Goal: Task Accomplishment & Management: Manage account settings

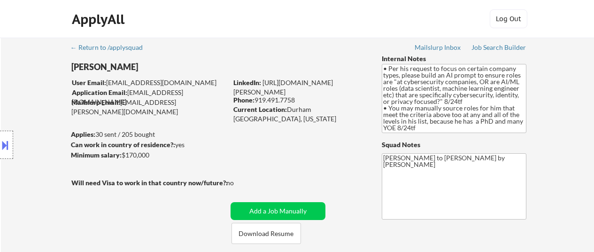
select select ""pending""
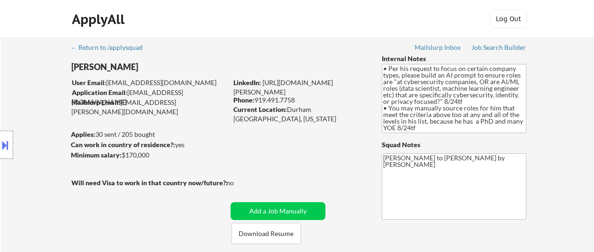
select select ""pending""
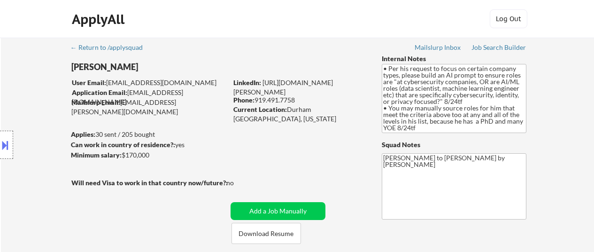
select select ""pending""
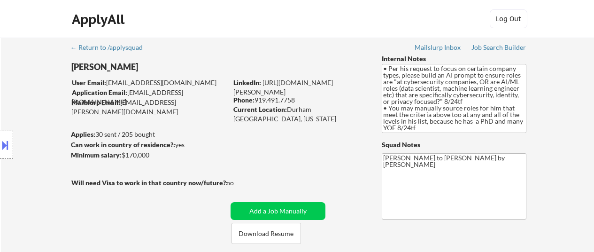
select select ""pending""
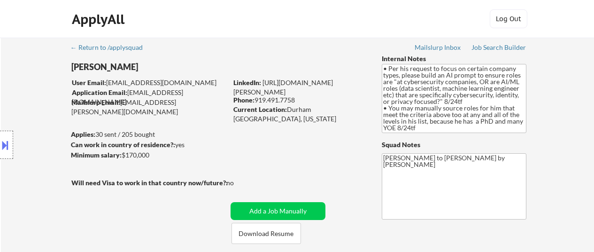
select select ""pending""
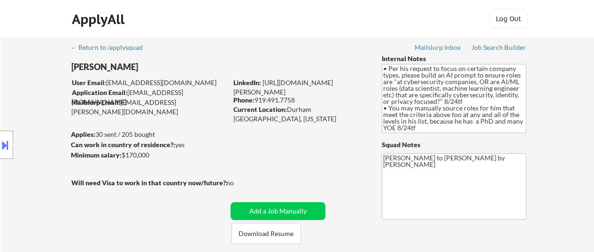
select select ""pending""
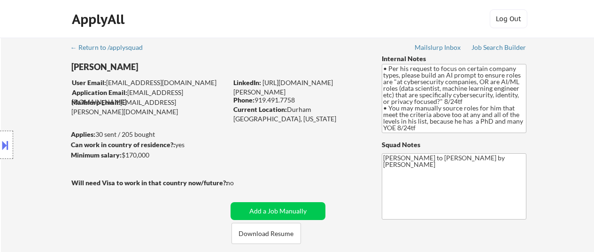
select select ""pending""
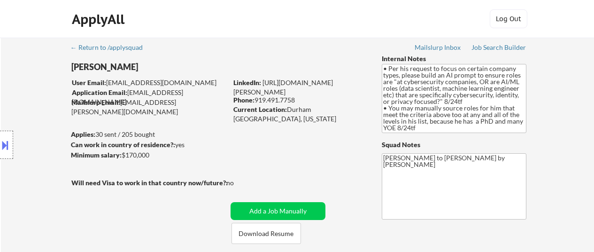
select select ""pending""
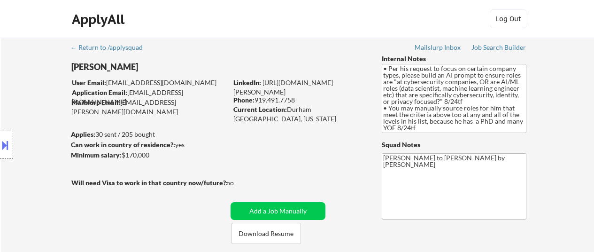
select select ""pending""
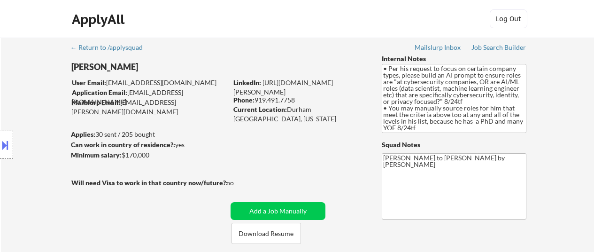
select select ""pending""
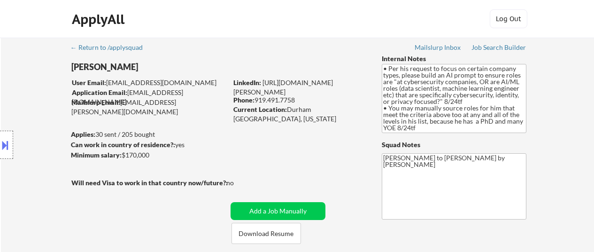
select select ""pending""
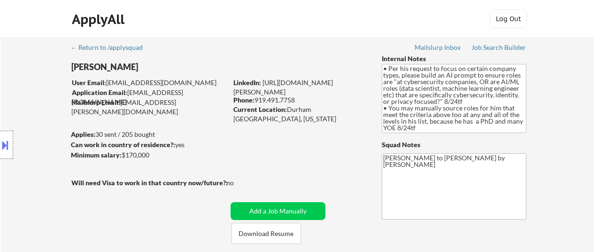
select select ""pending""
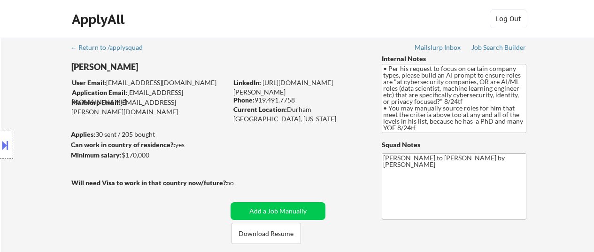
select select ""pending""
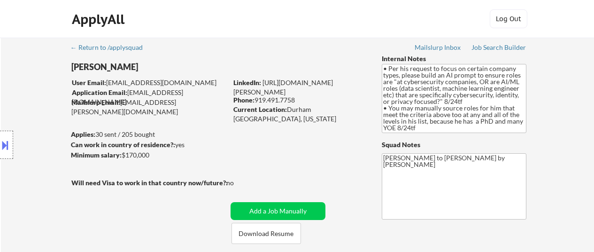
select select ""pending""
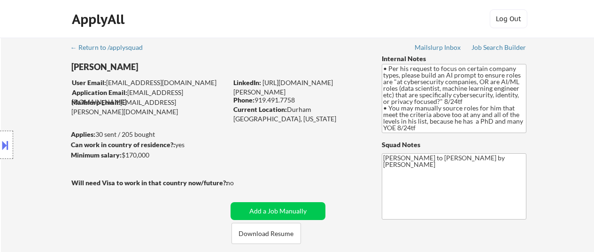
select select ""pending""
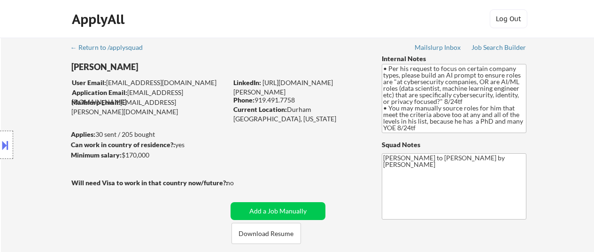
select select ""pending""
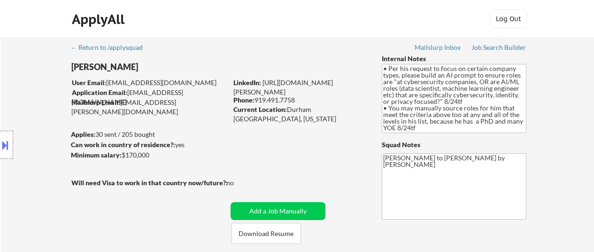
select select ""pending""
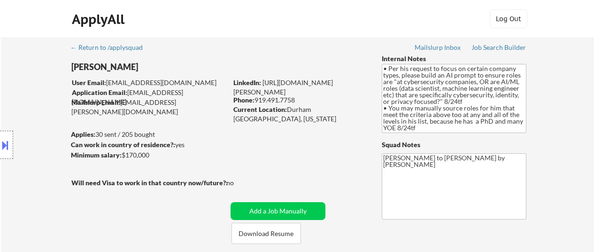
select select ""pending""
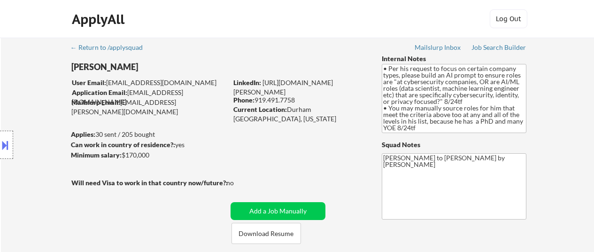
select select ""pending""
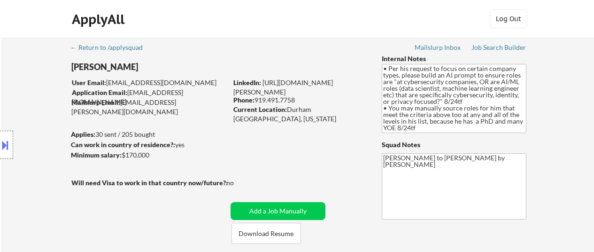
select select ""pending""
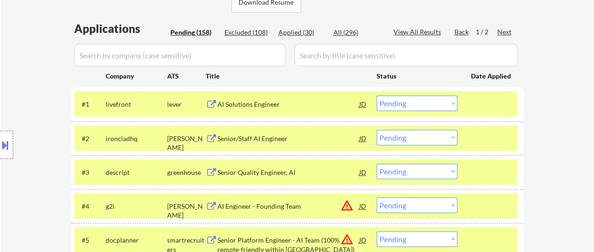
scroll to position [235, 0]
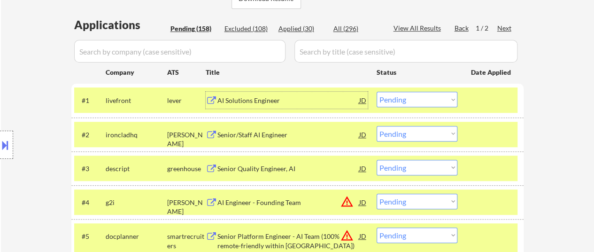
click at [253, 104] on div "AI Solutions Engineer" at bounding box center [288, 100] width 142 height 9
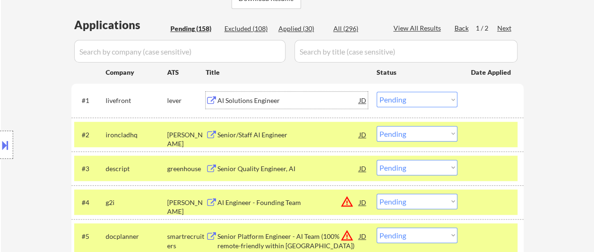
scroll to position [188, 0]
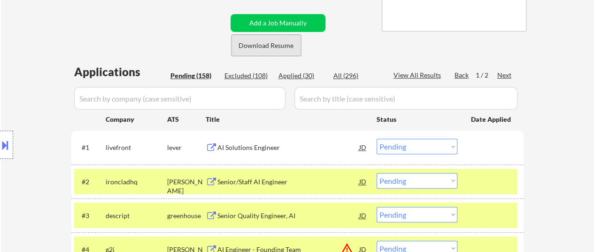
click at [261, 42] on button "Download Resume" at bounding box center [265, 45] width 69 height 21
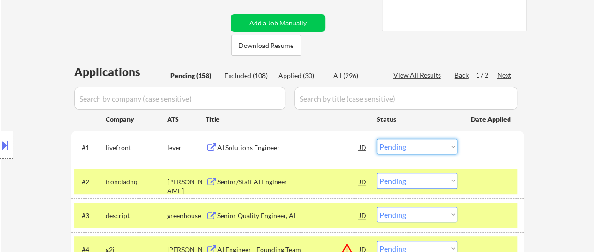
click at [443, 149] on select "Choose an option... Pending Applied Excluded (Questions) Excluded (Expired) Exc…" at bounding box center [416, 145] width 81 height 15
click at [376, 138] on select "Choose an option... Pending Applied Excluded (Questions) Excluded (Expired) Exc…" at bounding box center [416, 145] width 81 height 15
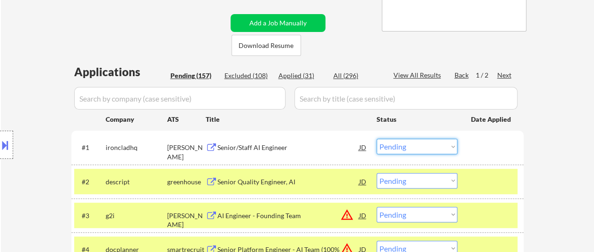
click at [412, 146] on select "Choose an option... Pending Applied Excluded (Questions) Excluded (Expired) Exc…" at bounding box center [416, 145] width 81 height 15
click at [376, 138] on select "Choose an option... Pending Applied Excluded (Questions) Excluded (Expired) Exc…" at bounding box center [416, 145] width 81 height 15
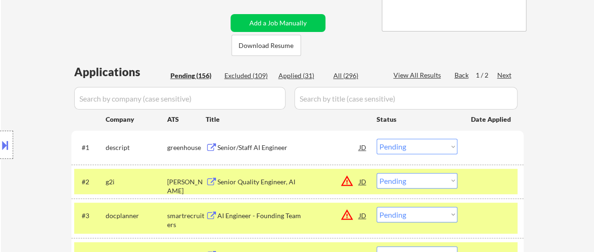
click at [416, 144] on select "Choose an option... Pending Applied Excluded (Questions) Excluded (Expired) Exc…" at bounding box center [416, 145] width 81 height 15
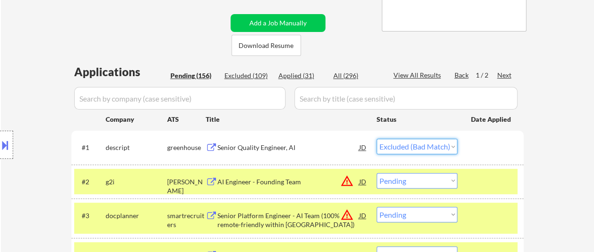
click at [376, 138] on select "Choose an option... Pending Applied Excluded (Questions) Excluded (Expired) Exc…" at bounding box center [416, 145] width 81 height 15
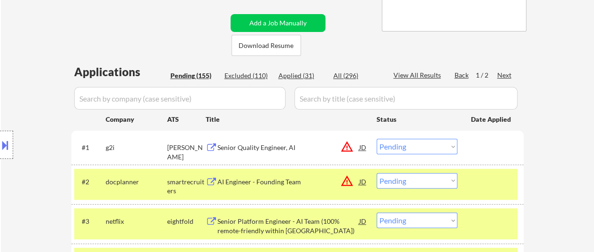
click at [435, 143] on select "Choose an option... Pending Applied Excluded (Questions) Excluded (Expired) Exc…" at bounding box center [416, 145] width 81 height 15
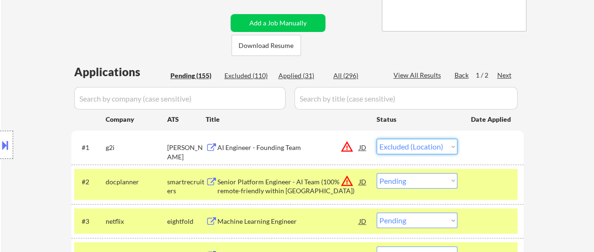
click at [376, 138] on select "Choose an option... Pending Applied Excluded (Questions) Excluded (Expired) Exc…" at bounding box center [416, 145] width 81 height 15
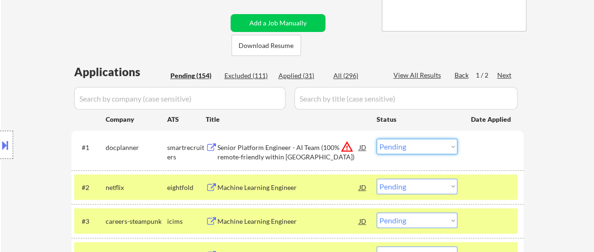
click at [444, 148] on select "Choose an option... Pending Applied Excluded (Questions) Excluded (Expired) Exc…" at bounding box center [416, 145] width 81 height 15
click at [376, 138] on select "Choose an option... Pending Applied Excluded (Questions) Excluded (Expired) Exc…" at bounding box center [416, 145] width 81 height 15
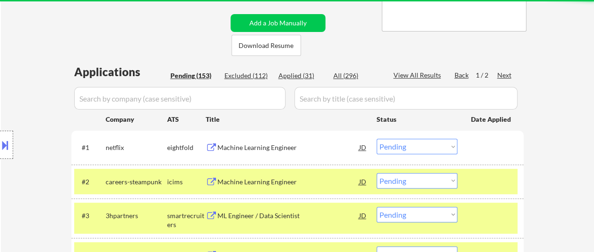
click at [270, 142] on div "Machine Learning Engineer" at bounding box center [288, 146] width 142 height 17
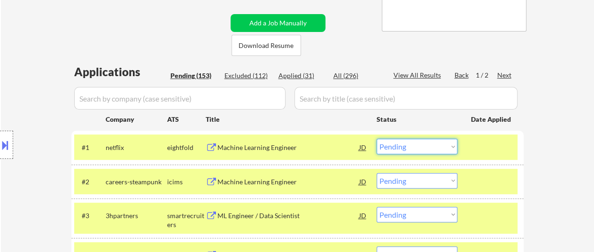
click at [422, 148] on select "Choose an option... Pending Applied Excluded (Questions) Excluded (Expired) Exc…" at bounding box center [416, 145] width 81 height 15
click at [376, 138] on select "Choose an option... Pending Applied Excluded (Questions) Excluded (Expired) Exc…" at bounding box center [416, 145] width 81 height 15
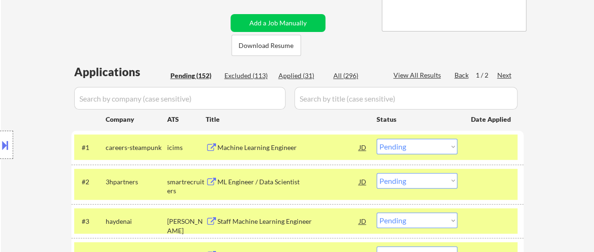
click at [437, 147] on select "Choose an option... Pending Applied Excluded (Questions) Excluded (Expired) Exc…" at bounding box center [416, 145] width 81 height 15
click at [376, 138] on select "Choose an option... Pending Applied Excluded (Questions) Excluded (Expired) Exc…" at bounding box center [416, 145] width 81 height 15
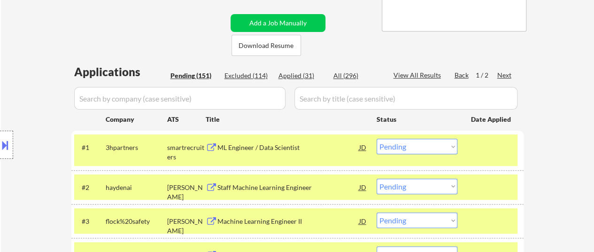
click at [441, 146] on select "Choose an option... Pending Applied Excluded (Questions) Excluded (Expired) Exc…" at bounding box center [416, 145] width 81 height 15
click at [376, 138] on select "Choose an option... Pending Applied Excluded (Questions) Excluded (Expired) Exc…" at bounding box center [416, 145] width 81 height 15
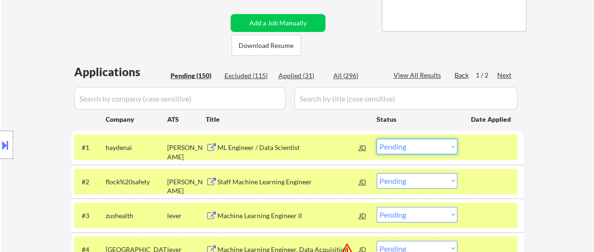
drag, startPoint x: 441, startPoint y: 145, endPoint x: 436, endPoint y: 150, distance: 7.6
click at [441, 145] on select "Choose an option... Pending Applied Excluded (Questions) Excluded (Expired) Exc…" at bounding box center [416, 145] width 81 height 15
click at [376, 138] on select "Choose an option... Pending Applied Excluded (Questions) Excluded (Expired) Exc…" at bounding box center [416, 145] width 81 height 15
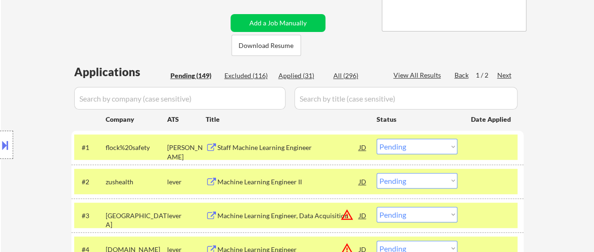
click at [434, 149] on select "Choose an option... Pending Applied Excluded (Questions) Excluded (Expired) Exc…" at bounding box center [416, 145] width 81 height 15
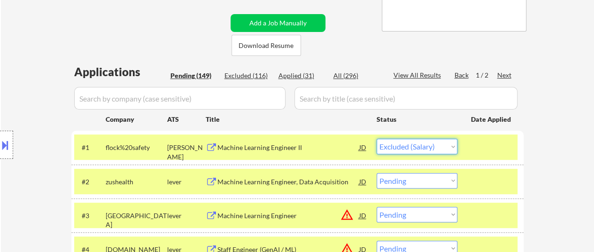
click at [376, 138] on select "Choose an option... Pending Applied Excluded (Questions) Excluded (Expired) Exc…" at bounding box center [416, 145] width 81 height 15
select select ""pending""
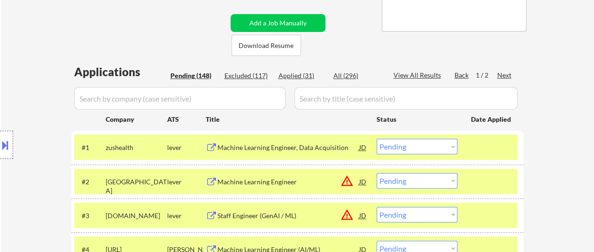
click at [482, 150] on div at bounding box center [491, 146] width 41 height 17
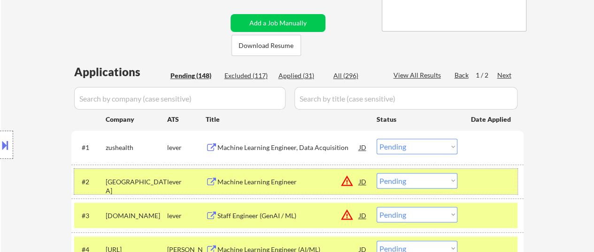
click at [479, 171] on div "#2 valence lever Machine Learning Engineer JD warning_amber Choose an option...…" at bounding box center [295, 181] width 443 height 25
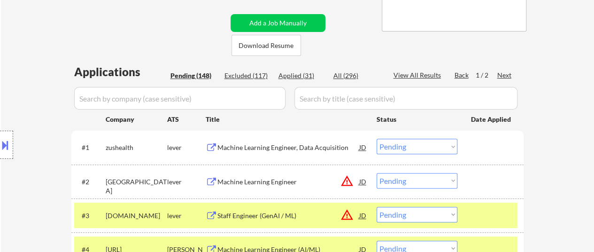
scroll to position [235, 0]
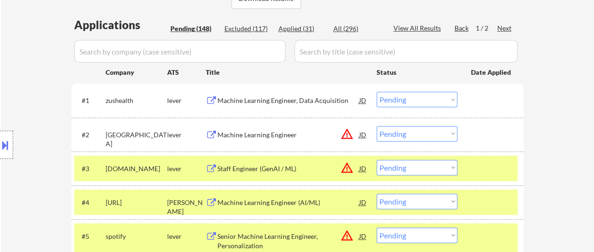
click at [477, 166] on div at bounding box center [491, 168] width 41 height 17
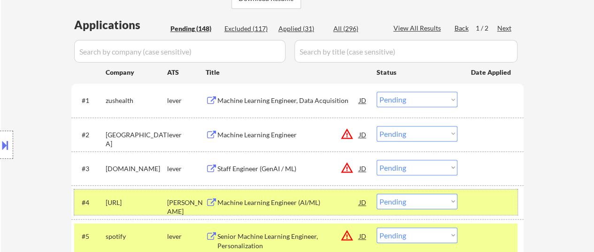
click at [479, 201] on div at bounding box center [491, 201] width 41 height 17
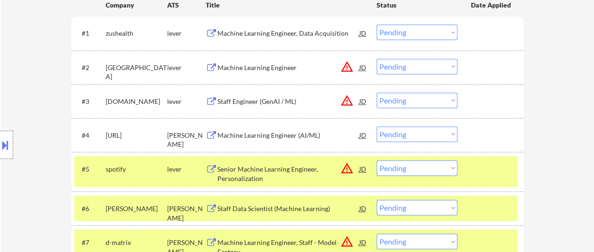
scroll to position [329, 0]
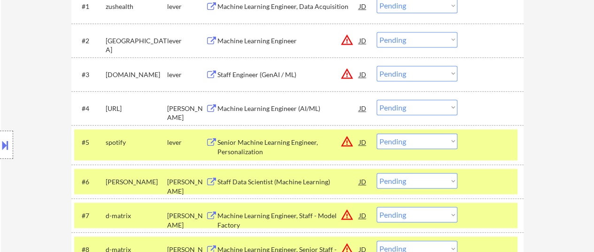
click at [479, 156] on div "#5 spotify lever Senior Machine Learning Engineer, Personalization JD warning_a…" at bounding box center [295, 144] width 443 height 31
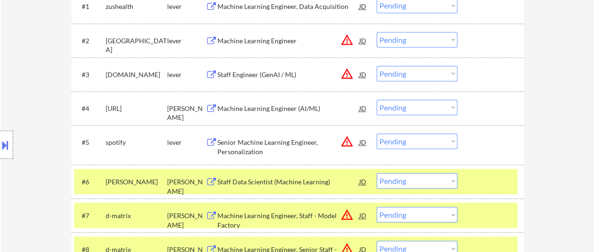
click at [478, 176] on div at bounding box center [491, 181] width 41 height 17
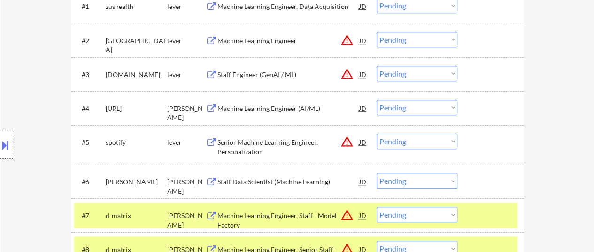
click at [484, 211] on div at bounding box center [491, 215] width 41 height 17
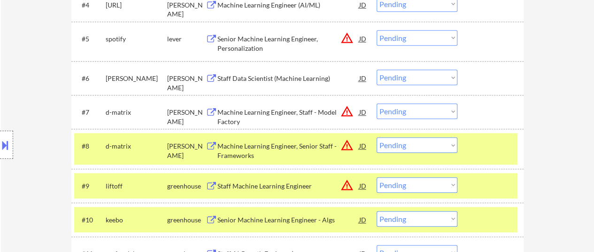
scroll to position [469, 0]
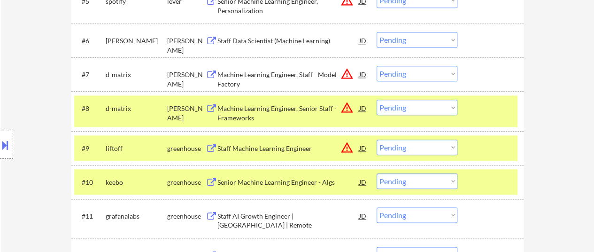
click at [481, 118] on div "#8 d-matrix ashby Machine Learning Engineer, Senior Staff - Frameworks JD warni…" at bounding box center [295, 110] width 443 height 31
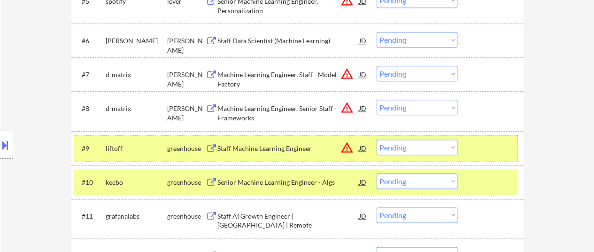
click at [481, 143] on div at bounding box center [491, 147] width 41 height 17
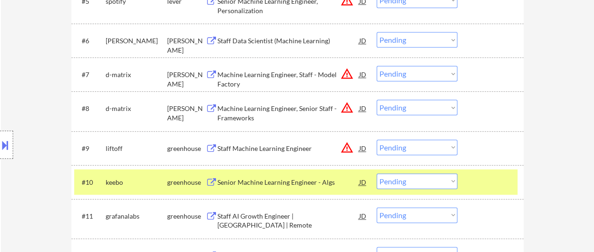
click at [481, 175] on div at bounding box center [491, 181] width 41 height 17
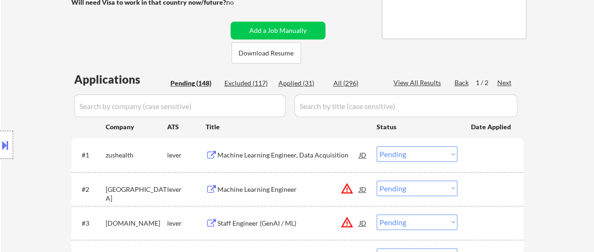
scroll to position [141, 0]
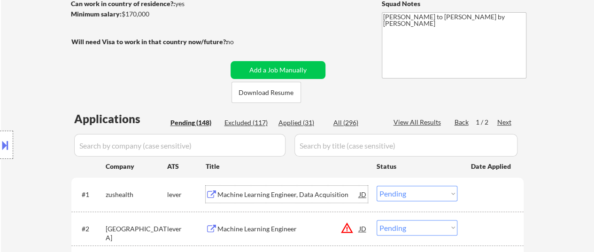
click at [299, 192] on div "Machine Learning Engineer, Data Acquisition" at bounding box center [288, 194] width 142 height 9
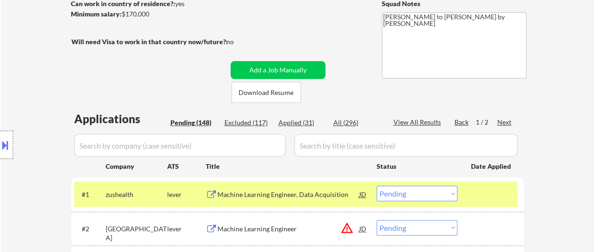
click at [275, 157] on div "Title" at bounding box center [287, 165] width 162 height 17
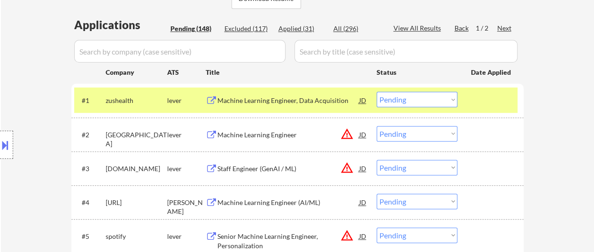
click at [253, 137] on div "Machine Learning Engineer" at bounding box center [288, 134] width 142 height 9
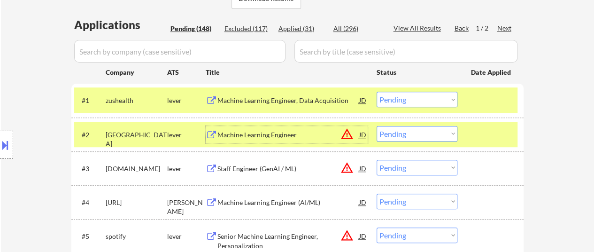
click at [269, 164] on div "Staff Engineer (GenAI / ML)" at bounding box center [288, 168] width 142 height 9
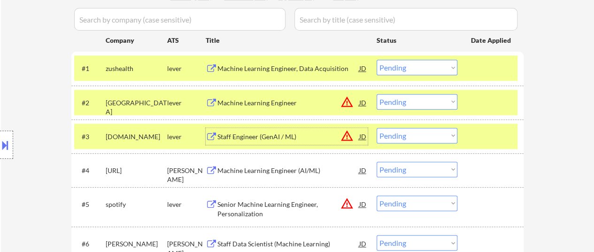
scroll to position [282, 0]
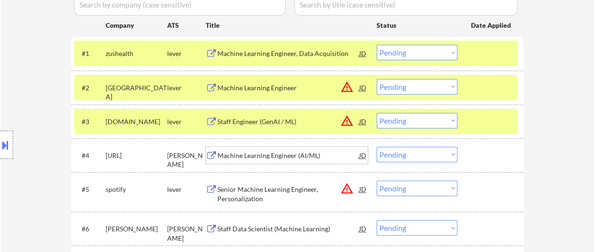
click at [255, 155] on div "Machine Learning Engineer (AI/ML)" at bounding box center [288, 155] width 142 height 9
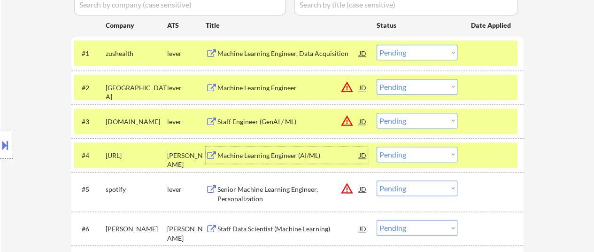
click at [254, 188] on div "Senior Machine Learning Engineer, Personalization" at bounding box center [288, 193] width 142 height 18
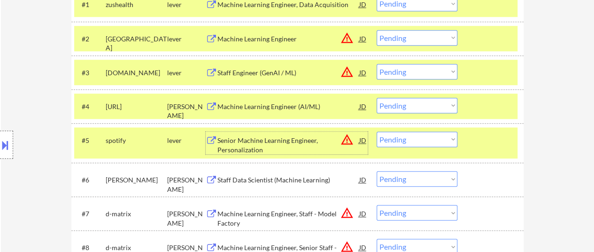
scroll to position [376, 0]
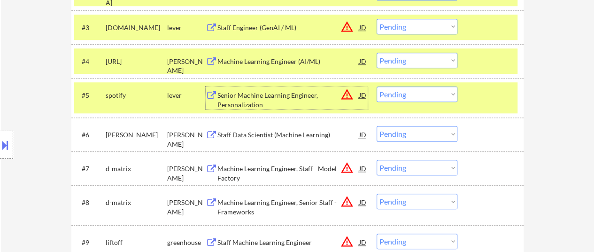
click at [279, 131] on div "Staff Data Scientist (Machine Learning)" at bounding box center [288, 134] width 142 height 9
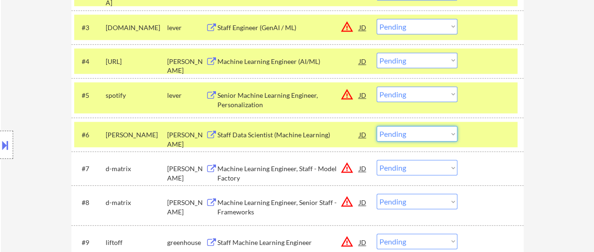
click at [445, 131] on select "Choose an option... Pending Applied Excluded (Questions) Excluded (Expired) Exc…" at bounding box center [416, 133] width 81 height 15
click at [376, 126] on select "Choose an option... Pending Applied Excluded (Questions) Excluded (Expired) Exc…" at bounding box center [416, 133] width 81 height 15
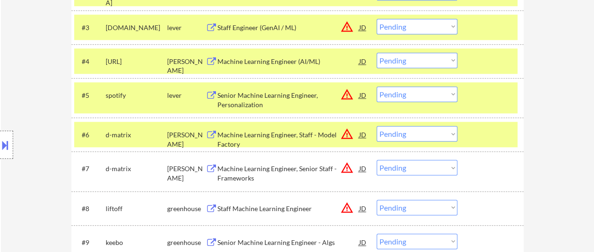
click at [483, 134] on div at bounding box center [491, 134] width 41 height 17
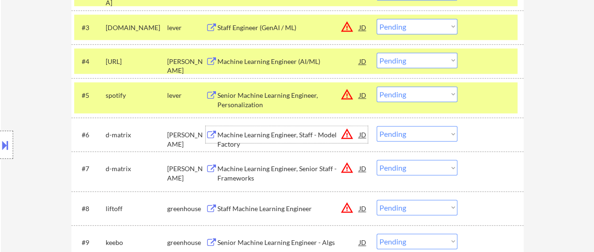
click at [285, 131] on div "Machine Learning Engineer, Staff - Model Factory" at bounding box center [288, 139] width 142 height 18
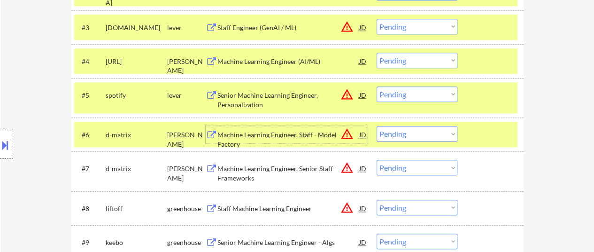
click at [436, 133] on select "Choose an option... Pending Applied Excluded (Questions) Excluded (Expired) Exc…" at bounding box center [416, 133] width 81 height 15
click at [376, 126] on select "Choose an option... Pending Applied Excluded (Questions) Excluded (Expired) Exc…" at bounding box center [416, 133] width 81 height 15
select select ""pending""
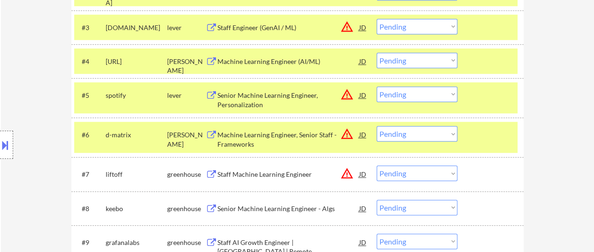
click at [496, 135] on div at bounding box center [491, 134] width 41 height 17
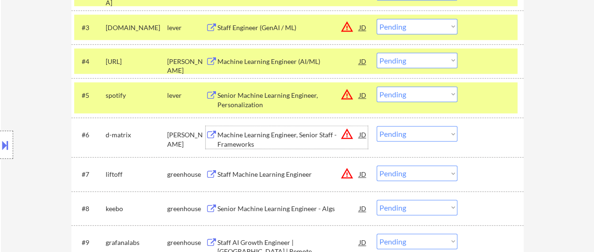
click at [295, 136] on div "Machine Learning Engineer, Senior Staff - Frameworks" at bounding box center [288, 139] width 142 height 18
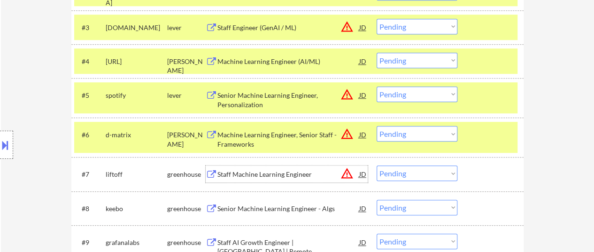
click at [277, 171] on div "Staff Machine Learning Engineer" at bounding box center [288, 173] width 142 height 9
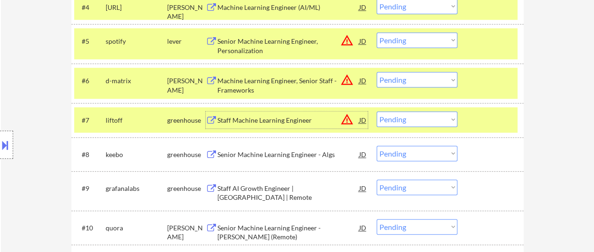
scroll to position [469, 0]
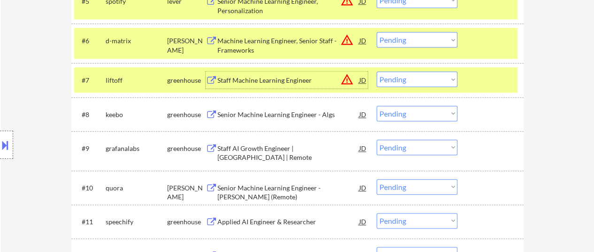
click at [257, 111] on div "Senior Machine Learning Engineer - Algs" at bounding box center [288, 114] width 142 height 9
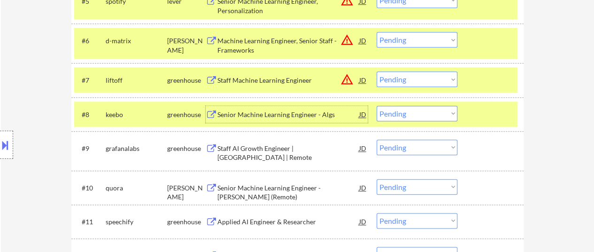
click at [268, 154] on div "Staff AI Growth Engineer | United States | Remote" at bounding box center [288, 153] width 142 height 18
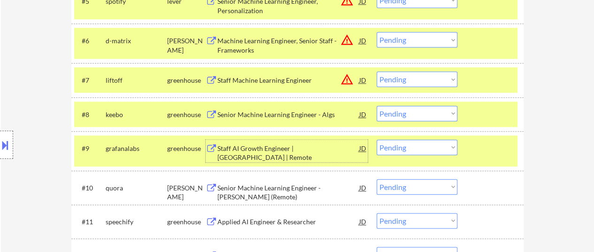
click at [269, 184] on div "Senior Machine Learning Engineer - Poe (Remote)" at bounding box center [288, 192] width 142 height 18
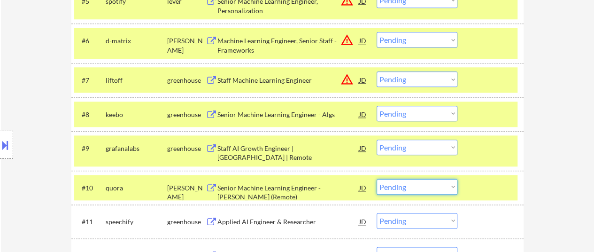
click at [405, 185] on select "Choose an option... Pending Applied Excluded (Questions) Excluded (Expired) Exc…" at bounding box center [416, 186] width 81 height 15
click at [376, 179] on select "Choose an option... Pending Applied Excluded (Questions) Excluded (Expired) Exc…" at bounding box center [416, 186] width 81 height 15
select select ""pending""
click at [278, 185] on div "Senior Machine Learning Engineer - Poe (Remote)" at bounding box center [288, 192] width 142 height 18
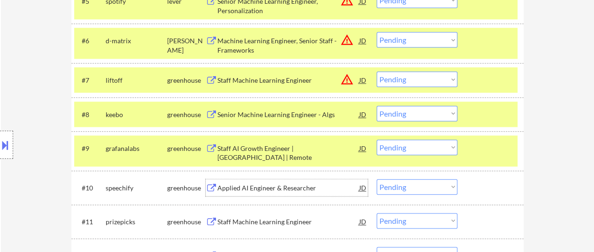
click at [302, 181] on div "Applied AI Engineer & Researcher" at bounding box center [288, 187] width 142 height 17
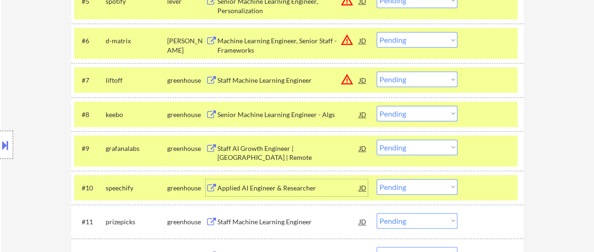
scroll to position [282, 0]
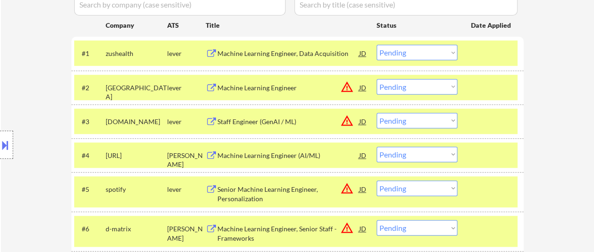
click at [321, 51] on div "Machine Learning Engineer, Data Acquisition" at bounding box center [288, 53] width 142 height 9
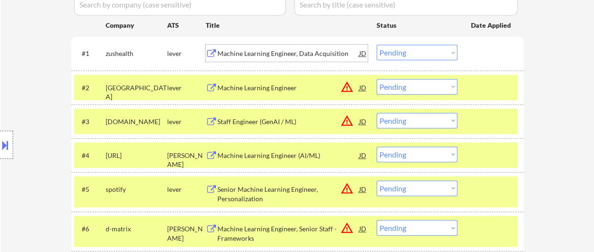
click at [400, 52] on select "Choose an option... Pending Applied Excluded (Questions) Excluded (Expired) Exc…" at bounding box center [416, 52] width 81 height 15
click at [376, 45] on select "Choose an option... Pending Applied Excluded (Questions) Excluded (Expired) Exc…" at bounding box center [416, 52] width 81 height 15
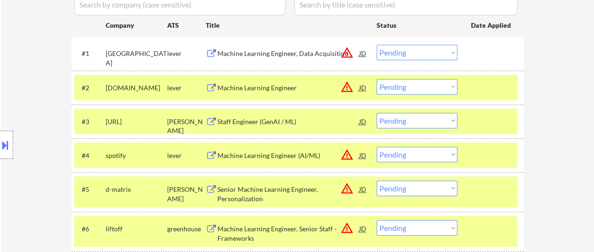
click at [286, 55] on div "Machine Learning Engineer, Data Acquisition" at bounding box center [288, 53] width 142 height 9
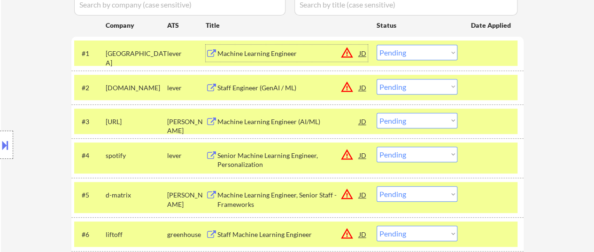
click at [428, 49] on select "Choose an option... Pending Applied Excluded (Questions) Excluded (Expired) Exc…" at bounding box center [416, 52] width 81 height 15
click at [376, 45] on select "Choose an option... Pending Applied Excluded (Questions) Excluded (Expired) Exc…" at bounding box center [416, 52] width 81 height 15
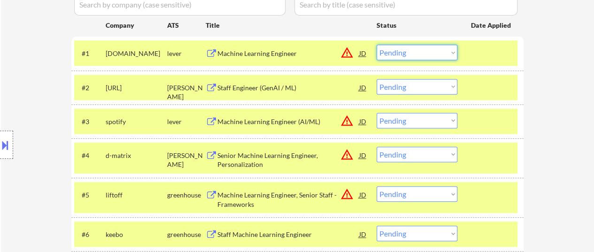
click at [436, 54] on select "Choose an option... Pending Applied Excluded (Questions) Excluded (Expired) Exc…" at bounding box center [416, 52] width 81 height 15
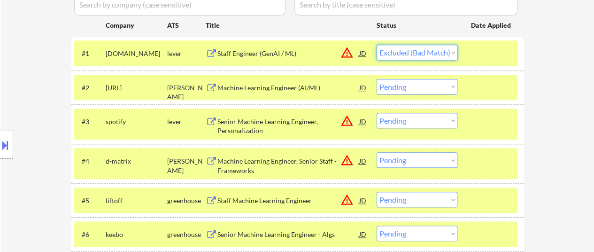
click at [376, 45] on select "Choose an option... Pending Applied Excluded (Questions) Excluded (Expired) Exc…" at bounding box center [416, 52] width 81 height 15
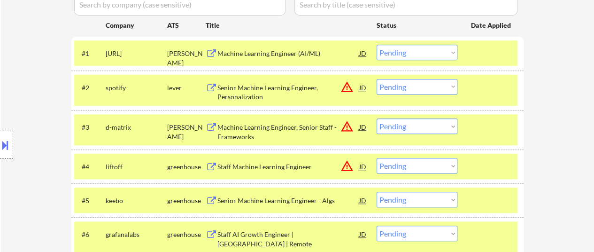
click at [285, 52] on div "Machine Learning Engineer (AI/ML)" at bounding box center [288, 53] width 142 height 9
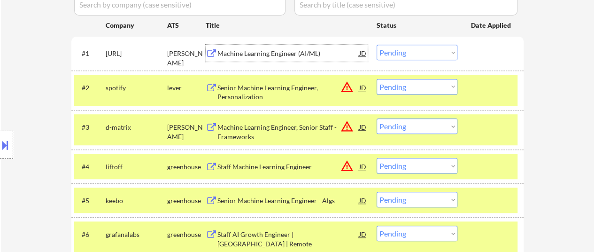
click at [417, 47] on select "Choose an option... Pending Applied Excluded (Questions) Excluded (Expired) Exc…" at bounding box center [416, 52] width 81 height 15
click at [376, 45] on select "Choose an option... Pending Applied Excluded (Questions) Excluded (Expired) Exc…" at bounding box center [416, 52] width 81 height 15
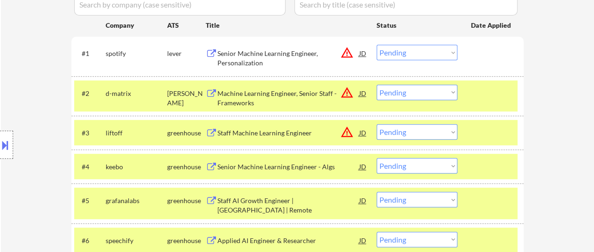
click at [292, 58] on div "Senior Machine Learning Engineer, Personalization" at bounding box center [288, 58] width 142 height 18
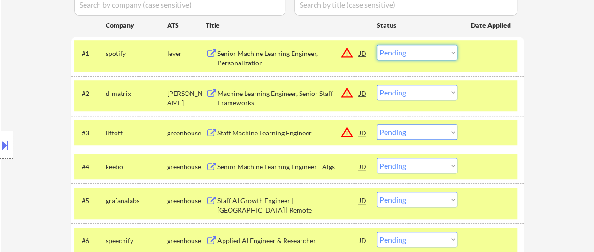
drag, startPoint x: 424, startPoint y: 51, endPoint x: 423, endPoint y: 57, distance: 5.7
click at [424, 51] on select "Choose an option... Pending Applied Excluded (Questions) Excluded (Expired) Exc…" at bounding box center [416, 52] width 81 height 15
click at [376, 45] on select "Choose an option... Pending Applied Excluded (Questions) Excluded (Expired) Exc…" at bounding box center [416, 52] width 81 height 15
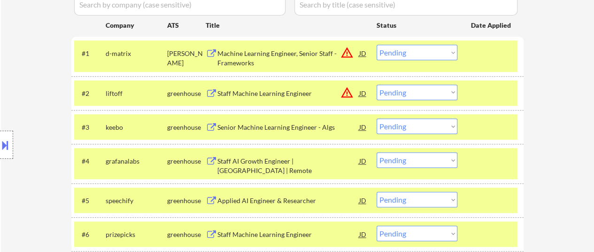
click at [413, 52] on select "Choose an option... Pending Applied Excluded (Questions) Excluded (Expired) Exc…" at bounding box center [416, 52] width 81 height 15
click at [376, 45] on select "Choose an option... Pending Applied Excluded (Questions) Excluded (Expired) Exc…" at bounding box center [416, 52] width 81 height 15
click at [425, 51] on select "Choose an option... Pending Applied Excluded (Questions) Excluded (Expired) Exc…" at bounding box center [416, 52] width 81 height 15
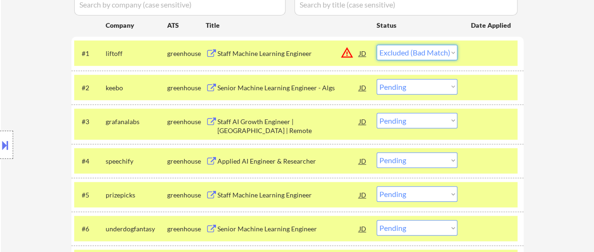
click at [376, 45] on select "Choose an option... Pending Applied Excluded (Questions) Excluded (Expired) Exc…" at bounding box center [416, 52] width 81 height 15
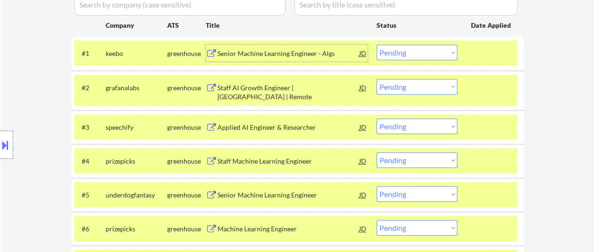
click at [290, 52] on div "Senior Machine Learning Engineer - Algs" at bounding box center [288, 53] width 142 height 9
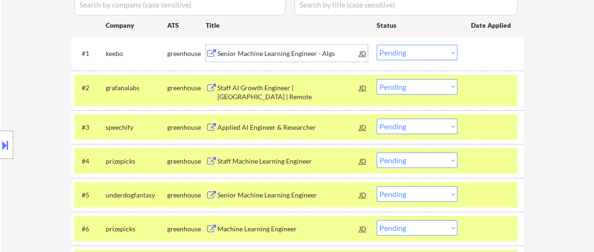
click at [436, 51] on select "Choose an option... Pending Applied Excluded (Questions) Excluded (Expired) Exc…" at bounding box center [416, 52] width 81 height 15
click at [376, 45] on select "Choose an option... Pending Applied Excluded (Questions) Excluded (Expired) Exc…" at bounding box center [416, 52] width 81 height 15
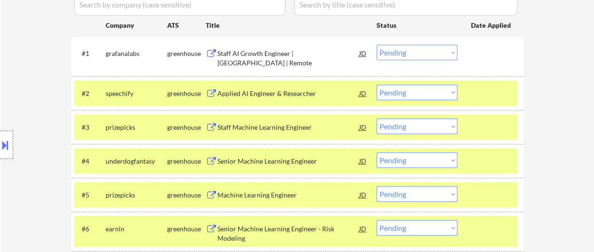
click at [420, 50] on select "Choose an option... Pending Applied Excluded (Questions) Excluded (Expired) Exc…" at bounding box center [416, 52] width 81 height 15
click at [376, 45] on select "Choose an option... Pending Applied Excluded (Questions) Excluded (Expired) Exc…" at bounding box center [416, 52] width 81 height 15
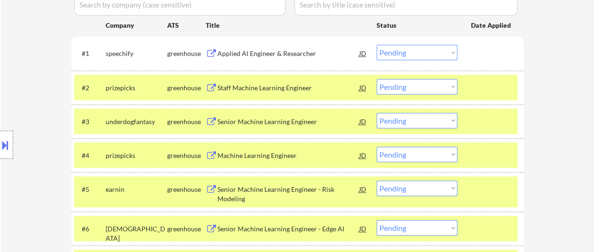
click at [291, 51] on div "Applied AI Engineer & Researcher" at bounding box center [288, 53] width 142 height 9
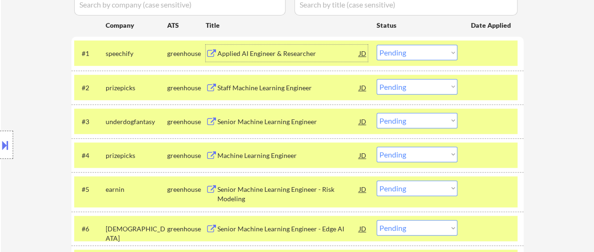
click at [443, 50] on select "Choose an option... Pending Applied Excluded (Questions) Excluded (Expired) Exc…" at bounding box center [416, 52] width 81 height 15
click at [376, 45] on select "Choose an option... Pending Applied Excluded (Questions) Excluded (Expired) Exc…" at bounding box center [416, 52] width 81 height 15
select select ""pending""
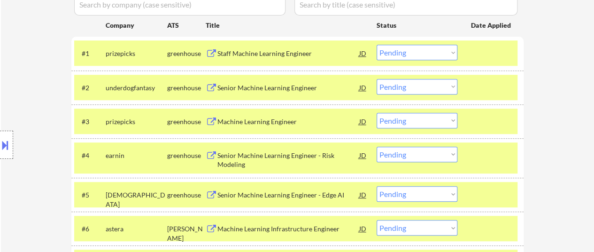
click at [489, 62] on div "#1 prizepicks greenhouse Staff Machine Learning Engineer JD warning_amber Choos…" at bounding box center [295, 52] width 443 height 25
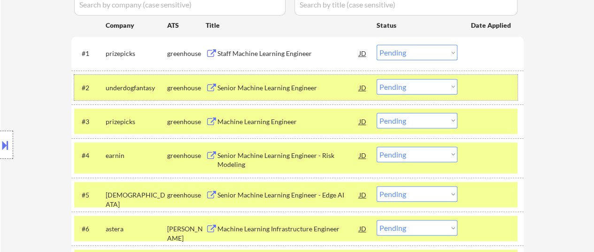
click at [486, 77] on div "#2 underdogfantasy greenhouse Senior Machine Learning Engineer JD warning_amber…" at bounding box center [295, 87] width 443 height 25
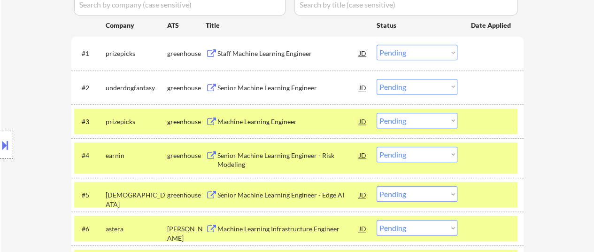
click at [480, 114] on div at bounding box center [491, 121] width 41 height 17
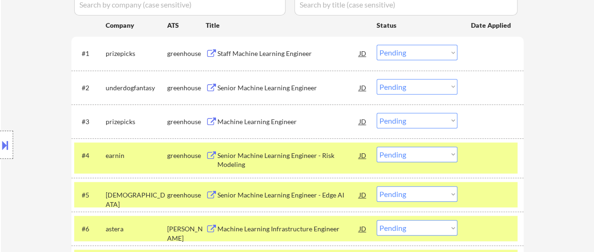
click at [472, 158] on div at bounding box center [491, 154] width 41 height 17
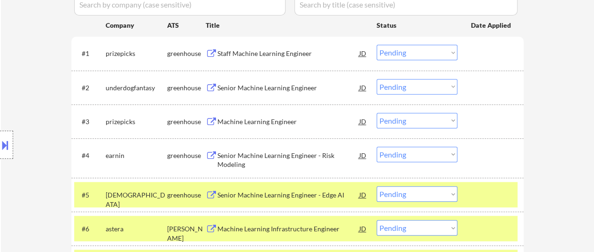
click at [480, 196] on div at bounding box center [491, 194] width 41 height 17
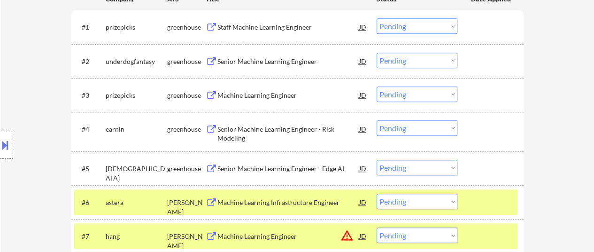
scroll to position [329, 0]
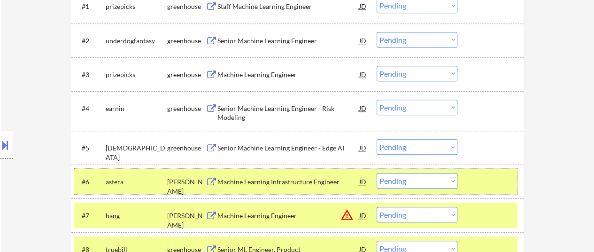
click at [474, 179] on div at bounding box center [491, 181] width 41 height 17
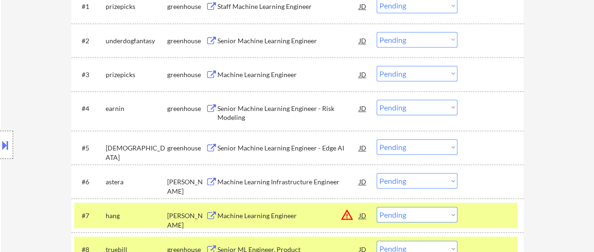
click at [473, 208] on div at bounding box center [491, 215] width 41 height 17
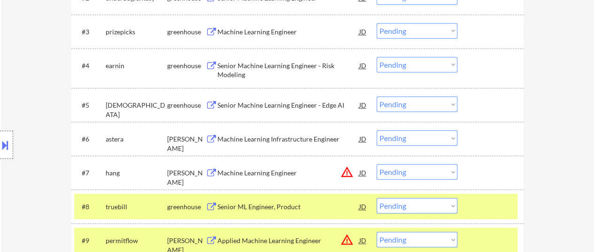
scroll to position [422, 0]
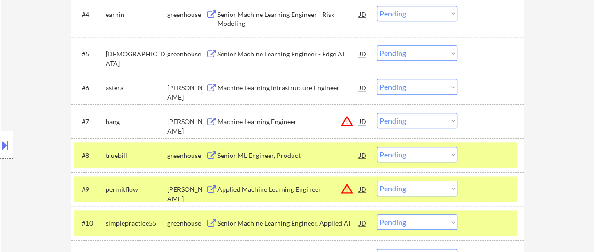
click at [478, 168] on div "#8 truebill greenhouse Senior ML Engineer, Product JD warning_amber Choose an o…" at bounding box center [297, 155] width 452 height 34
click at [478, 188] on div at bounding box center [491, 188] width 41 height 17
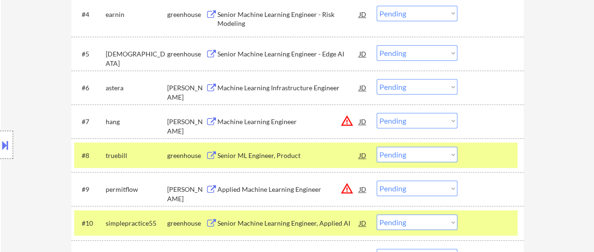
click at [487, 149] on div at bounding box center [491, 154] width 41 height 17
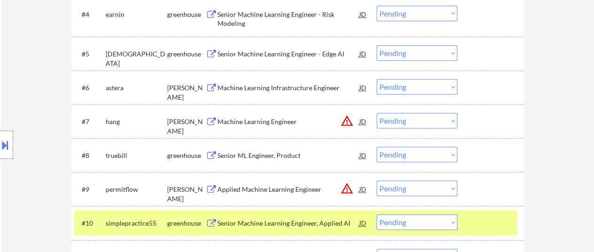
click at [486, 221] on div at bounding box center [491, 222] width 41 height 17
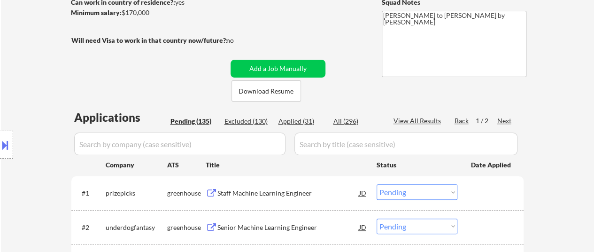
scroll to position [188, 0]
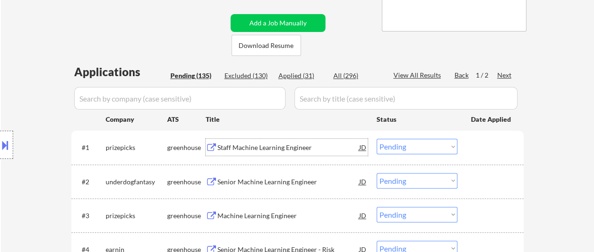
click at [286, 144] on div "Staff Machine Learning Engineer" at bounding box center [288, 147] width 142 height 9
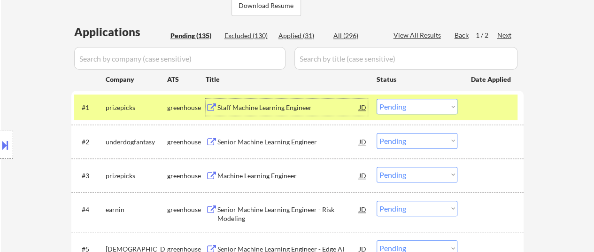
scroll to position [282, 0]
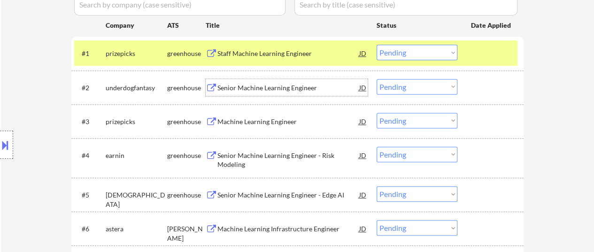
click at [264, 84] on div "Senior Machine Learning Engineer" at bounding box center [288, 87] width 142 height 9
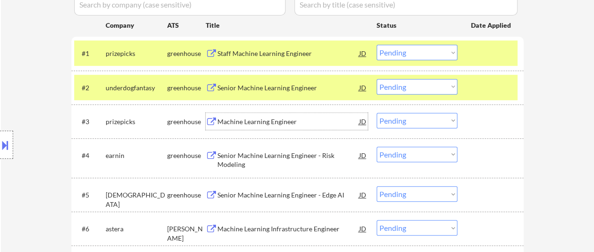
click at [272, 123] on div "Machine Learning Engineer" at bounding box center [288, 121] width 142 height 9
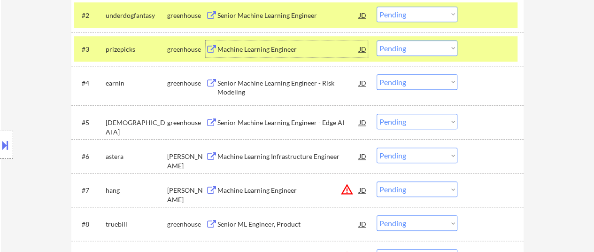
scroll to position [376, 0]
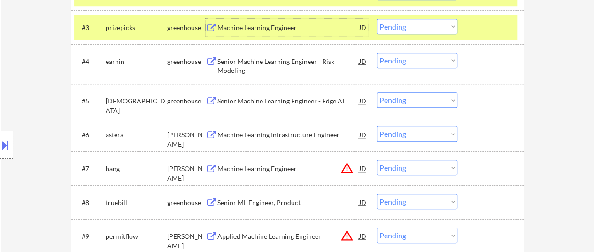
click at [267, 57] on div "Senior Machine Learning Engineer - Risk Modeling" at bounding box center [288, 66] width 142 height 18
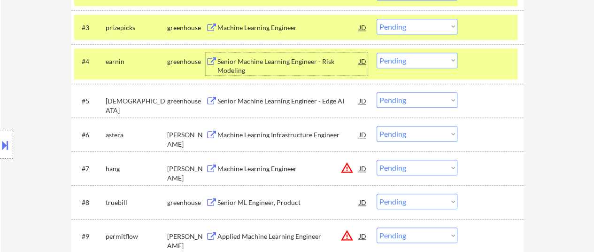
click at [420, 60] on select "Choose an option... Pending Applied Excluded (Questions) Excluded (Expired) Exc…" at bounding box center [416, 60] width 81 height 15
click at [376, 53] on select "Choose an option... Pending Applied Excluded (Questions) Excluded (Expired) Exc…" at bounding box center [416, 60] width 81 height 15
select select ""pending""
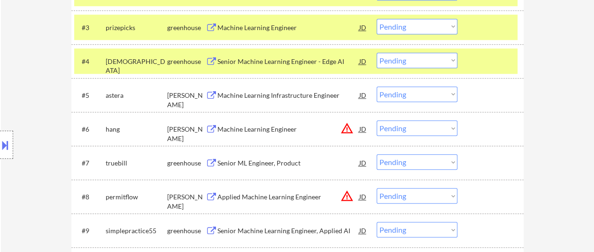
click at [295, 98] on div "Machine Learning Infrastructure Engineer" at bounding box center [288, 95] width 142 height 9
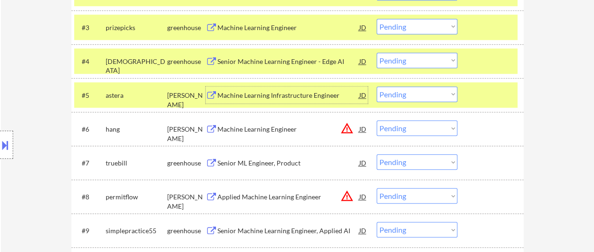
scroll to position [422, 0]
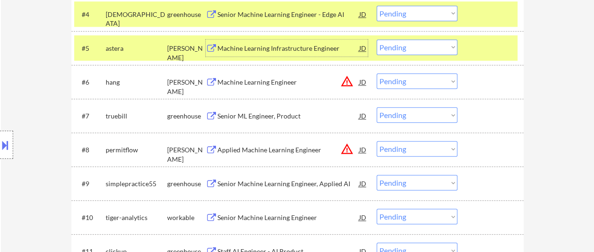
click at [287, 83] on div "Machine Learning Engineer" at bounding box center [288, 81] width 142 height 9
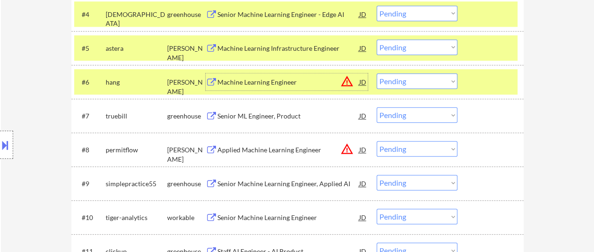
click at [239, 122] on div "Senior ML Engineer, Product" at bounding box center [288, 115] width 142 height 17
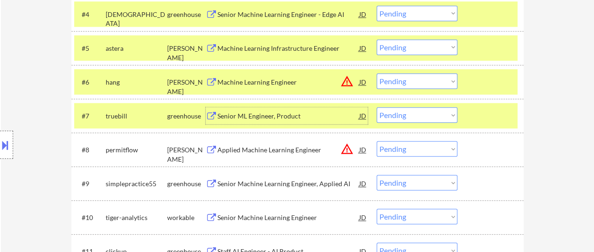
click at [273, 147] on div "Applied Machine Learning Engineer" at bounding box center [288, 149] width 142 height 9
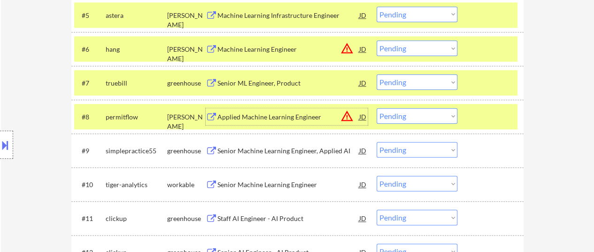
scroll to position [516, 0]
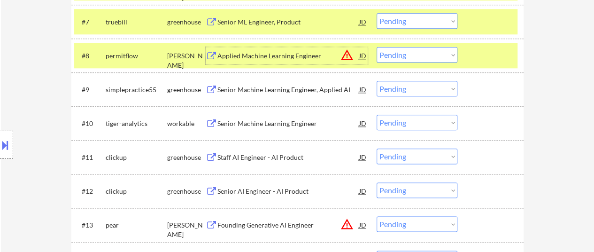
click at [309, 89] on div "Senior Machine Learning Engineer, Applied AI" at bounding box center [288, 89] width 142 height 9
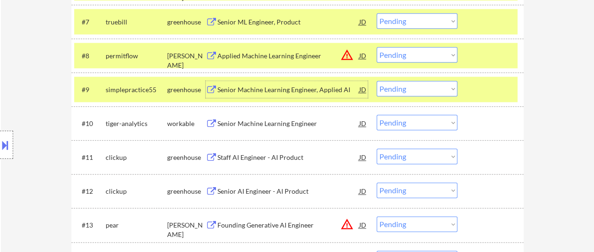
click at [290, 120] on div "Senior Machine Learning Engineer" at bounding box center [288, 123] width 142 height 9
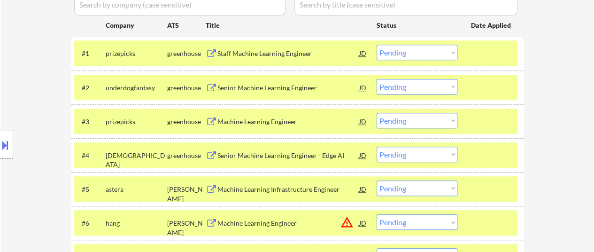
scroll to position [329, 0]
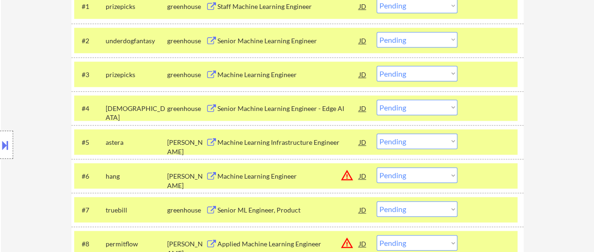
click at [292, 105] on div "Senior Machine Learning Engineer - Edge AI" at bounding box center [288, 108] width 142 height 9
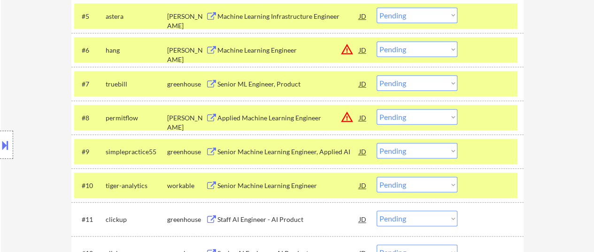
scroll to position [469, 0]
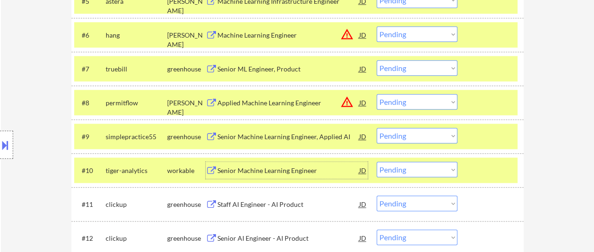
click at [243, 169] on div "Senior Machine Learning Engineer" at bounding box center [288, 170] width 142 height 9
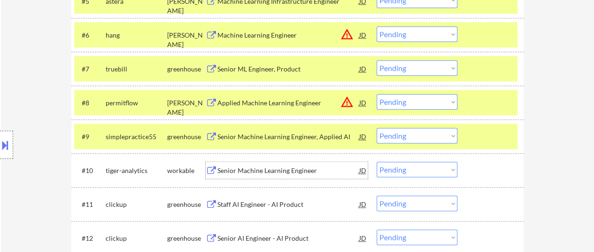
click at [489, 178] on div at bounding box center [491, 169] width 41 height 17
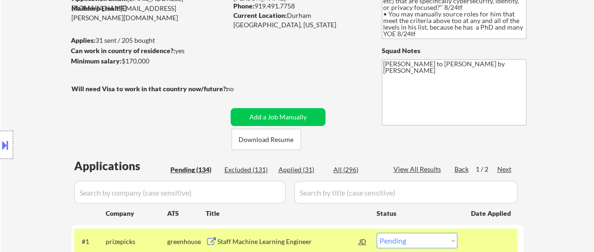
scroll to position [188, 0]
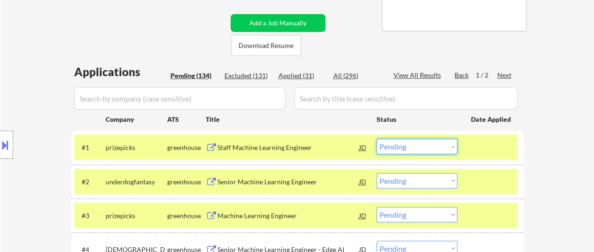
click at [430, 147] on select "Choose an option... Pending Applied Excluded (Questions) Excluded (Expired) Exc…" at bounding box center [416, 145] width 81 height 15
click at [376, 138] on select "Choose an option... Pending Applied Excluded (Questions) Excluded (Expired) Exc…" at bounding box center [416, 145] width 81 height 15
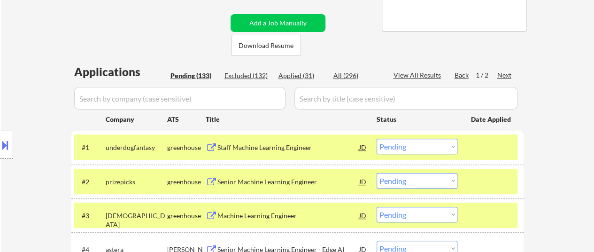
click at [446, 145] on select "Choose an option... Pending Applied Excluded (Questions) Excluded (Expired) Exc…" at bounding box center [416, 145] width 81 height 15
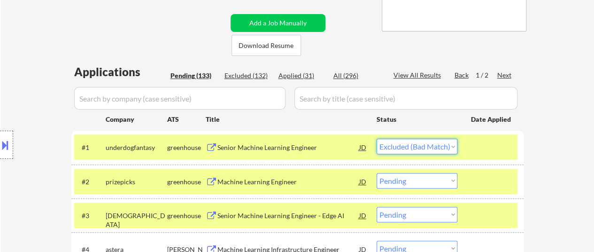
click at [376, 138] on select "Choose an option... Pending Applied Excluded (Questions) Excluded (Expired) Exc…" at bounding box center [416, 145] width 81 height 15
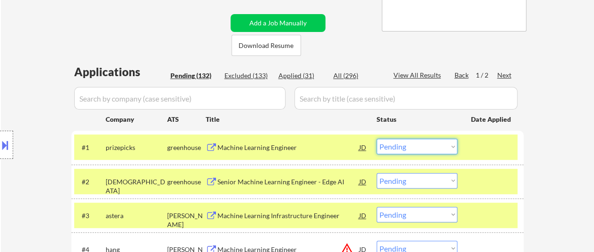
click at [403, 145] on select "Choose an option... Pending Applied Excluded (Questions) Excluded (Expired) Exc…" at bounding box center [416, 145] width 81 height 15
click at [376, 138] on select "Choose an option... Pending Applied Excluded (Questions) Excluded (Expired) Exc…" at bounding box center [416, 145] width 81 height 15
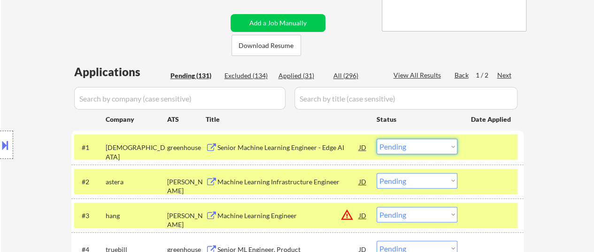
click at [419, 144] on select "Choose an option... Pending Applied Excluded (Questions) Excluded (Expired) Exc…" at bounding box center [416, 145] width 81 height 15
click at [376, 138] on select "Choose an option... Pending Applied Excluded (Questions) Excluded (Expired) Exc…" at bounding box center [416, 145] width 81 height 15
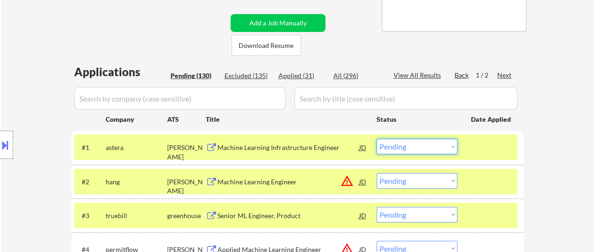
click at [417, 149] on select "Choose an option... Pending Applied Excluded (Questions) Excluded (Expired) Exc…" at bounding box center [416, 145] width 81 height 15
click at [376, 138] on select "Choose an option... Pending Applied Excluded (Questions) Excluded (Expired) Exc…" at bounding box center [416, 145] width 81 height 15
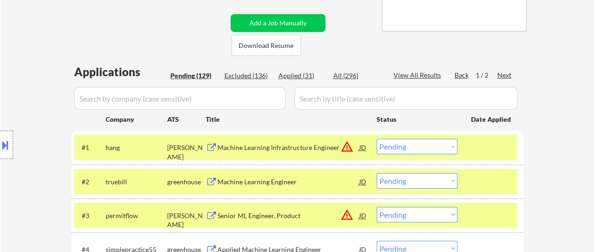
click at [431, 152] on select "Choose an option... Pending Applied Excluded (Questions) Excluded (Expired) Exc…" at bounding box center [416, 145] width 81 height 15
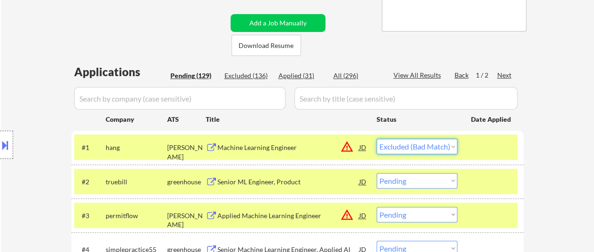
click at [376, 138] on select "Choose an option... Pending Applied Excluded (Questions) Excluded (Expired) Exc…" at bounding box center [416, 145] width 81 height 15
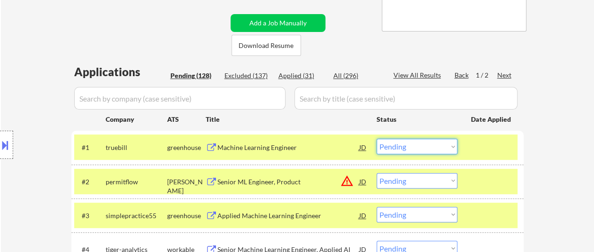
click at [420, 143] on select "Choose an option... Pending Applied Excluded (Questions) Excluded (Expired) Exc…" at bounding box center [416, 145] width 81 height 15
click at [376, 138] on select "Choose an option... Pending Applied Excluded (Questions) Excluded (Expired) Exc…" at bounding box center [416, 145] width 81 height 15
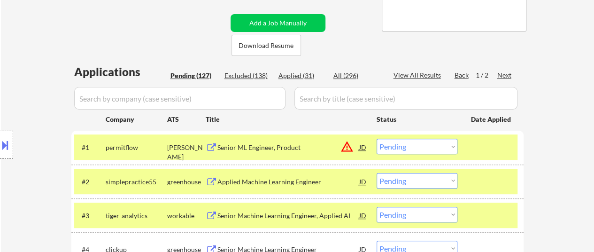
click at [435, 146] on select "Choose an option... Pending Applied Excluded (Questions) Excluded (Expired) Exc…" at bounding box center [416, 145] width 81 height 15
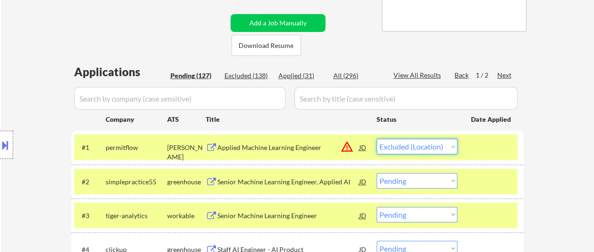
click at [376, 138] on select "Choose an option... Pending Applied Excluded (Questions) Excluded (Expired) Exc…" at bounding box center [416, 145] width 81 height 15
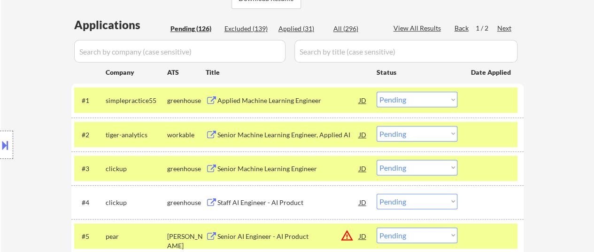
click at [423, 99] on select "Choose an option... Pending Applied Excluded (Questions) Excluded (Expired) Exc…" at bounding box center [416, 99] width 81 height 15
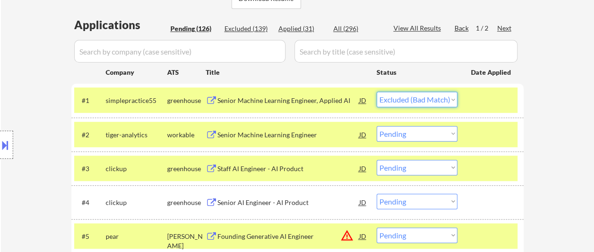
click at [376, 92] on select "Choose an option... Pending Applied Excluded (Questions) Excluded (Expired) Exc…" at bounding box center [416, 99] width 81 height 15
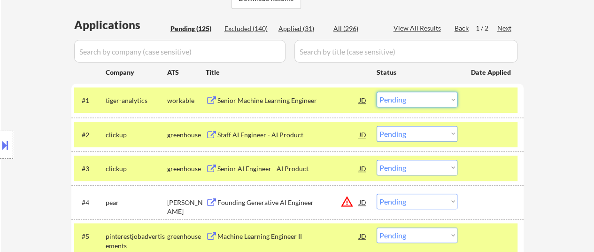
click at [419, 99] on select "Choose an option... Pending Applied Excluded (Questions) Excluded (Expired) Exc…" at bounding box center [416, 99] width 81 height 15
click at [430, 98] on select "Choose an option... Pending Applied Excluded (Questions) Excluded (Expired) Exc…" at bounding box center [416, 99] width 81 height 15
click at [376, 92] on select "Choose an option... Pending Applied Excluded (Questions) Excluded (Expired) Exc…" at bounding box center [416, 99] width 81 height 15
select select ""pending""
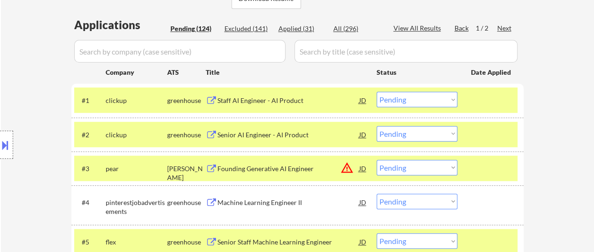
click at [473, 92] on div at bounding box center [491, 100] width 41 height 17
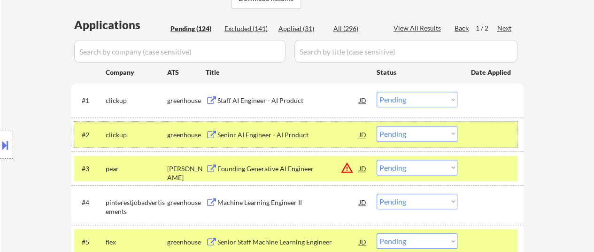
click at [483, 132] on div at bounding box center [491, 134] width 41 height 17
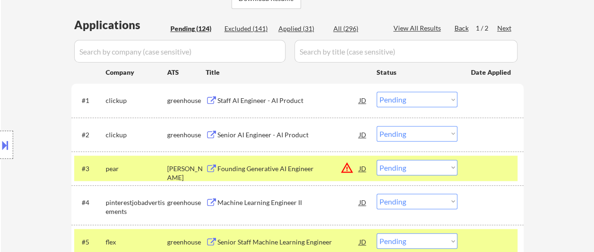
click at [483, 169] on div at bounding box center [491, 168] width 41 height 17
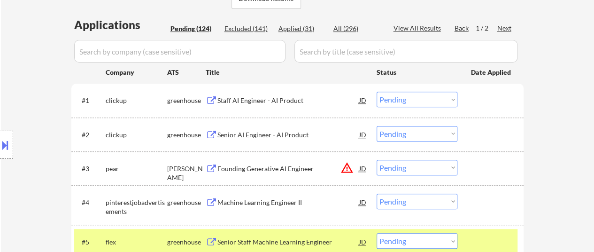
scroll to position [376, 0]
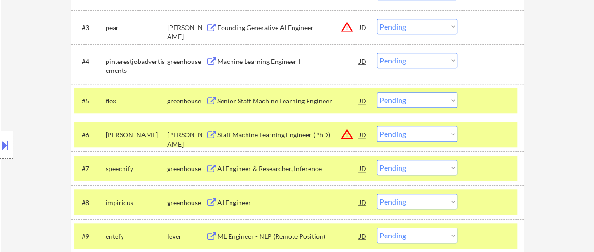
click at [477, 101] on div at bounding box center [491, 100] width 41 height 17
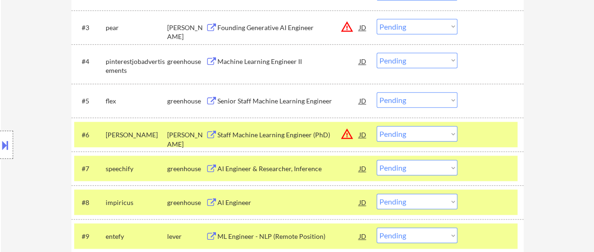
click at [485, 139] on div at bounding box center [491, 134] width 41 height 17
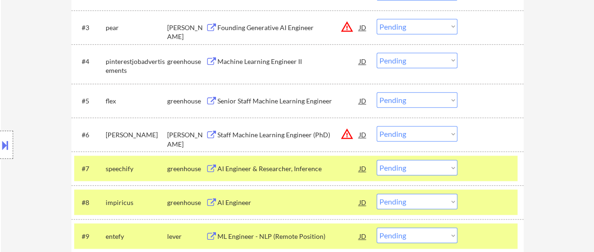
click at [479, 170] on div at bounding box center [491, 168] width 41 height 17
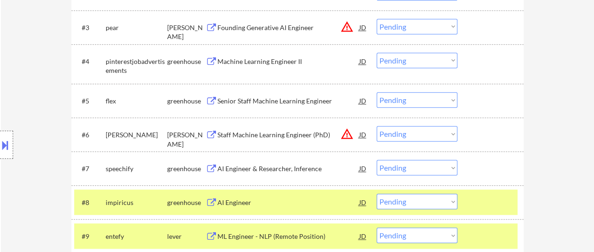
click at [479, 208] on div at bounding box center [491, 201] width 41 height 17
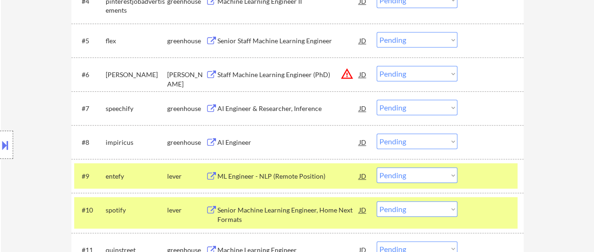
scroll to position [469, 0]
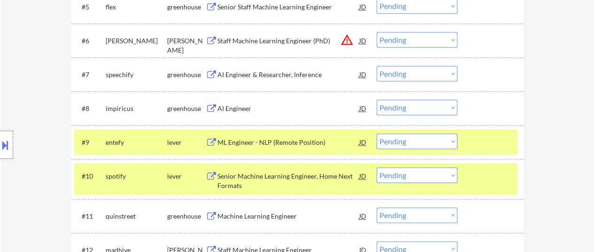
click at [472, 142] on div at bounding box center [491, 141] width 41 height 17
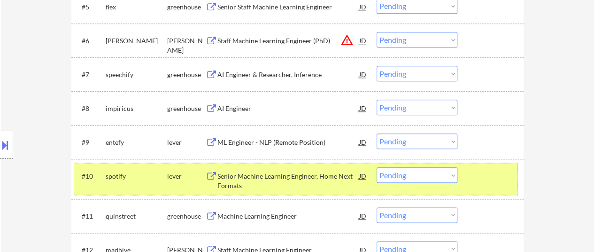
drag, startPoint x: 476, startPoint y: 186, endPoint x: 486, endPoint y: 190, distance: 11.0
click at [476, 186] on div "#10 spotify lever Senior Machine Learning Engineer, Home Next Formats JD warnin…" at bounding box center [295, 178] width 443 height 31
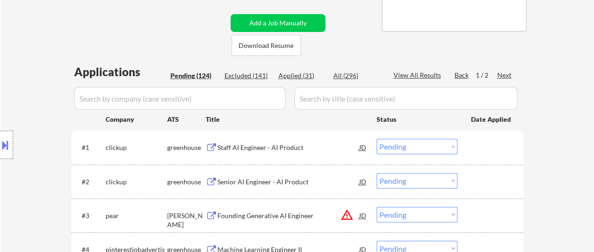
scroll to position [235, 0]
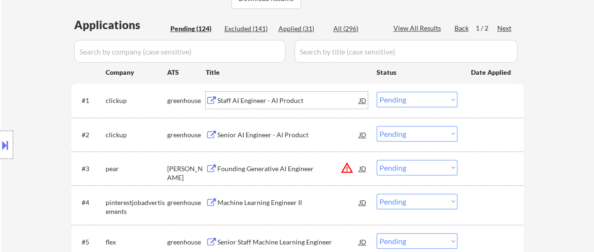
click at [293, 102] on div "Staff AI Engineer - AI Product" at bounding box center [288, 100] width 142 height 9
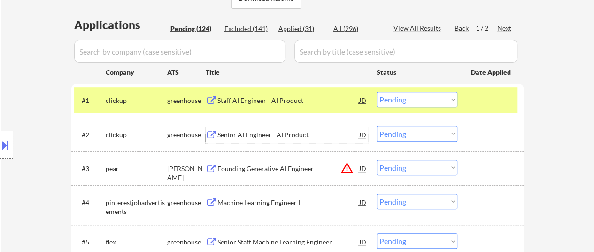
click at [278, 134] on div "Senior AI Engineer - AI Product" at bounding box center [288, 134] width 142 height 9
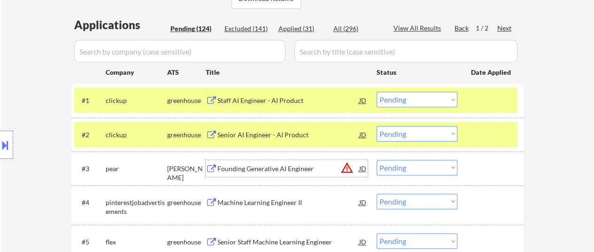
click at [284, 168] on div "Founding Generative AI Engineer" at bounding box center [288, 168] width 142 height 9
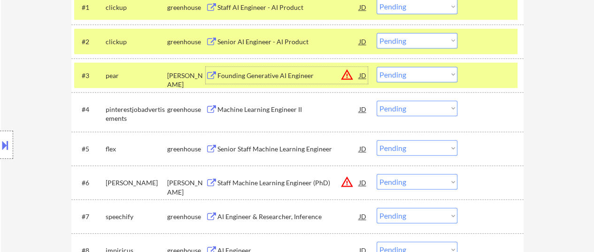
scroll to position [329, 0]
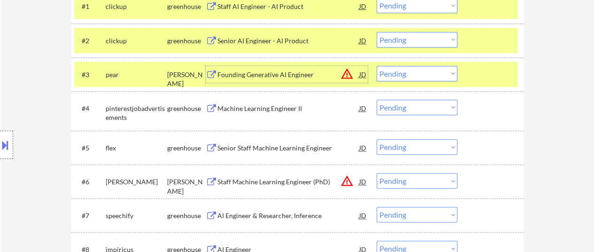
click at [267, 111] on div "Machine Learning Engineer II" at bounding box center [288, 108] width 142 height 9
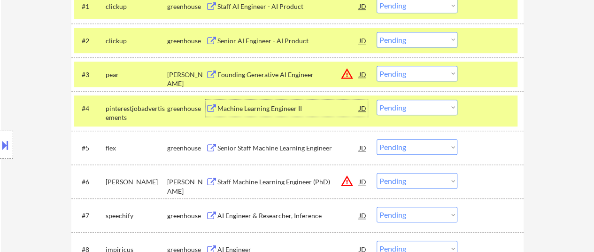
click at [399, 108] on select "Choose an option... Pending Applied Excluded (Questions) Excluded (Expired) Exc…" at bounding box center [416, 107] width 81 height 15
click at [376, 100] on select "Choose an option... Pending Applied Excluded (Questions) Excluded (Expired) Exc…" at bounding box center [416, 107] width 81 height 15
select select ""pending""
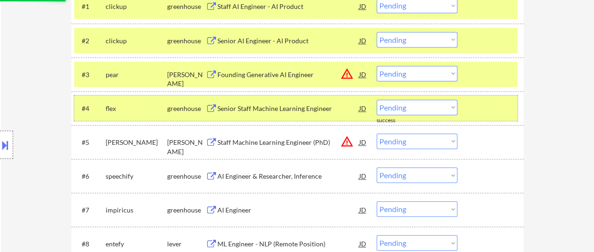
click at [472, 110] on div at bounding box center [491, 108] width 41 height 17
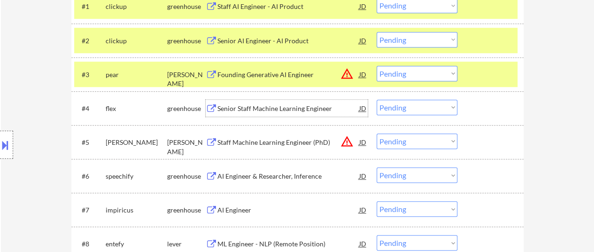
click at [279, 101] on div "Senior Staff Machine Learning Engineer" at bounding box center [288, 108] width 142 height 17
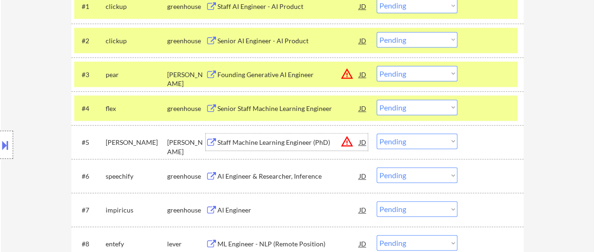
click at [274, 139] on div "Staff Machine Learning Engineer (PhD)" at bounding box center [288, 142] width 142 height 9
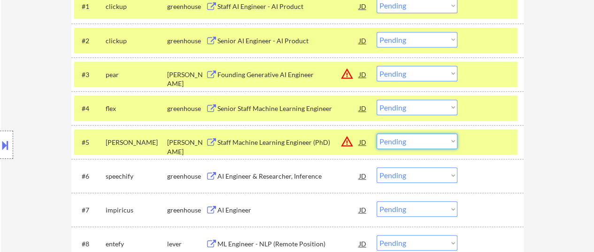
click at [424, 141] on select "Choose an option... Pending Applied Excluded (Questions) Excluded (Expired) Exc…" at bounding box center [416, 140] width 81 height 15
click at [376, 133] on select "Choose an option... Pending Applied Excluded (Questions) Excluded (Expired) Exc…" at bounding box center [416, 140] width 81 height 15
select select ""pending""
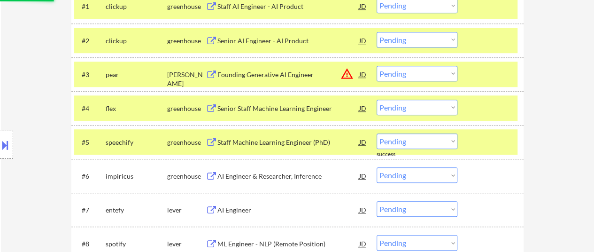
click at [468, 138] on div "#5 speechify greenhouse Staff Machine Learning Engineer (PhD) JD warning_amber …" at bounding box center [295, 141] width 443 height 25
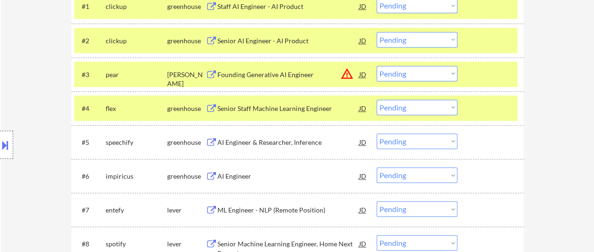
click at [279, 144] on div "AI Engineer & Researcher, Inference" at bounding box center [288, 142] width 142 height 9
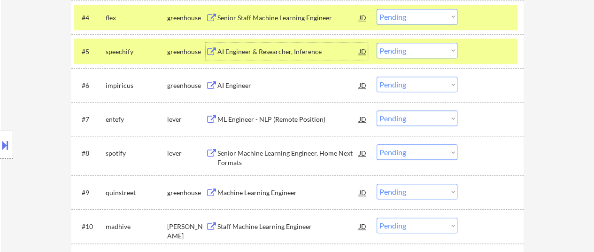
scroll to position [422, 0]
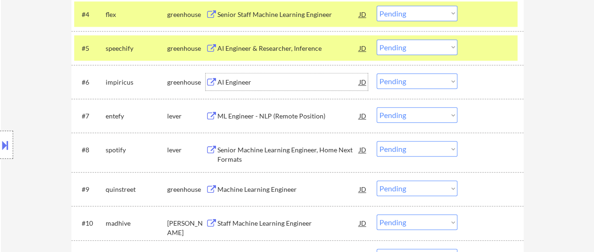
click at [248, 78] on div "AI Engineer" at bounding box center [288, 81] width 142 height 9
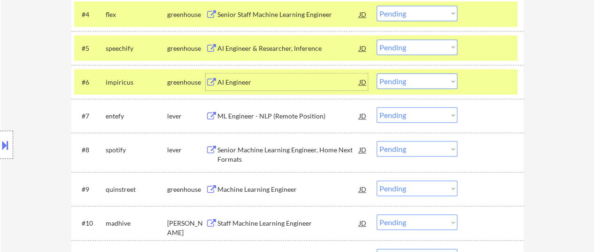
click at [281, 115] on div "ML Engineer - NLP (Remote Position)" at bounding box center [288, 115] width 142 height 9
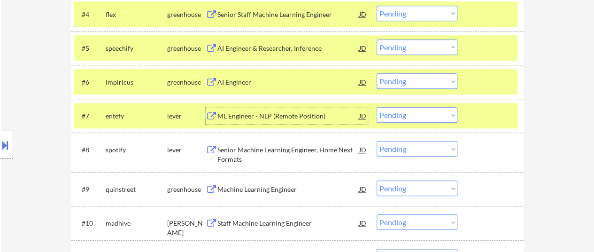
click at [302, 146] on div "Senior Machine Learning Engineer, Home Next Formats" at bounding box center [288, 154] width 142 height 18
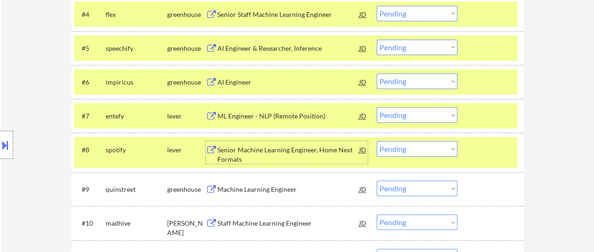
click at [268, 189] on div "Machine Learning Engineer" at bounding box center [288, 188] width 142 height 9
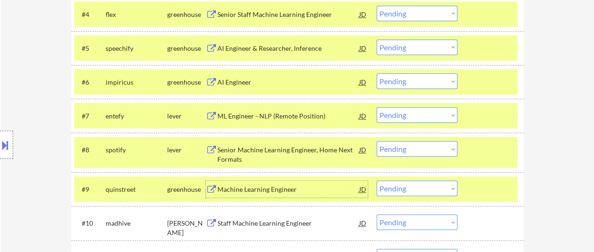
scroll to position [469, 0]
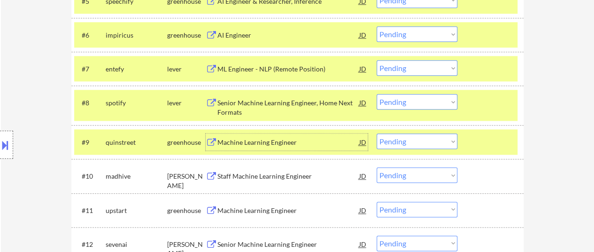
click at [424, 143] on select "Choose an option... Pending Applied Excluded (Questions) Excluded (Expired) Exc…" at bounding box center [416, 140] width 81 height 15
click at [376, 133] on select "Choose an option... Pending Applied Excluded (Questions) Excluded (Expired) Exc…" at bounding box center [416, 140] width 81 height 15
select select ""pending""
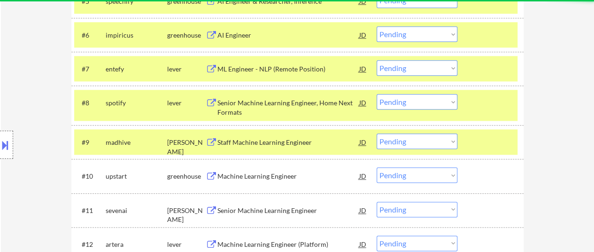
click at [495, 145] on div at bounding box center [491, 141] width 41 height 17
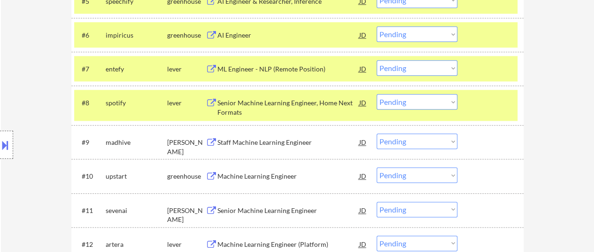
click at [299, 148] on div "Staff Machine Learning Engineer" at bounding box center [288, 141] width 142 height 17
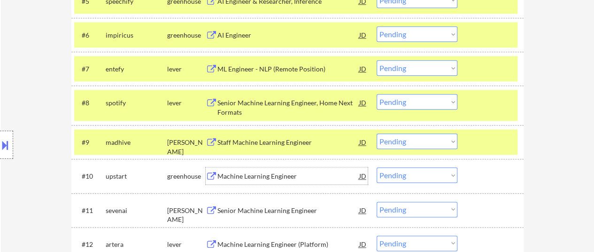
click at [299, 173] on div "Machine Learning Engineer" at bounding box center [288, 175] width 142 height 9
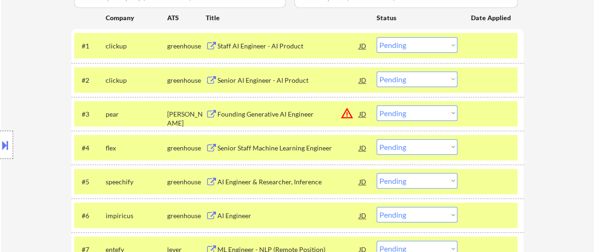
scroll to position [235, 0]
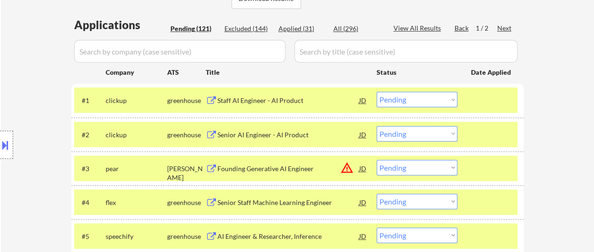
click at [423, 100] on select "Choose an option... Pending Applied Excluded (Questions) Excluded (Expired) Exc…" at bounding box center [416, 99] width 81 height 15
click at [376, 92] on select "Choose an option... Pending Applied Excluded (Questions) Excluded (Expired) Exc…" at bounding box center [416, 99] width 81 height 15
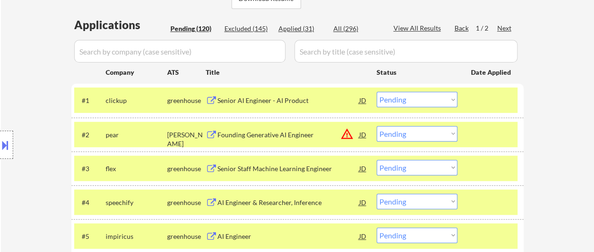
click at [435, 98] on select "Choose an option... Pending Applied Excluded (Questions) Excluded (Expired) Exc…" at bounding box center [416, 99] width 81 height 15
click at [376, 92] on select "Choose an option... Pending Applied Excluded (Questions) Excluded (Expired) Exc…" at bounding box center [416, 99] width 81 height 15
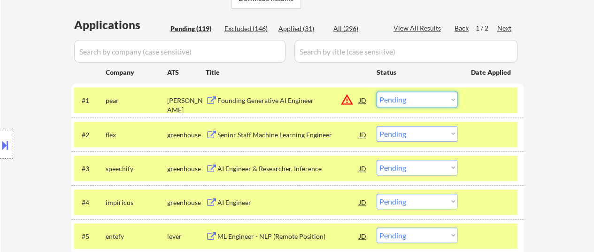
click at [426, 100] on select "Choose an option... Pending Applied Excluded (Questions) Excluded (Expired) Exc…" at bounding box center [416, 99] width 81 height 15
click at [376, 92] on select "Choose an option... Pending Applied Excluded (Questions) Excluded (Expired) Exc…" at bounding box center [416, 99] width 81 height 15
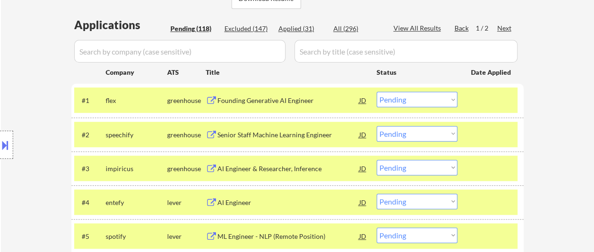
click at [437, 99] on select "Choose an option... Pending Applied Excluded (Questions) Excluded (Expired) Exc…" at bounding box center [416, 99] width 81 height 15
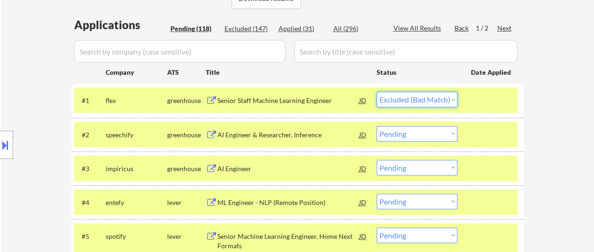
click at [376, 92] on select "Choose an option... Pending Applied Excluded (Questions) Excluded (Expired) Exc…" at bounding box center [416, 99] width 81 height 15
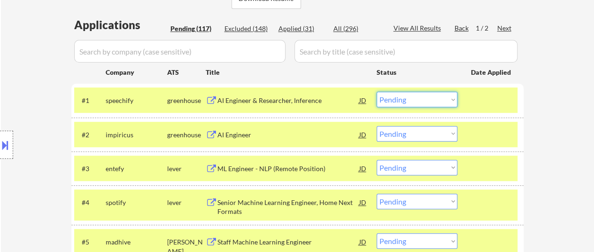
click at [431, 100] on select "Choose an option... Pending Applied Excluded (Questions) Excluded (Expired) Exc…" at bounding box center [416, 99] width 81 height 15
click at [376, 92] on select "Choose an option... Pending Applied Excluded (Questions) Excluded (Expired) Exc…" at bounding box center [416, 99] width 81 height 15
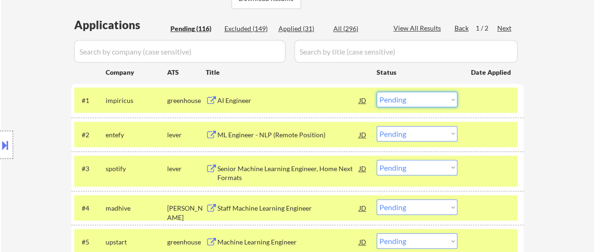
click at [439, 100] on select "Choose an option... Pending Applied Excluded (Questions) Excluded (Expired) Exc…" at bounding box center [416, 99] width 81 height 15
select select ""excluded__bad_match_""
click at [376, 92] on select "Choose an option... Pending Applied Excluded (Questions) Excluded (Expired) Exc…" at bounding box center [416, 99] width 81 height 15
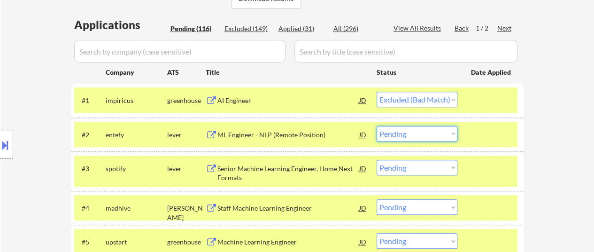
click at [440, 136] on select "Choose an option... Pending Applied Excluded (Questions) Excluded (Expired) Exc…" at bounding box center [416, 133] width 81 height 15
select select ""excluded__bad_match_""
click at [376, 126] on select "Choose an option... Pending Applied Excluded (Questions) Excluded (Expired) Exc…" at bounding box center [416, 133] width 81 height 15
click at [439, 168] on select "Choose an option... Pending Applied Excluded (Questions) Excluded (Expired) Exc…" at bounding box center [416, 167] width 81 height 15
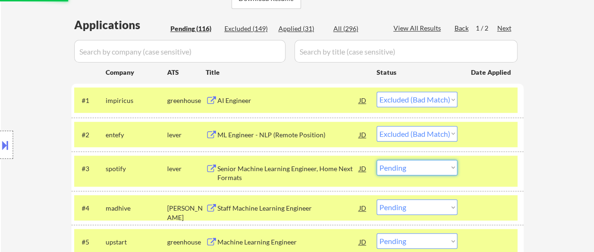
select select ""excluded__bad_match_""
click at [376, 160] on select "Choose an option... Pending Applied Excluded (Questions) Excluded (Expired) Exc…" at bounding box center [416, 167] width 81 height 15
select select ""pending""
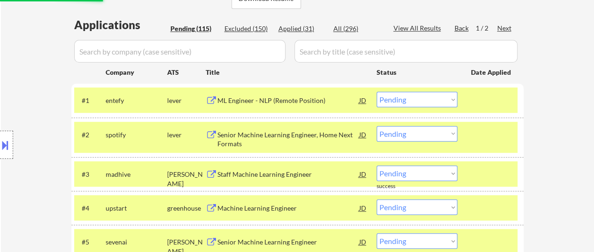
select select ""excluded__bad_match_""
select select ""pending""
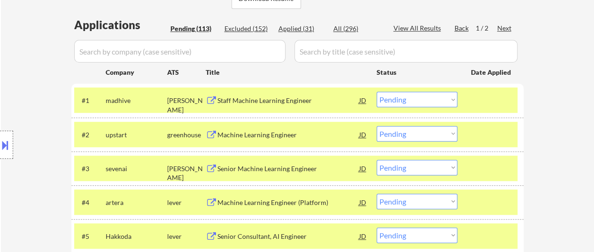
click at [442, 95] on select "Choose an option... Pending Applied Excluded (Questions) Excluded (Expired) Exc…" at bounding box center [416, 99] width 81 height 15
click at [376, 92] on select "Choose an option... Pending Applied Excluded (Questions) Excluded (Expired) Exc…" at bounding box center [416, 99] width 81 height 15
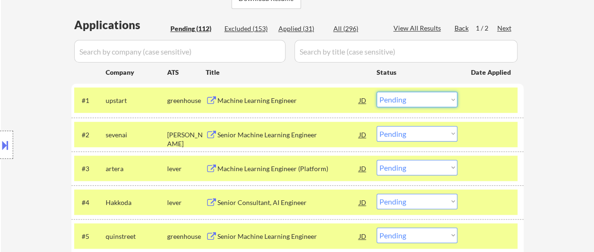
click at [440, 101] on select "Choose an option... Pending Applied Excluded (Questions) Excluded (Expired) Exc…" at bounding box center [416, 99] width 81 height 15
click at [376, 92] on select "Choose an option... Pending Applied Excluded (Questions) Excluded (Expired) Exc…" at bounding box center [416, 99] width 81 height 15
select select ""pending""
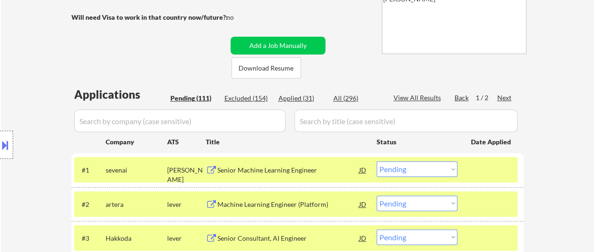
scroll to position [94, 0]
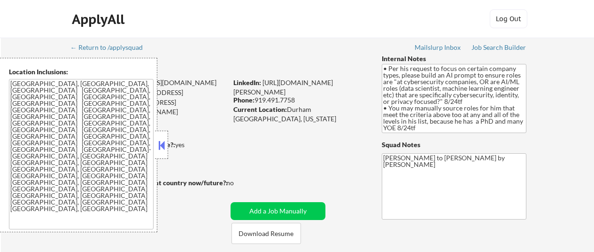
select select ""pending""
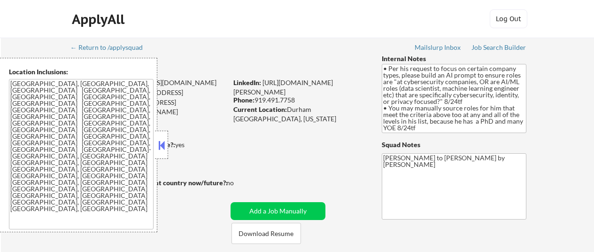
select select ""pending""
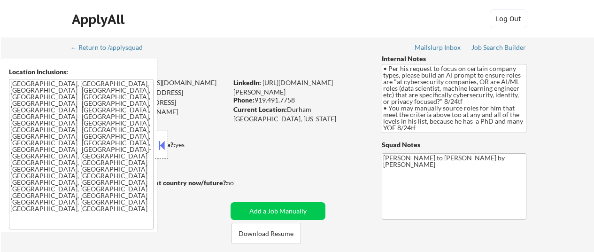
select select ""pending""
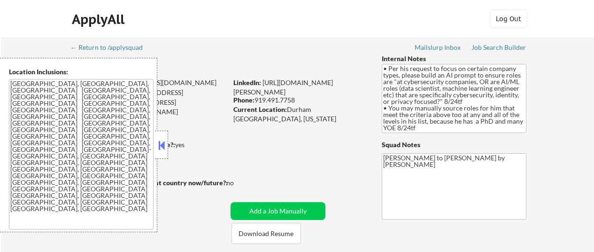
select select ""pending""
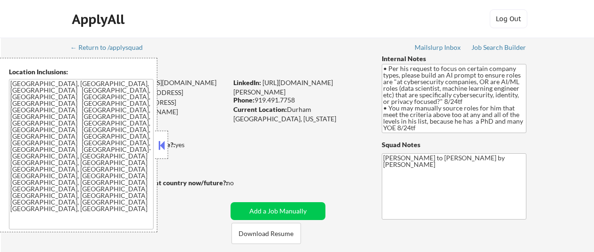
select select ""pending""
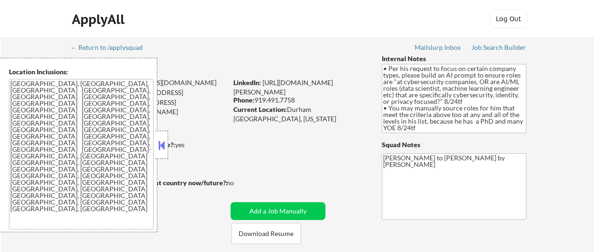
select select ""pending""
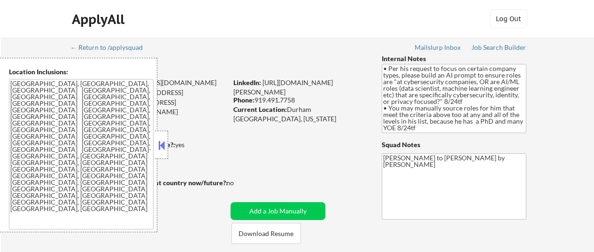
select select ""pending""
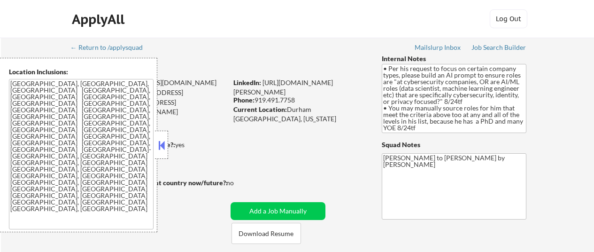
select select ""pending""
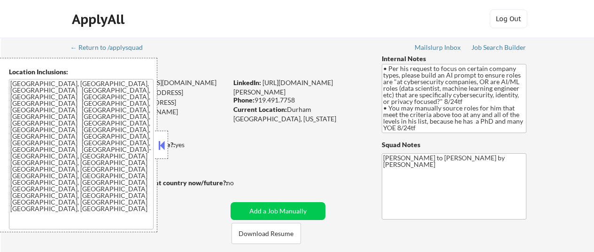
select select ""pending""
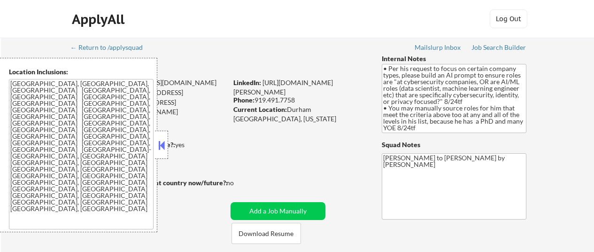
select select ""pending""
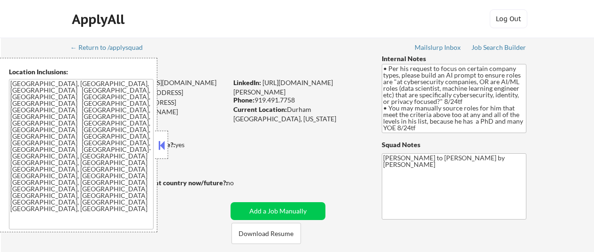
select select ""pending""
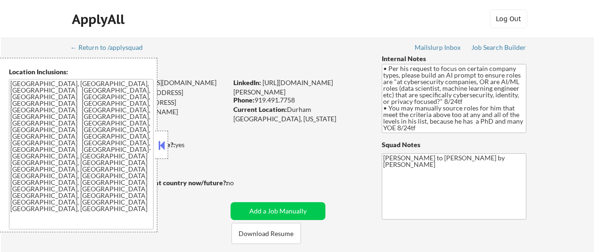
select select ""pending""
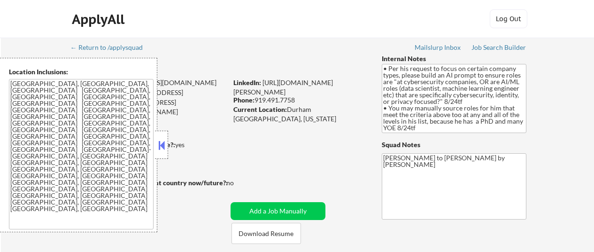
select select ""pending""
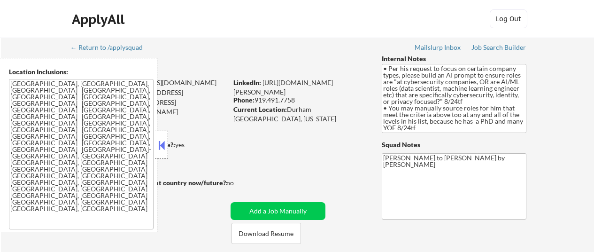
select select ""pending""
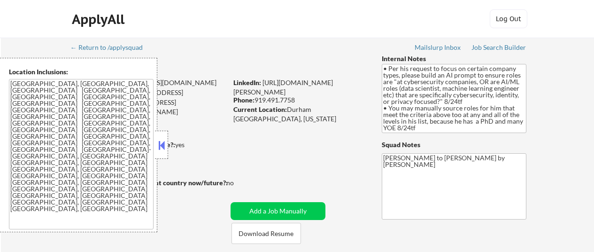
select select ""pending""
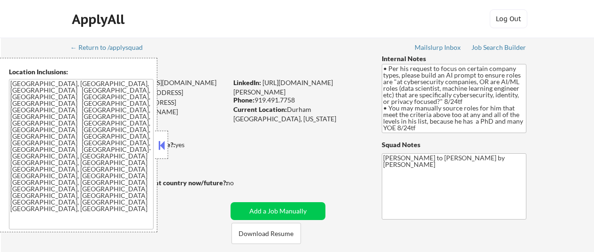
select select ""pending""
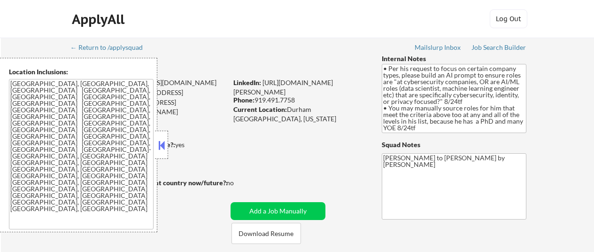
select select ""pending""
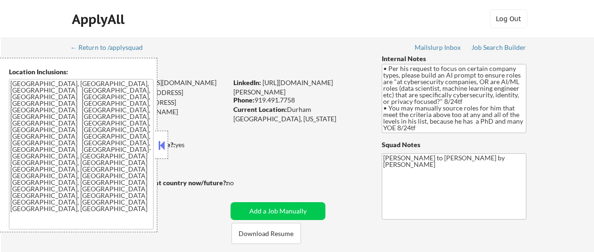
select select ""pending""
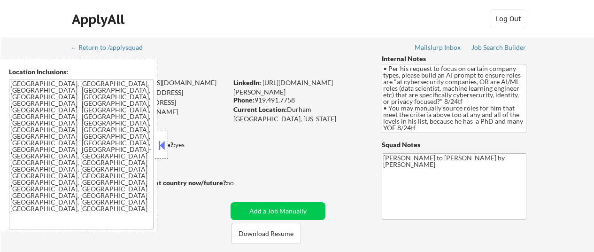
select select ""pending""
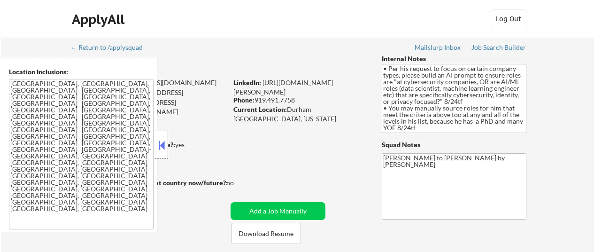
select select ""pending""
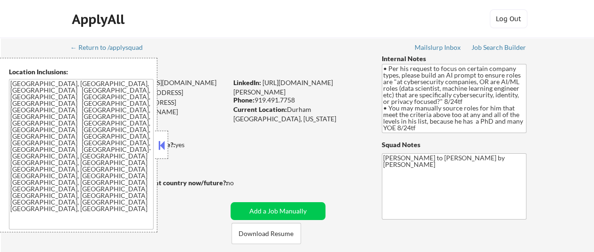
click at [161, 143] on button at bounding box center [161, 145] width 10 height 14
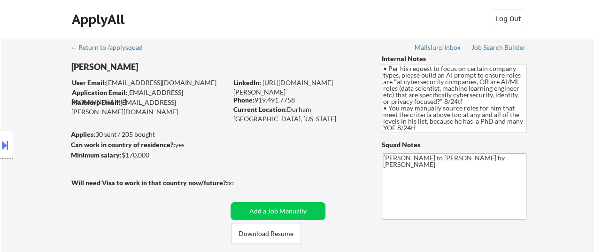
scroll to position [141, 0]
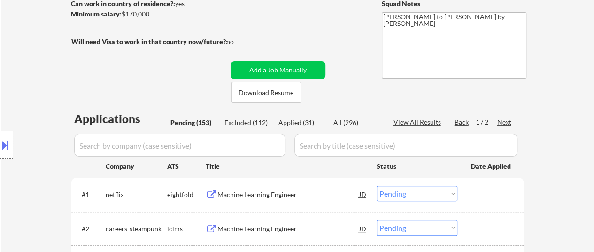
click at [300, 124] on div "Applied (31)" at bounding box center [301, 122] width 47 height 9
select select ""applied""
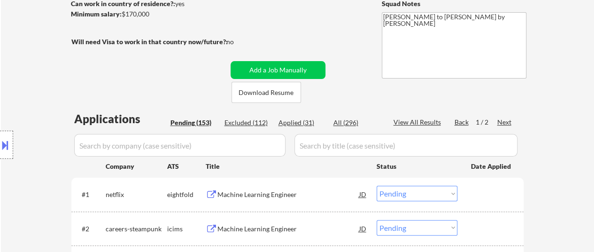
select select ""applied""
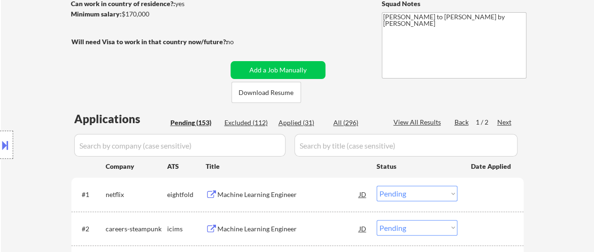
select select ""applied""
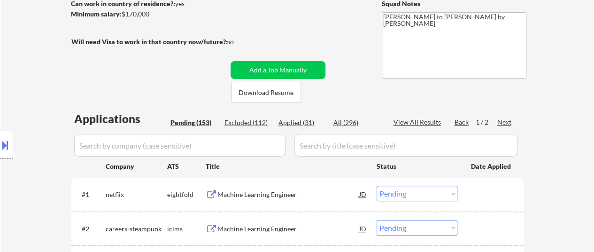
select select ""applied""
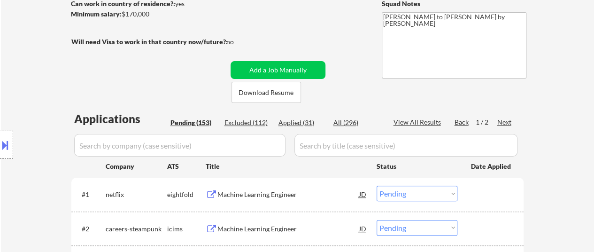
select select ""applied""
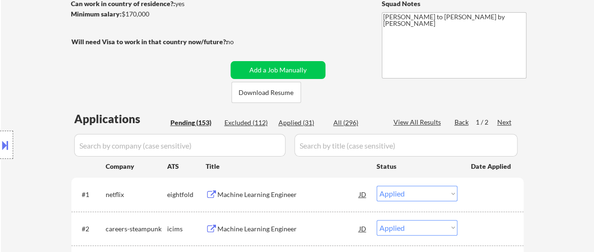
select select ""applied""
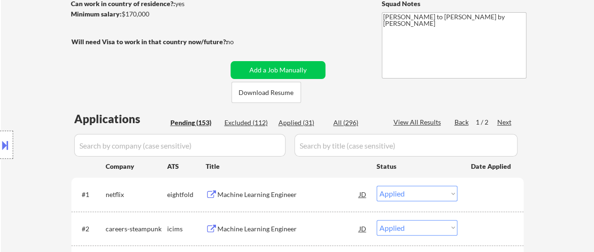
select select ""applied""
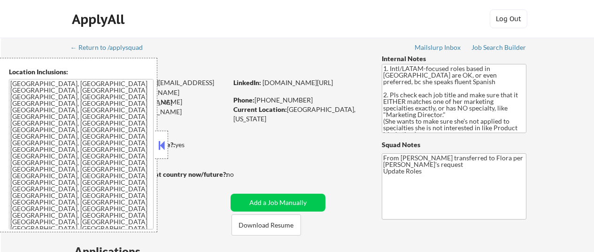
select select ""pending""
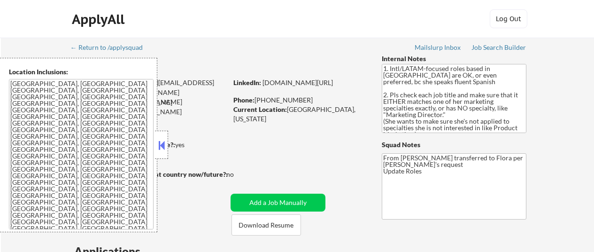
select select ""pending""
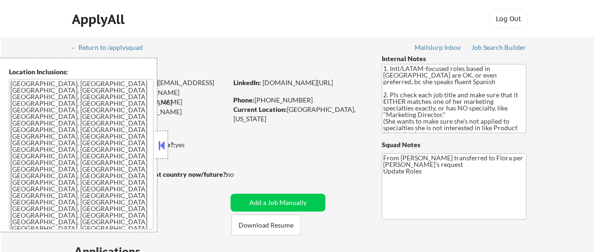
select select ""pending""
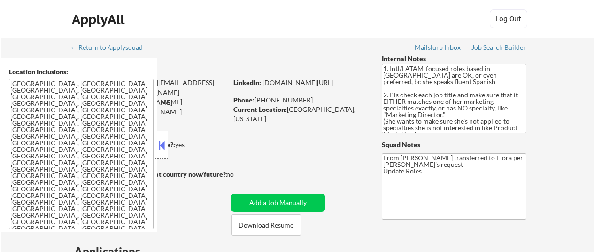
select select ""pending""
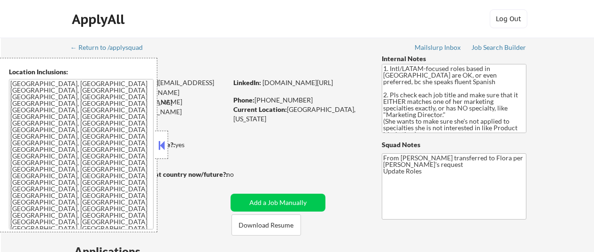
select select ""pending""
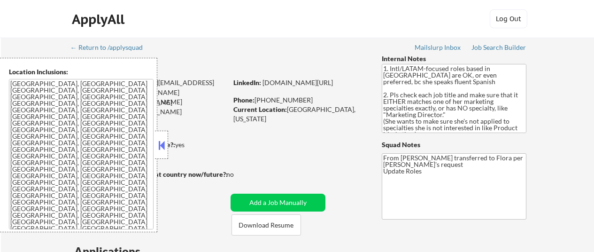
select select ""pending""
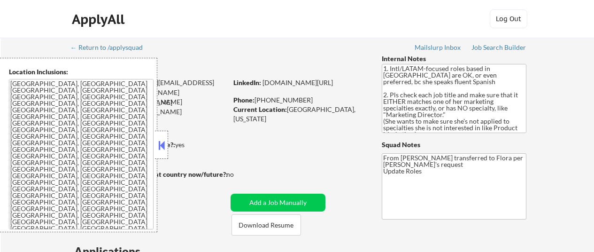
select select ""pending""
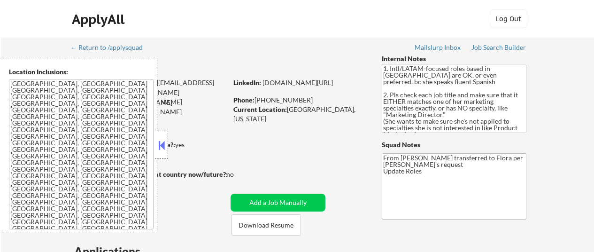
select select ""pending""
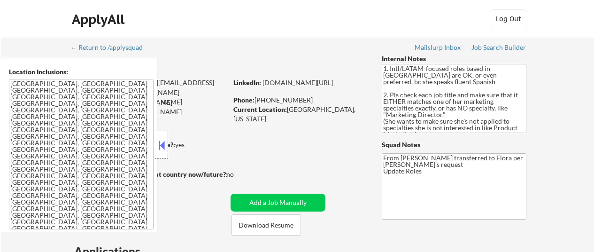
select select ""pending""
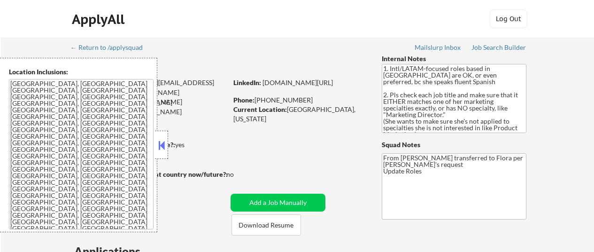
select select ""pending""
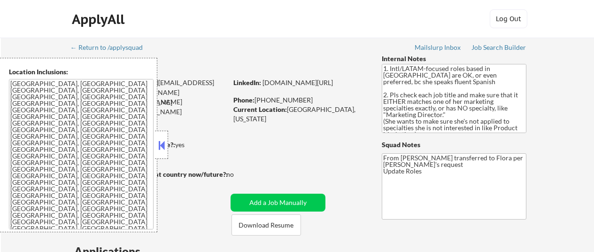
select select ""pending""
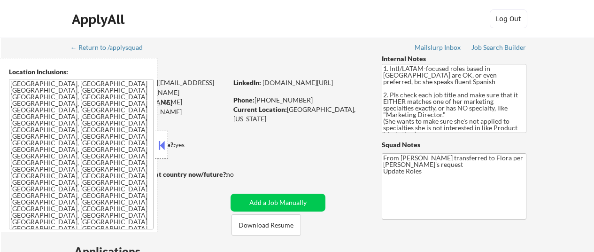
select select ""pending""
click at [162, 142] on button at bounding box center [161, 145] width 10 height 14
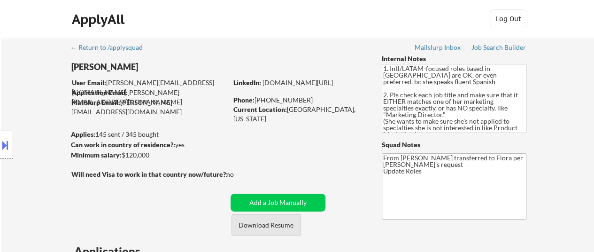
click at [272, 230] on button "Download Resume" at bounding box center [265, 224] width 69 height 21
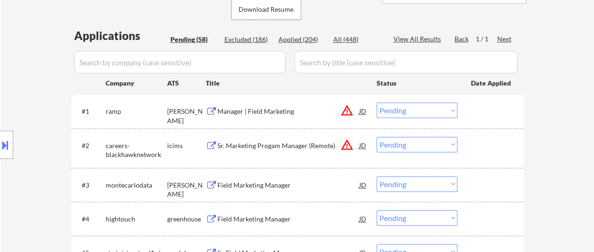
scroll to position [235, 0]
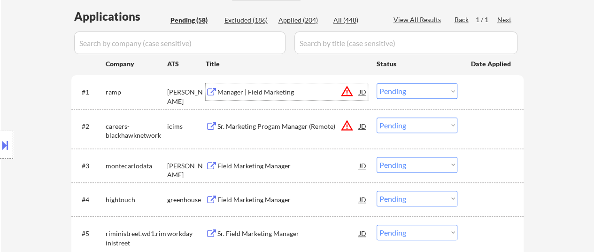
click at [263, 93] on div "Manager | Field Marketing" at bounding box center [288, 91] width 142 height 9
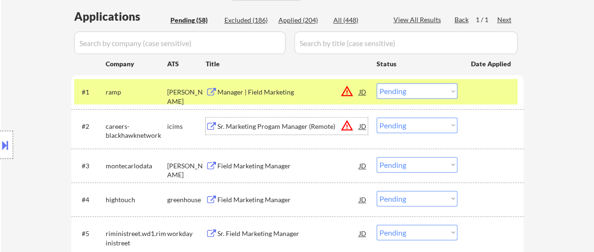
click at [307, 121] on div "Sr. Marketing Progam Manager (Remote)" at bounding box center [288, 125] width 142 height 17
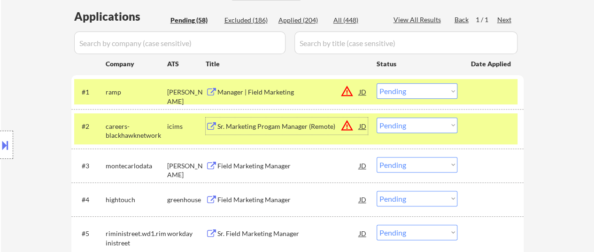
click at [272, 167] on div "Field Marketing Manager" at bounding box center [288, 165] width 142 height 9
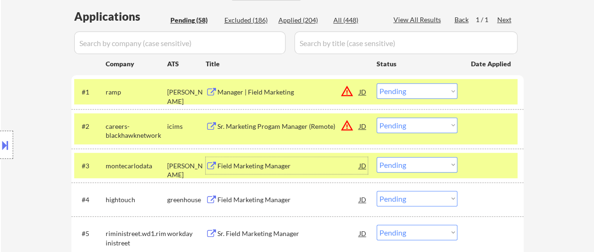
scroll to position [282, 0]
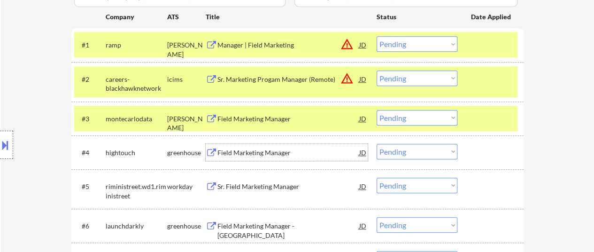
click at [253, 149] on div "Field Marketing Manager" at bounding box center [288, 152] width 142 height 9
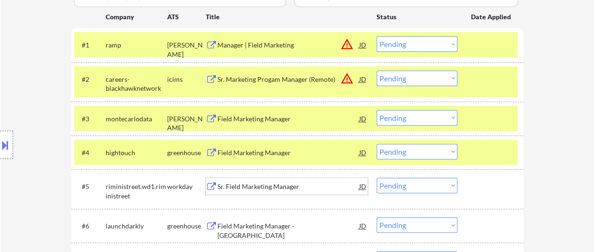
click at [235, 186] on div "Sr. Field Marketing Manager" at bounding box center [288, 186] width 142 height 9
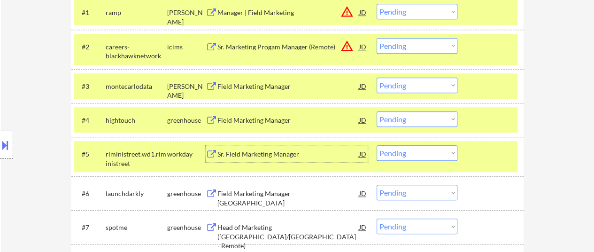
scroll to position [329, 0]
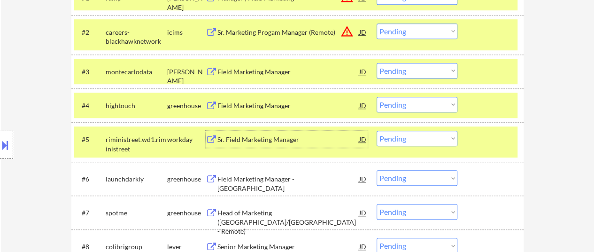
click at [263, 181] on div "Field Marketing Manager - East" at bounding box center [288, 183] width 142 height 18
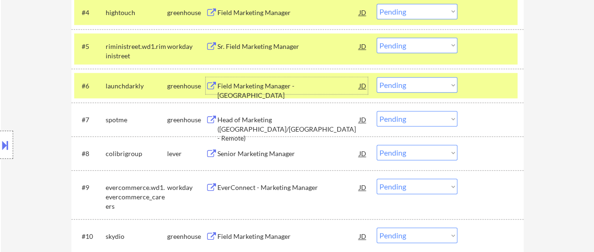
scroll to position [422, 0]
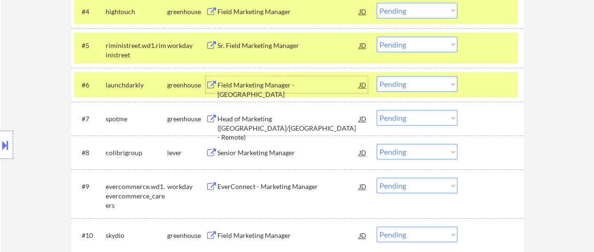
click at [235, 119] on div "Head of Marketing (Europe/US - Remote)" at bounding box center [288, 128] width 142 height 28
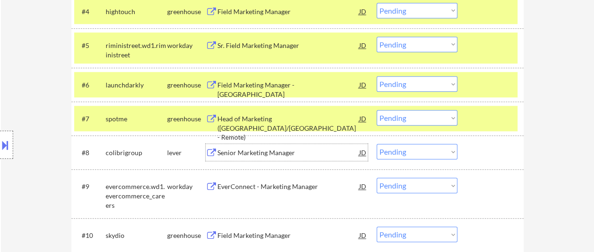
click at [266, 152] on div "Senior Marketing Manager" at bounding box center [288, 152] width 142 height 9
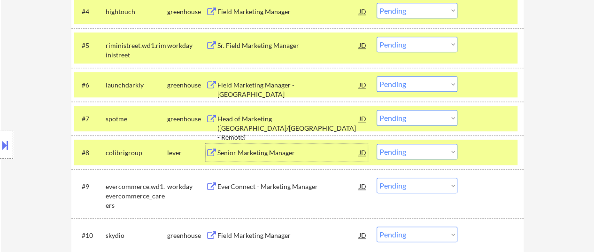
click at [278, 190] on div "EverConnect - Marketing Manager" at bounding box center [288, 186] width 142 height 9
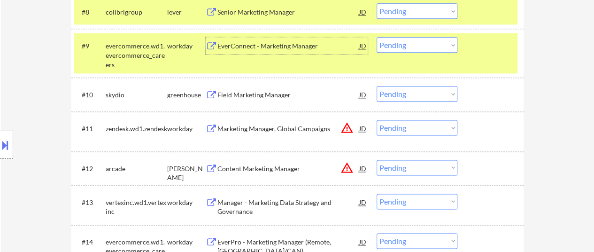
scroll to position [563, 0]
click at [278, 98] on div "Field Marketing Manager" at bounding box center [288, 94] width 142 height 9
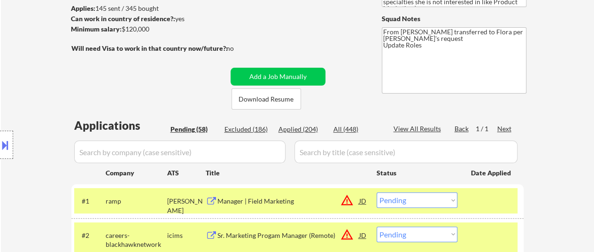
scroll to position [188, 0]
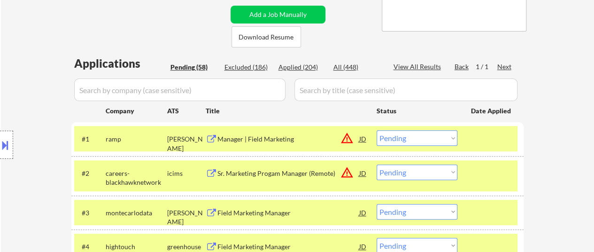
click at [254, 139] on div "Manager | Field Marketing" at bounding box center [288, 138] width 142 height 9
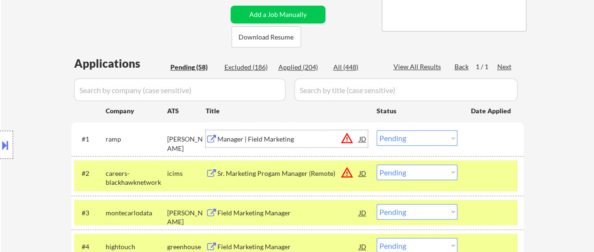
click at [407, 135] on select "Choose an option... Pending Applied Excluded (Questions) Excluded (Expired) Exc…" at bounding box center [416, 137] width 81 height 15
click at [376, 130] on select "Choose an option... Pending Applied Excluded (Questions) Excluded (Expired) Exc…" at bounding box center [416, 137] width 81 height 15
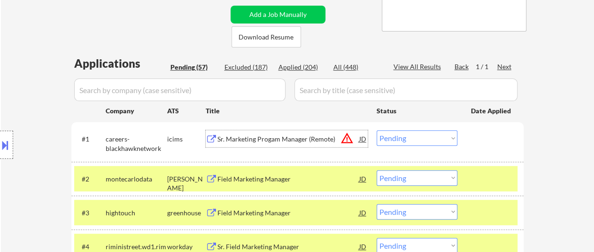
click at [301, 137] on div "Sr. Marketing Progam Manager (Remote)" at bounding box center [288, 138] width 142 height 9
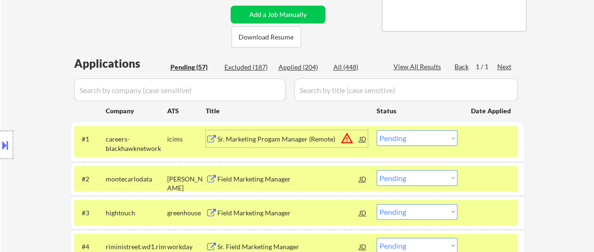
click at [441, 132] on select "Choose an option... Pending Applied Excluded (Questions) Excluded (Expired) Exc…" at bounding box center [416, 137] width 81 height 15
click at [376, 130] on select "Choose an option... Pending Applied Excluded (Questions) Excluded (Expired) Exc…" at bounding box center [416, 137] width 81 height 15
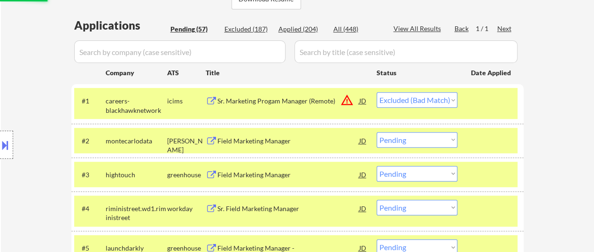
scroll to position [282, 0]
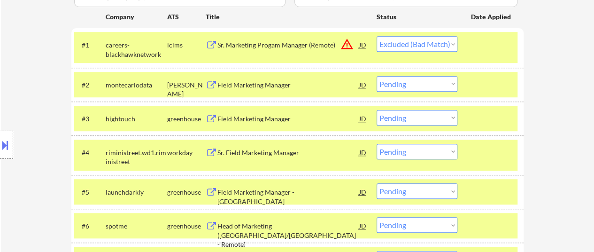
click at [262, 84] on div "Field Marketing Manager" at bounding box center [288, 84] width 142 height 9
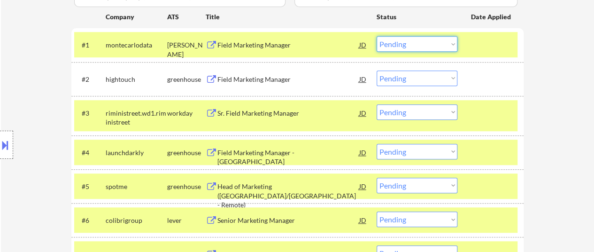
click at [422, 43] on select "Choose an option... Pending Applied Excluded (Questions) Excluded (Expired) Exc…" at bounding box center [416, 43] width 81 height 15
click at [376, 36] on select "Choose an option... Pending Applied Excluded (Questions) Excluded (Expired) Exc…" at bounding box center [416, 43] width 81 height 15
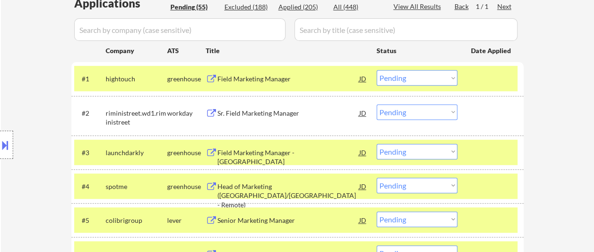
scroll to position [235, 0]
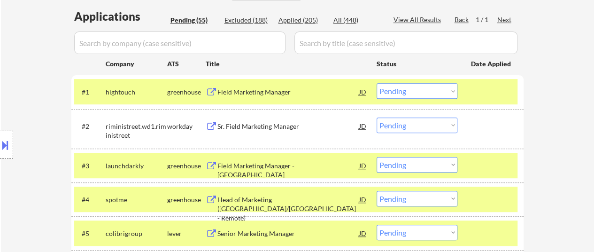
click at [294, 91] on div "Field Marketing Manager" at bounding box center [288, 91] width 142 height 9
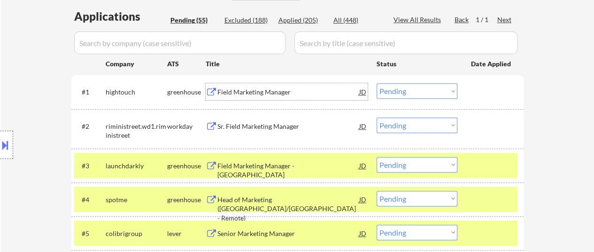
click at [428, 92] on select "Choose an option... Pending Applied Excluded (Questions) Excluded (Expired) Exc…" at bounding box center [416, 90] width 81 height 15
click at [376, 83] on select "Choose an option... Pending Applied Excluded (Questions) Excluded (Expired) Exc…" at bounding box center [416, 90] width 81 height 15
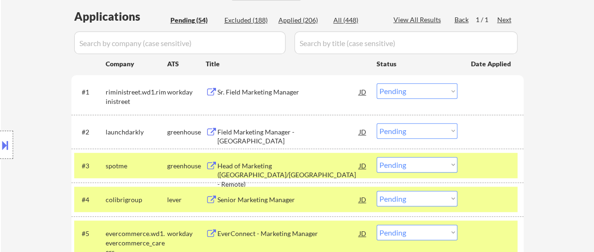
click at [403, 90] on select "Choose an option... Pending Applied Excluded (Questions) Excluded (Expired) Exc…" at bounding box center [416, 90] width 81 height 15
click at [376, 83] on select "Choose an option... Pending Applied Excluded (Questions) Excluded (Expired) Exc…" at bounding box center [416, 90] width 81 height 15
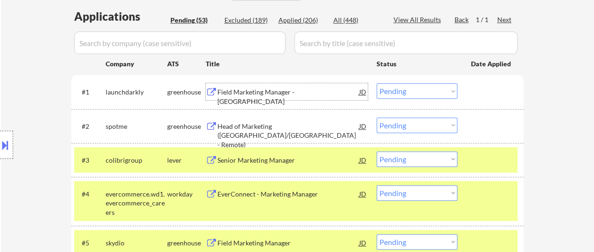
click at [271, 91] on div "Field Marketing Manager - East" at bounding box center [288, 96] width 142 height 18
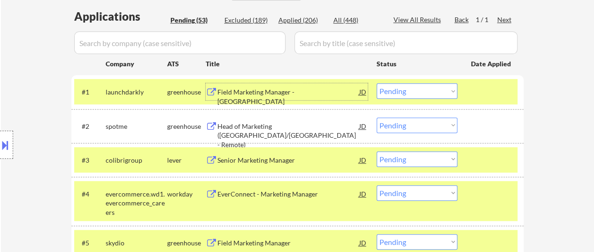
click at [433, 92] on select "Choose an option... Pending Applied Excluded (Questions) Excluded (Expired) Exc…" at bounding box center [416, 90] width 81 height 15
click at [376, 83] on select "Choose an option... Pending Applied Excluded (Questions) Excluded (Expired) Exc…" at bounding box center [416, 90] width 81 height 15
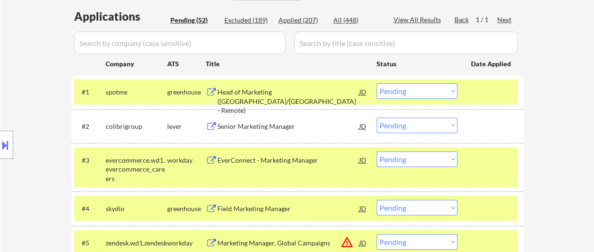
click at [301, 92] on div "Head of Marketing (Europe/US - Remote)" at bounding box center [288, 101] width 142 height 28
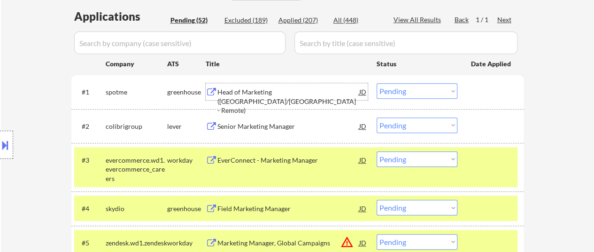
click at [411, 91] on select "Choose an option... Pending Applied Excluded (Questions) Excluded (Expired) Exc…" at bounding box center [416, 90] width 81 height 15
click at [376, 83] on select "Choose an option... Pending Applied Excluded (Questions) Excluded (Expired) Exc…" at bounding box center [416, 90] width 81 height 15
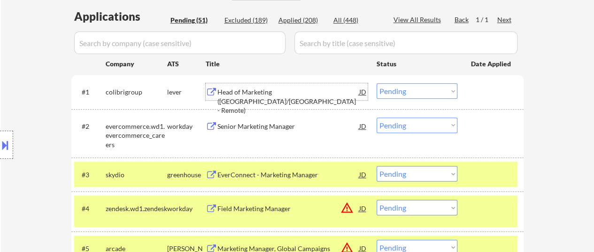
click at [288, 90] on div "Head of Marketing (Europe/US - Remote)" at bounding box center [288, 101] width 142 height 28
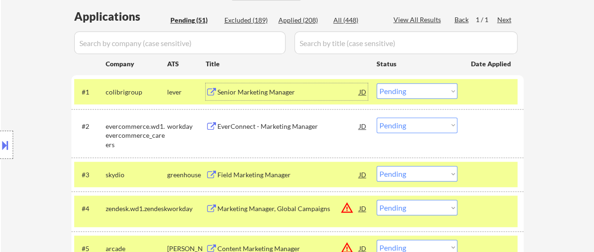
click at [388, 89] on select "Choose an option... Pending Applied Excluded (Questions) Excluded (Expired) Exc…" at bounding box center [416, 90] width 81 height 15
click at [376, 83] on select "Choose an option... Pending Applied Excluded (Questions) Excluded (Expired) Exc…" at bounding box center [416, 90] width 81 height 15
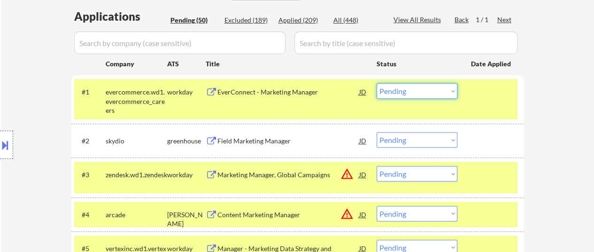
click at [409, 89] on select "Choose an option... Pending Applied Excluded (Questions) Excluded (Expired) Exc…" at bounding box center [416, 90] width 81 height 15
click at [376, 83] on select "Choose an option... Pending Applied Excluded (Questions) Excluded (Expired) Exc…" at bounding box center [416, 90] width 81 height 15
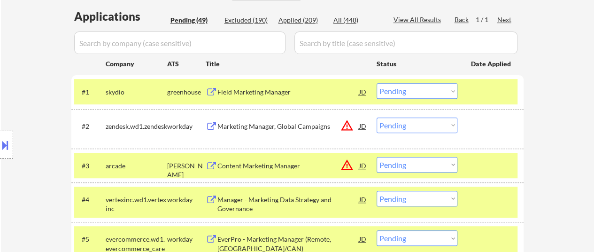
click at [255, 93] on div "Field Marketing Manager" at bounding box center [288, 91] width 142 height 9
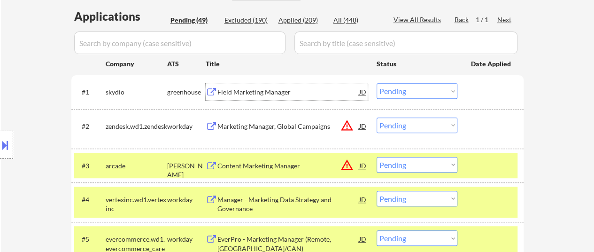
click at [245, 92] on div "Field Marketing Manager" at bounding box center [288, 91] width 142 height 9
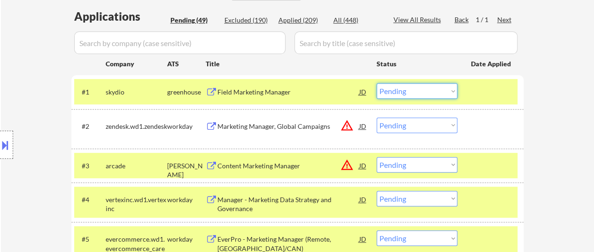
drag, startPoint x: 412, startPoint y: 90, endPoint x: 415, endPoint y: 97, distance: 7.8
click at [412, 90] on select "Choose an option... Pending Applied Excluded (Questions) Excluded (Expired) Exc…" at bounding box center [416, 90] width 81 height 15
click at [376, 83] on select "Choose an option... Pending Applied Excluded (Questions) Excluded (Expired) Exc…" at bounding box center [416, 90] width 81 height 15
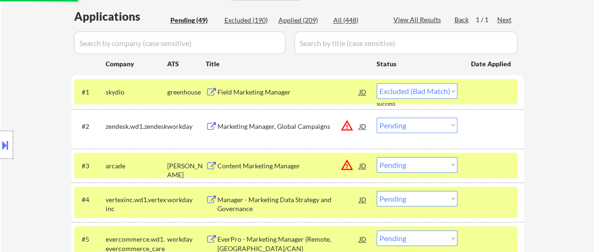
select select ""pending""
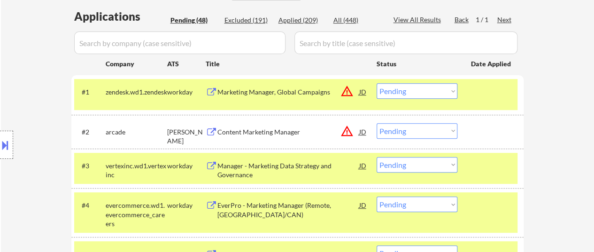
drag, startPoint x: 482, startPoint y: 96, endPoint x: 482, endPoint y: 109, distance: 12.7
click at [483, 96] on div at bounding box center [491, 91] width 41 height 17
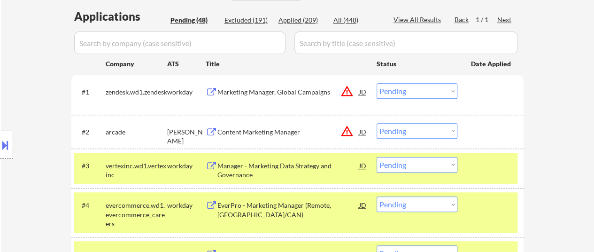
click at [478, 161] on div at bounding box center [491, 165] width 41 height 17
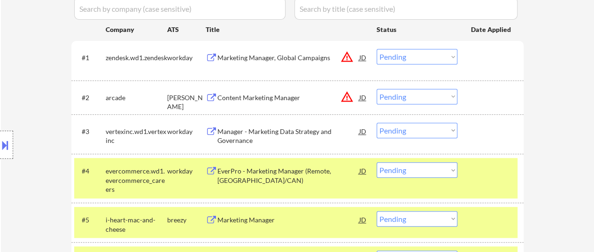
scroll to position [282, 0]
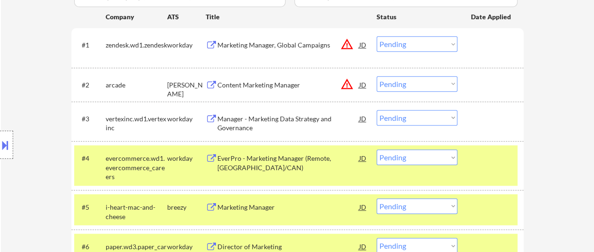
click at [480, 158] on div at bounding box center [491, 157] width 41 height 17
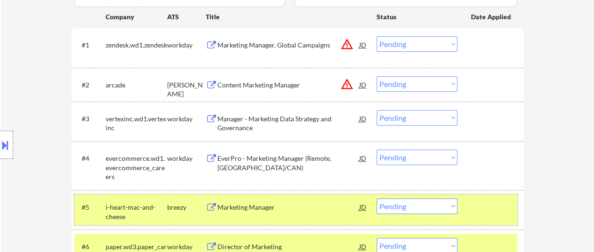
click at [482, 198] on div at bounding box center [491, 206] width 41 height 17
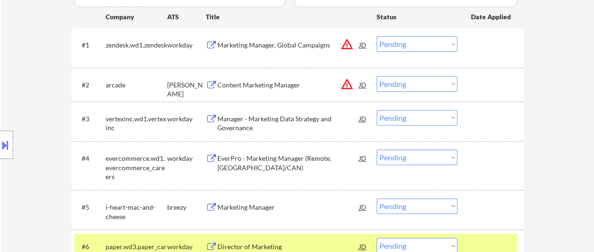
scroll to position [376, 0]
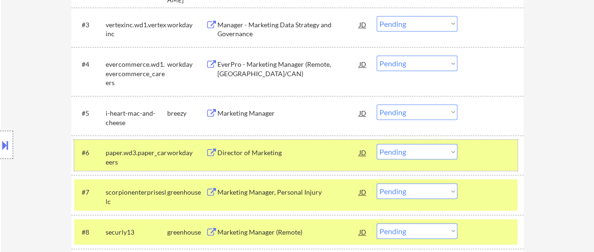
drag, startPoint x: 478, startPoint y: 157, endPoint x: 490, endPoint y: 184, distance: 29.6
click at [479, 157] on div at bounding box center [491, 152] width 41 height 17
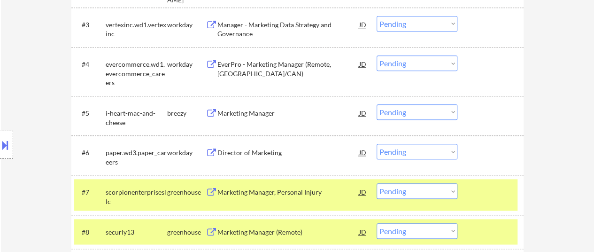
click at [490, 191] on div at bounding box center [491, 191] width 41 height 17
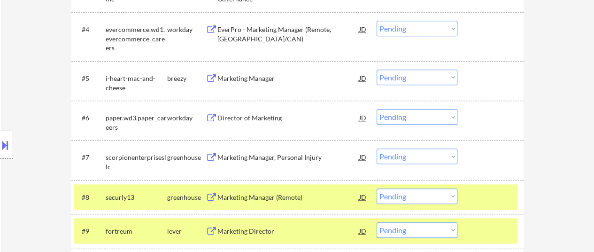
scroll to position [469, 0]
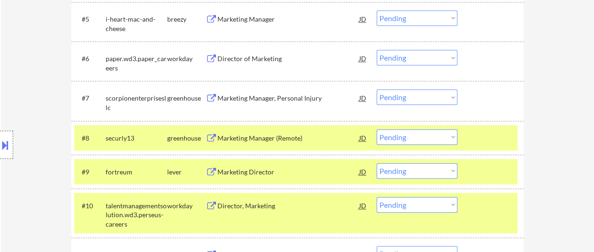
click at [481, 142] on div at bounding box center [491, 137] width 41 height 17
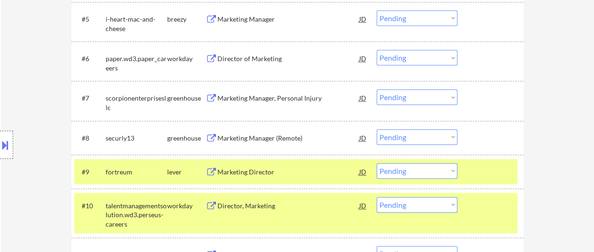
click at [481, 169] on div at bounding box center [491, 171] width 41 height 17
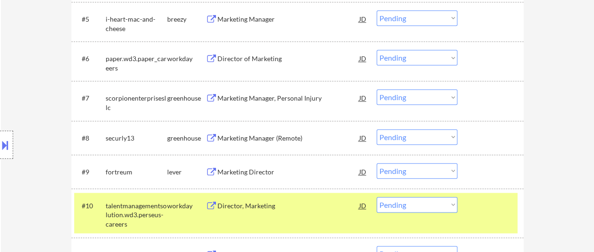
click at [478, 202] on div at bounding box center [491, 205] width 41 height 17
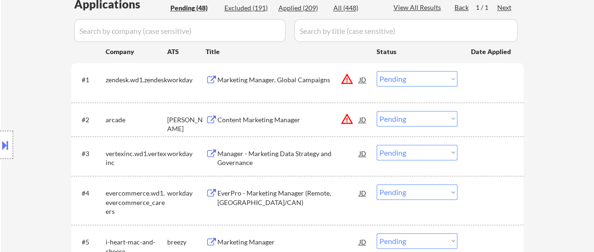
scroll to position [235, 0]
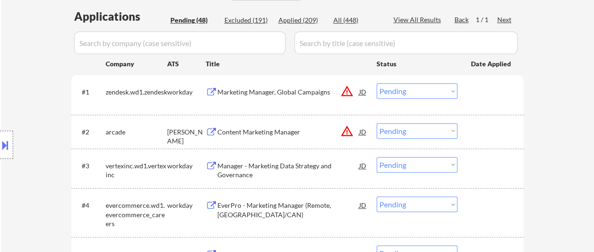
click at [291, 92] on div "Marketing Manager, Global Campaigns" at bounding box center [288, 91] width 142 height 9
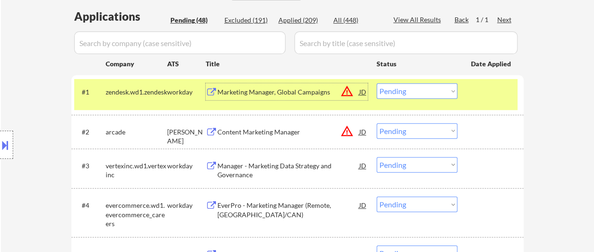
click at [257, 129] on div "Content Marketing Manager" at bounding box center [288, 131] width 142 height 9
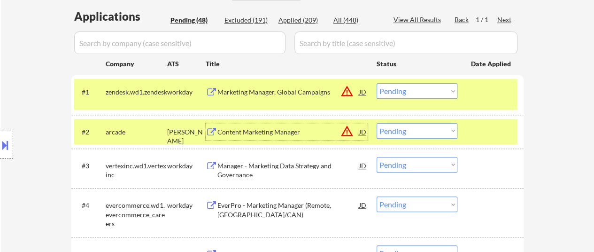
click at [393, 131] on select "Choose an option... Pending Applied Excluded (Questions) Excluded (Expired) Exc…" at bounding box center [416, 130] width 81 height 15
click at [376, 123] on select "Choose an option... Pending Applied Excluded (Questions) Excluded (Expired) Exc…" at bounding box center [416, 130] width 81 height 15
select select ""pending""
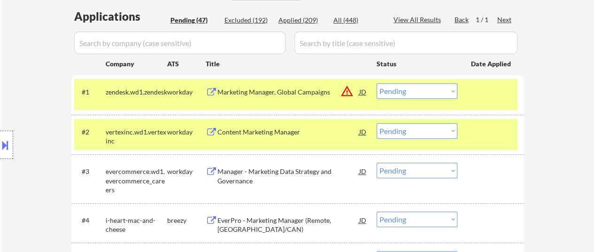
click at [473, 130] on div at bounding box center [491, 131] width 41 height 17
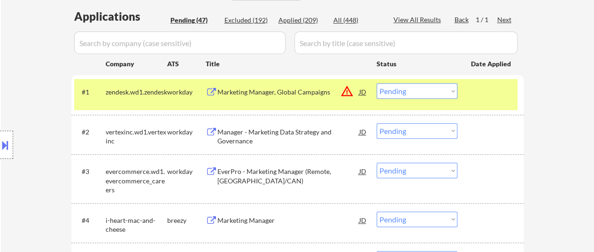
click at [284, 140] on div "Manager - Marketing Data Strategy and Governance" at bounding box center [288, 136] width 142 height 18
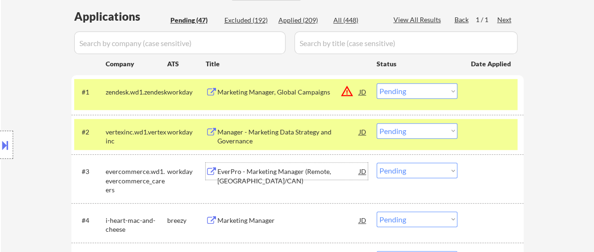
click at [261, 167] on div "EverPro - Marketing Manager (Remote, US/CAN)" at bounding box center [288, 176] width 142 height 18
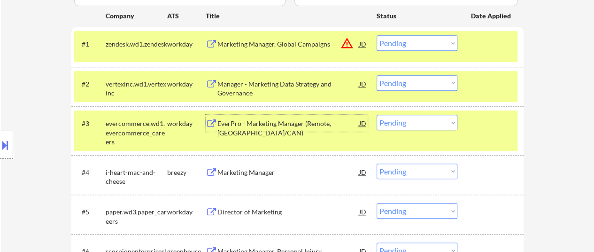
scroll to position [329, 0]
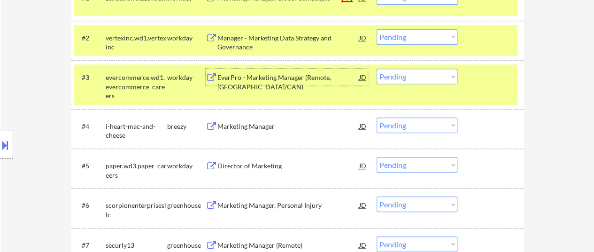
click at [238, 122] on div "Marketing Manager" at bounding box center [288, 126] width 142 height 9
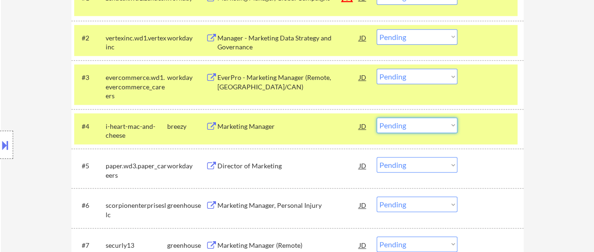
click at [384, 124] on select "Choose an option... Pending Applied Excluded (Questions) Excluded (Expired) Exc…" at bounding box center [416, 124] width 81 height 15
click at [376, 117] on select "Choose an option... Pending Applied Excluded (Questions) Excluded (Expired) Exc…" at bounding box center [416, 124] width 81 height 15
select select ""pending""
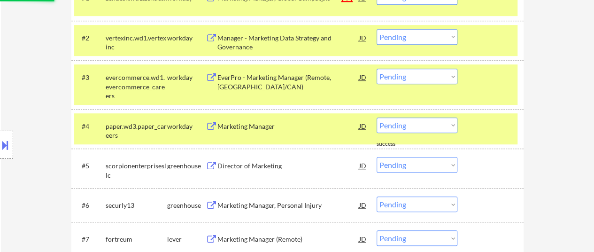
click at [475, 128] on div at bounding box center [491, 125] width 41 height 17
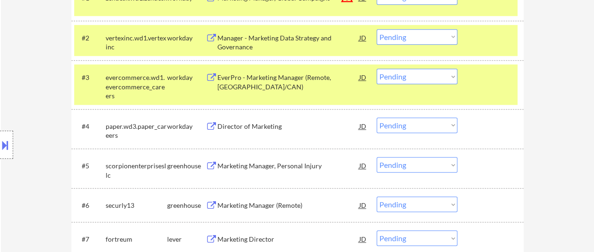
click at [271, 123] on div "Director of Marketing" at bounding box center [288, 126] width 142 height 9
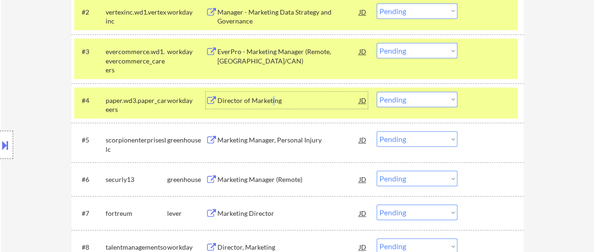
scroll to position [376, 0]
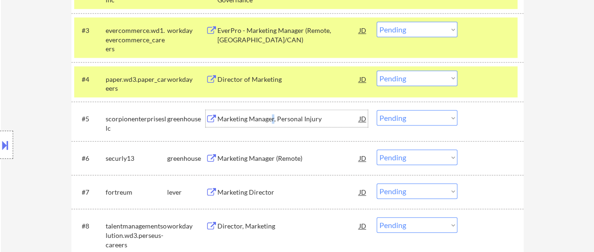
click at [273, 115] on div "Marketing Manager, Personal Injury" at bounding box center [288, 118] width 142 height 9
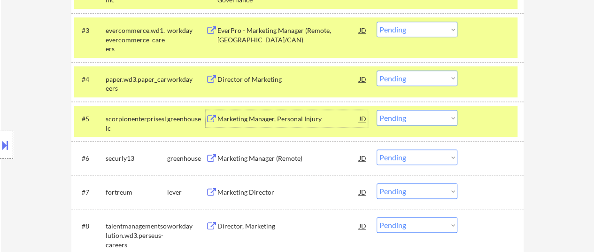
click at [261, 161] on div "Marketing Manager (Remote)" at bounding box center [288, 157] width 142 height 9
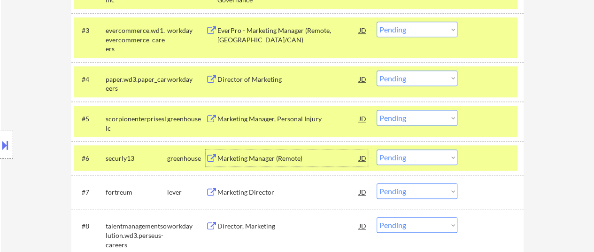
click at [273, 197] on div "Marketing Director" at bounding box center [288, 191] width 142 height 17
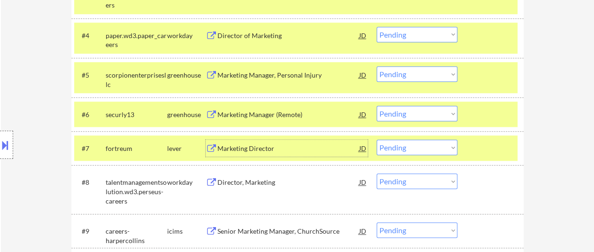
scroll to position [422, 0]
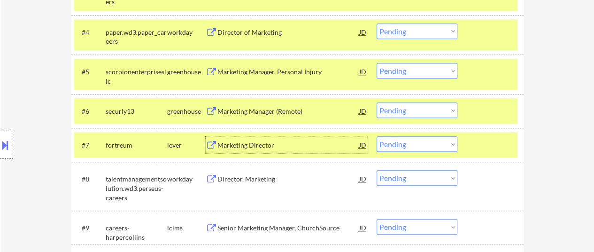
click at [399, 143] on select "Choose an option... Pending Applied Excluded (Questions) Excluded (Expired) Exc…" at bounding box center [416, 143] width 81 height 15
click at [376, 136] on select "Choose an option... Pending Applied Excluded (Questions) Excluded (Expired) Exc…" at bounding box center [416, 143] width 81 height 15
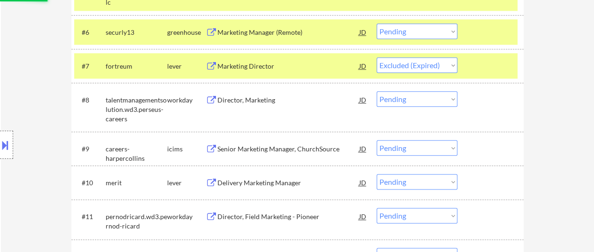
scroll to position [516, 0]
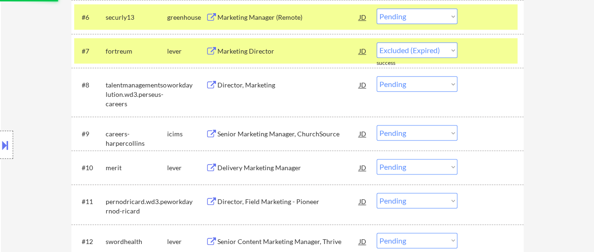
select select ""pending""
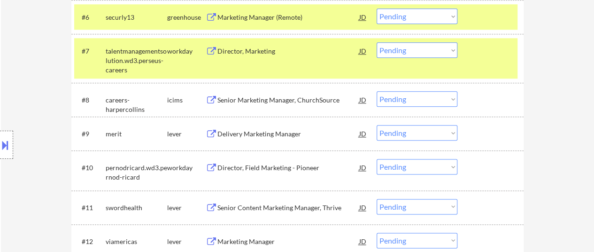
drag, startPoint x: 497, startPoint y: 65, endPoint x: 454, endPoint y: 69, distance: 42.4
click at [497, 63] on div "#7 talentmanagementsolution.wd3.perseus-careers workday Director, Marketing JD …" at bounding box center [295, 58] width 443 height 40
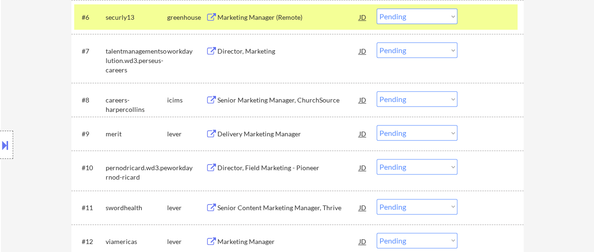
click at [266, 61] on div "#7 talentmanagementsolution.wd3.perseus-careers workday Director, Marketing JD …" at bounding box center [295, 58] width 443 height 40
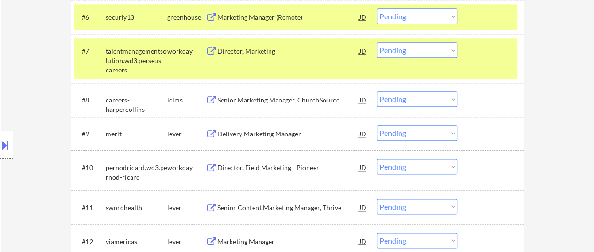
click at [255, 57] on div "Director, Marketing" at bounding box center [288, 50] width 142 height 17
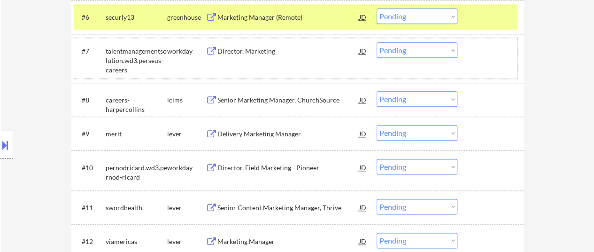
click at [505, 54] on div at bounding box center [491, 50] width 41 height 17
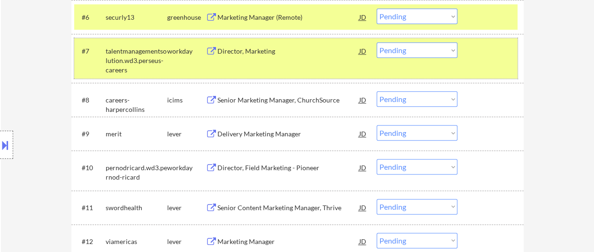
click at [272, 98] on div "Senior Marketing Manager, ChurchSource" at bounding box center [288, 99] width 142 height 9
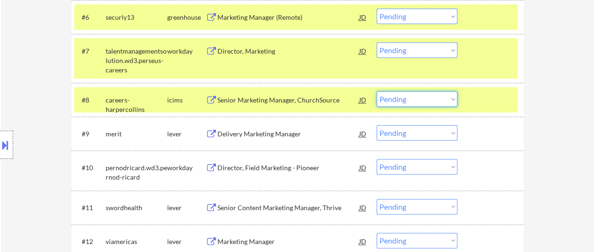
drag, startPoint x: 430, startPoint y: 98, endPoint x: 435, endPoint y: 106, distance: 9.9
click at [430, 98] on select "Choose an option... Pending Applied Excluded (Questions) Excluded (Expired) Exc…" at bounding box center [416, 98] width 81 height 15
click at [376, 91] on select "Choose an option... Pending Applied Excluded (Questions) Excluded (Expired) Exc…" at bounding box center [416, 98] width 81 height 15
click at [268, 133] on div "Delivery Marketing Manager" at bounding box center [288, 133] width 142 height 9
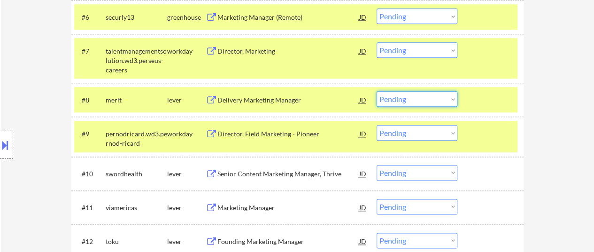
click at [431, 100] on select "Choose an option... Pending Applied Excluded (Questions) Excluded (Expired) Exc…" at bounding box center [416, 98] width 81 height 15
click at [376, 91] on select "Choose an option... Pending Applied Excluded (Questions) Excluded (Expired) Exc…" at bounding box center [416, 98] width 81 height 15
select select ""pending""
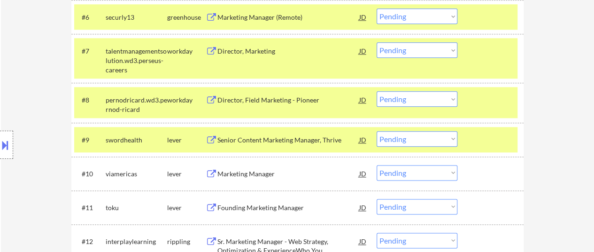
click at [490, 129] on div "#9 swordhealth lever Senior Content Marketing Manager, Thrive JD warning_amber …" at bounding box center [295, 139] width 443 height 25
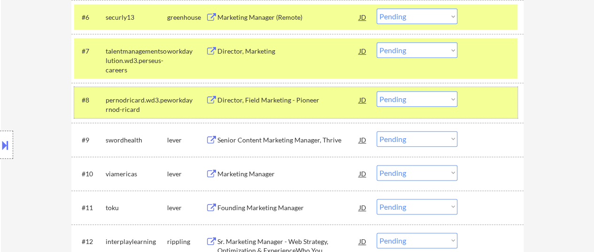
click at [479, 97] on div at bounding box center [491, 99] width 41 height 17
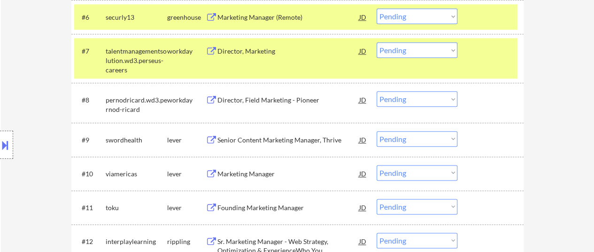
click at [268, 100] on div "Director, Field Marketing - Pioneer" at bounding box center [288, 99] width 142 height 9
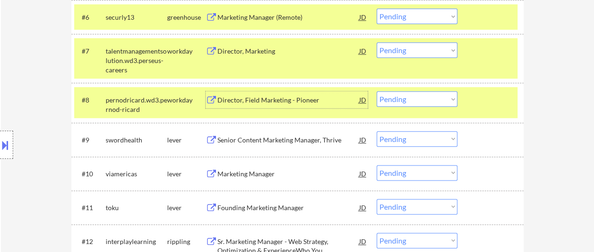
scroll to position [563, 0]
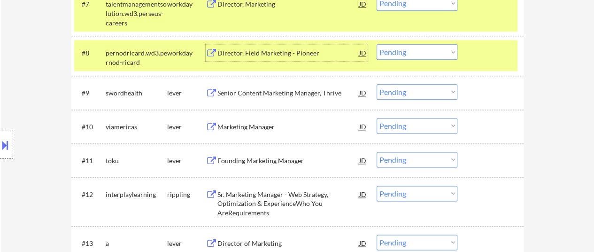
click at [299, 85] on div "Senior Content Marketing Manager, Thrive" at bounding box center [288, 92] width 142 height 17
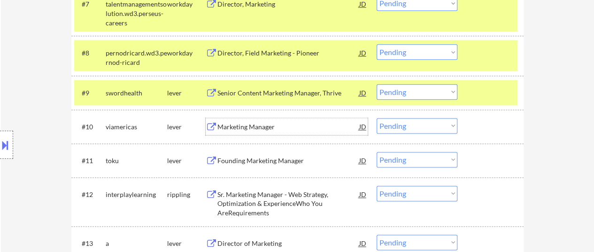
click at [269, 130] on div "Marketing Manager" at bounding box center [288, 126] width 142 height 9
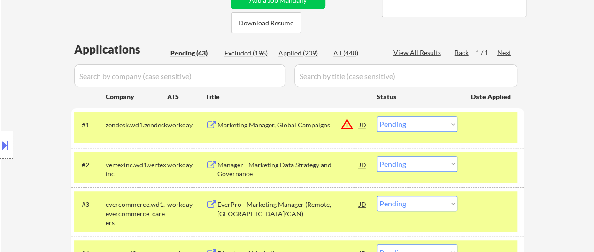
scroll to position [188, 0]
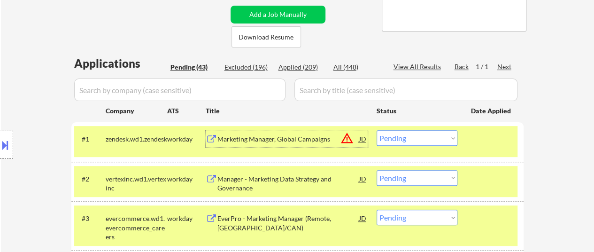
click at [293, 139] on div "Marketing Manager, Global Campaigns" at bounding box center [288, 138] width 142 height 9
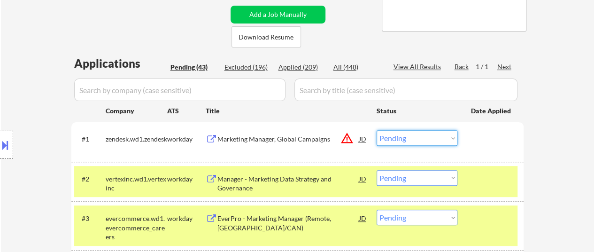
click at [434, 136] on select "Choose an option... Pending Applied Excluded (Questions) Excluded (Expired) Exc…" at bounding box center [416, 137] width 81 height 15
click at [376, 130] on select "Choose an option... Pending Applied Excluded (Questions) Excluded (Expired) Exc…" at bounding box center [416, 137] width 81 height 15
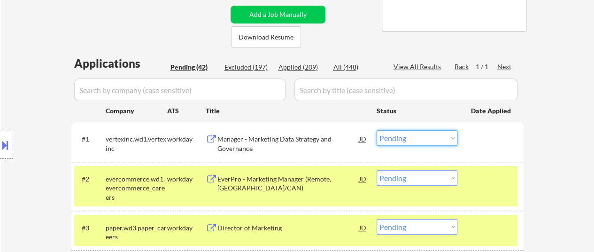
click at [405, 140] on select "Choose an option... Pending Applied Excluded (Questions) Excluded (Expired) Exc…" at bounding box center [416, 137] width 81 height 15
click at [376, 130] on select "Choose an option... Pending Applied Excluded (Questions) Excluded (Expired) Exc…" at bounding box center [416, 137] width 81 height 15
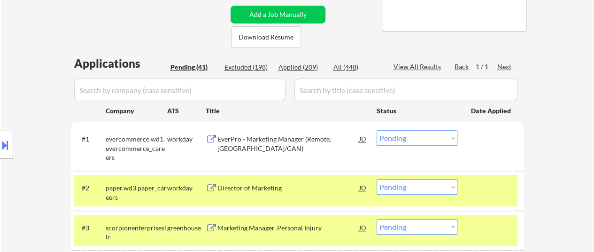
click at [409, 135] on select "Choose an option... Pending Applied Excluded (Questions) Excluded (Expired) Exc…" at bounding box center [416, 137] width 81 height 15
click at [376, 130] on select "Choose an option... Pending Applied Excluded (Questions) Excluded (Expired) Exc…" at bounding box center [416, 137] width 81 height 15
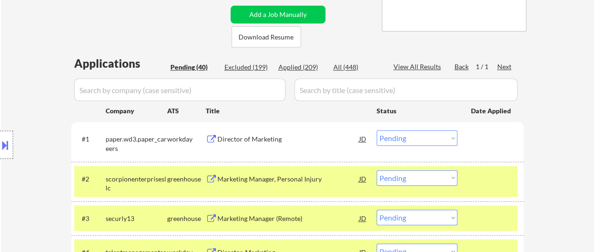
click at [425, 134] on select "Choose an option... Pending Applied Excluded (Questions) Excluded (Expired) Exc…" at bounding box center [416, 137] width 81 height 15
click at [376, 130] on select "Choose an option... Pending Applied Excluded (Questions) Excluded (Expired) Exc…" at bounding box center [416, 137] width 81 height 15
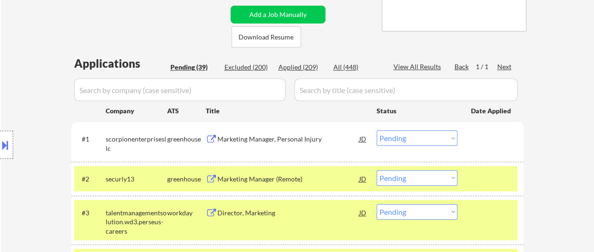
click at [423, 138] on select "Choose an option... Pending Applied Excluded (Questions) Excluded (Expired) Exc…" at bounding box center [416, 137] width 81 height 15
click at [376, 130] on select "Choose an option... Pending Applied Excluded (Questions) Excluded (Expired) Exc…" at bounding box center [416, 137] width 81 height 15
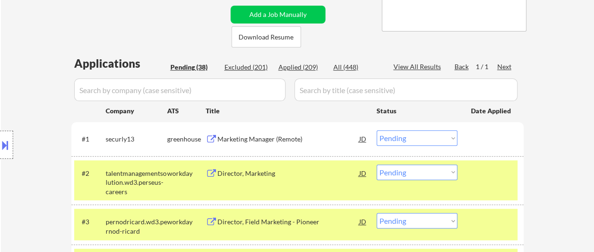
click at [408, 138] on select "Choose an option... Pending Applied Excluded (Questions) Excluded (Expired) Exc…" at bounding box center [416, 137] width 81 height 15
click at [376, 130] on select "Choose an option... Pending Applied Excluded (Questions) Excluded (Expired) Exc…" at bounding box center [416, 137] width 81 height 15
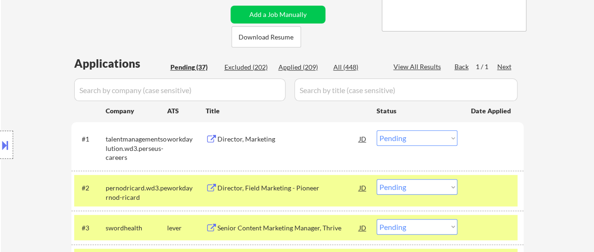
click at [260, 137] on div "Director, Marketing" at bounding box center [288, 138] width 142 height 9
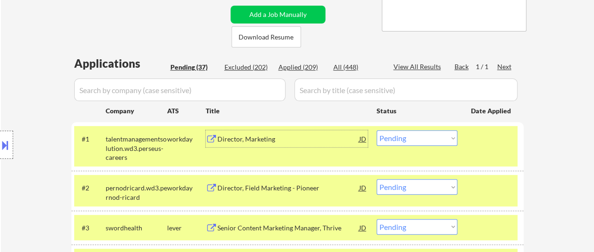
click at [252, 135] on div "Director, Marketing" at bounding box center [288, 138] width 142 height 9
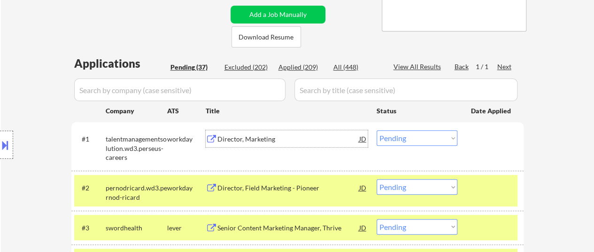
click at [271, 138] on div "Director, Marketing" at bounding box center [288, 138] width 142 height 9
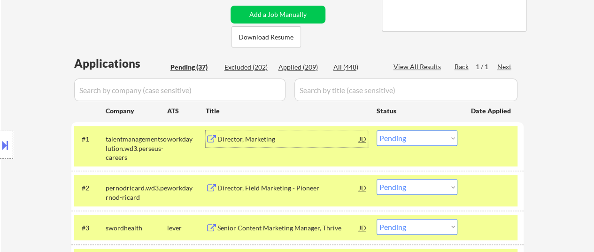
drag, startPoint x: 426, startPoint y: 139, endPoint x: 423, endPoint y: 131, distance: 8.8
click at [426, 139] on select "Choose an option... Pending Applied Excluded (Questions) Excluded (Expired) Exc…" at bounding box center [416, 137] width 81 height 15
click at [376, 130] on select "Choose an option... Pending Applied Excluded (Questions) Excluded (Expired) Exc…" at bounding box center [416, 137] width 81 height 15
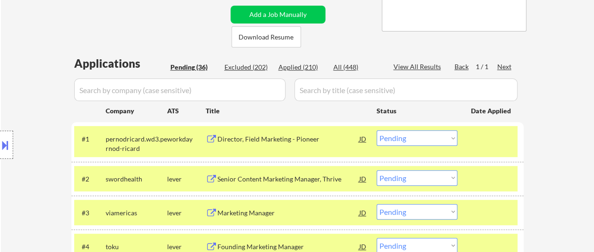
click at [288, 136] on div "Director, Field Marketing - Pioneer" at bounding box center [288, 138] width 142 height 9
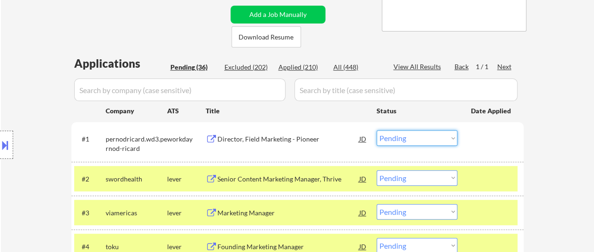
click at [425, 134] on select "Choose an option... Pending Applied Excluded (Questions) Excluded (Expired) Exc…" at bounding box center [416, 137] width 81 height 15
click at [376, 130] on select "Choose an option... Pending Applied Excluded (Questions) Excluded (Expired) Exc…" at bounding box center [416, 137] width 81 height 15
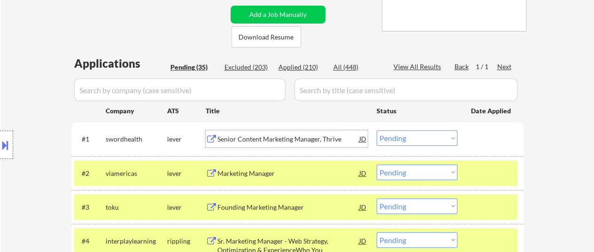
click at [293, 137] on div "Senior Content Marketing Manager, Thrive" at bounding box center [288, 138] width 142 height 9
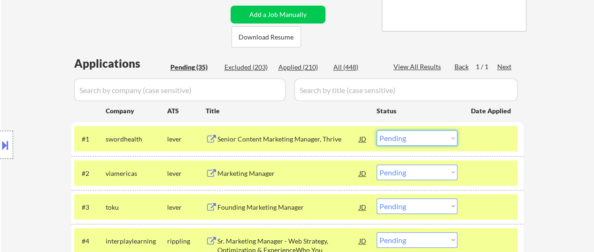
click at [409, 138] on select "Choose an option... Pending Applied Excluded (Questions) Excluded (Expired) Exc…" at bounding box center [416, 137] width 81 height 15
click at [376, 130] on select "Choose an option... Pending Applied Excluded (Questions) Excluded (Expired) Exc…" at bounding box center [416, 137] width 81 height 15
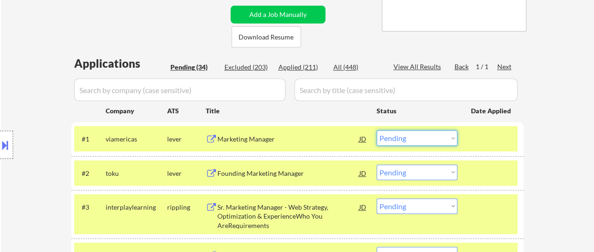
click at [422, 133] on select "Choose an option... Pending Applied Excluded (Questions) Excluded (Expired) Exc…" at bounding box center [416, 137] width 81 height 15
click at [376, 130] on select "Choose an option... Pending Applied Excluded (Questions) Excluded (Expired) Exc…" at bounding box center [416, 137] width 81 height 15
select select ""pending""
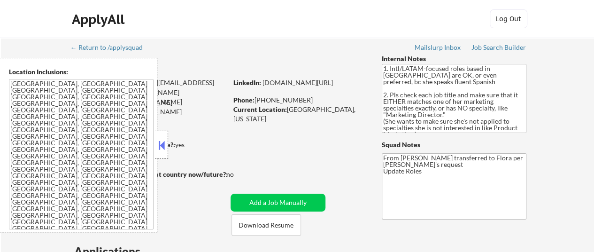
select select ""pending""
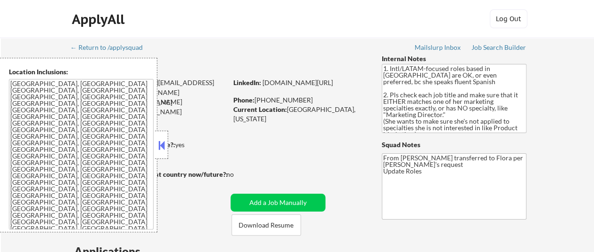
select select ""pending""
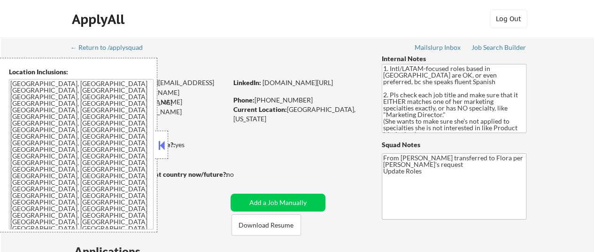
select select ""pending""
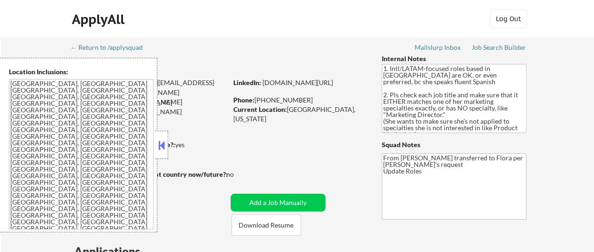
select select ""pending""
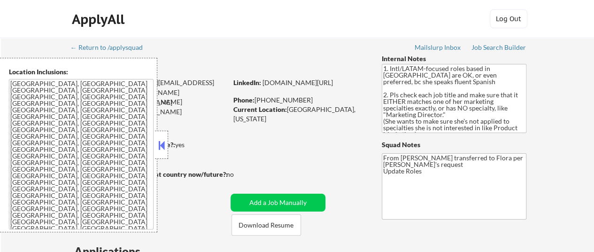
select select ""pending""
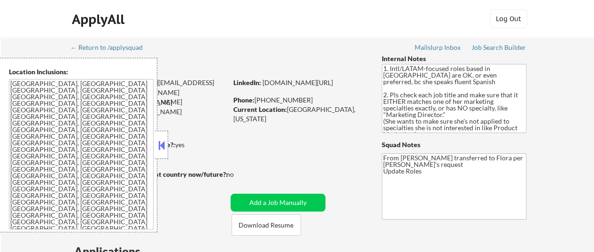
select select ""pending""
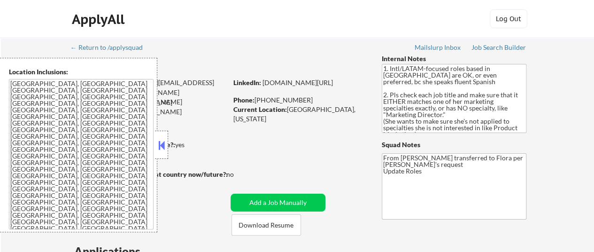
select select ""pending""
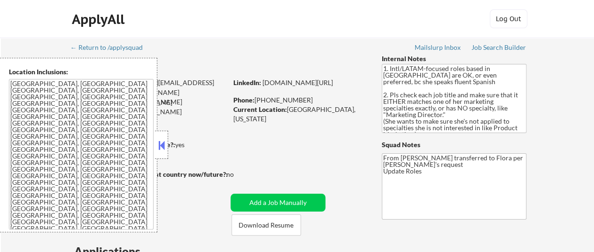
select select ""pending""
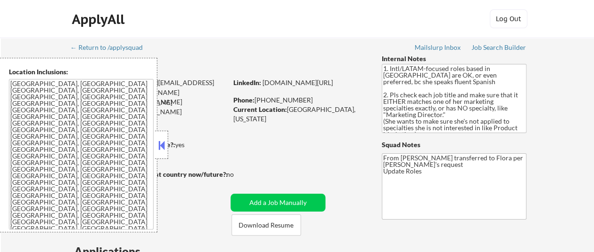
select select ""pending""
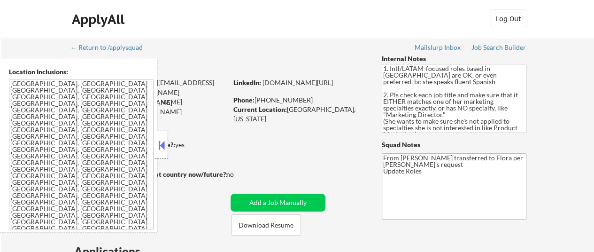
select select ""pending""
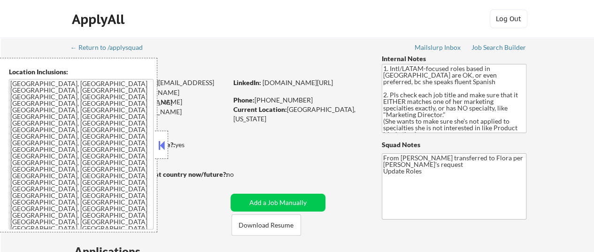
select select ""pending""
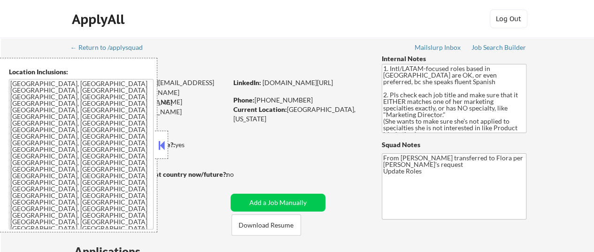
select select ""pending""
click at [159, 145] on button at bounding box center [161, 145] width 10 height 14
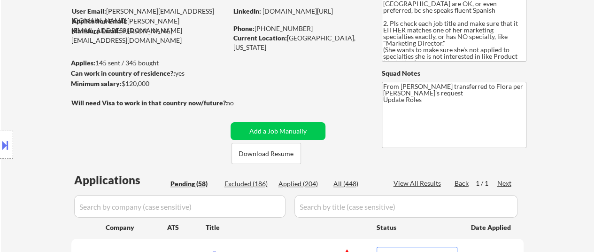
scroll to position [141, 0]
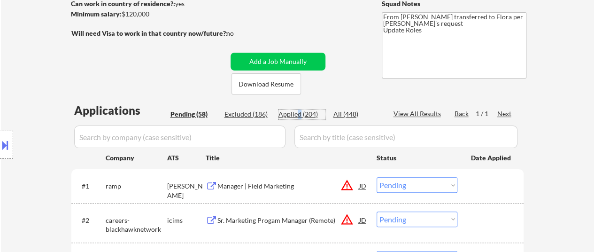
drag, startPoint x: 298, startPoint y: 113, endPoint x: 302, endPoint y: 115, distance: 4.8
click at [299, 113] on div "Applied (204)" at bounding box center [301, 113] width 47 height 9
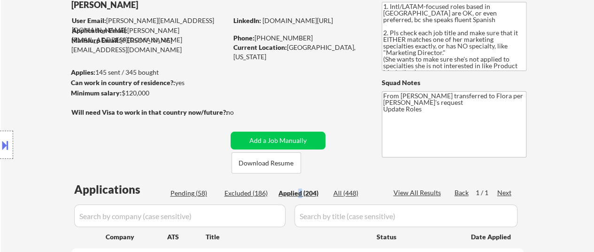
scroll to position [47, 0]
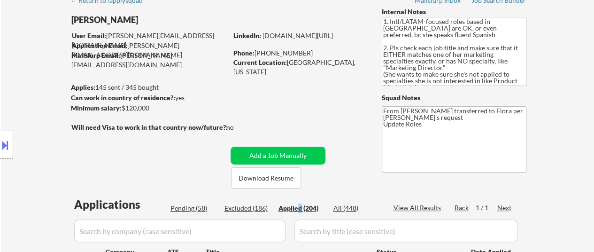
select select ""applied""
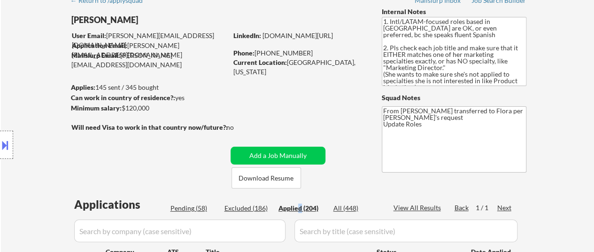
select select ""applied""
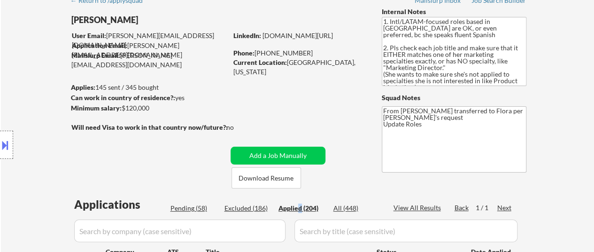
select select ""applied""
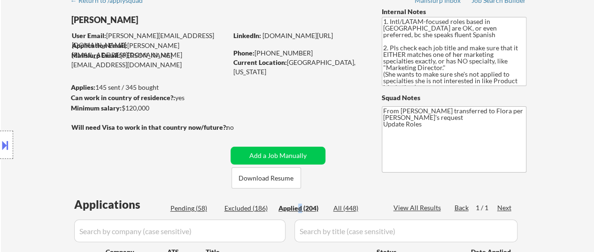
select select ""applied""
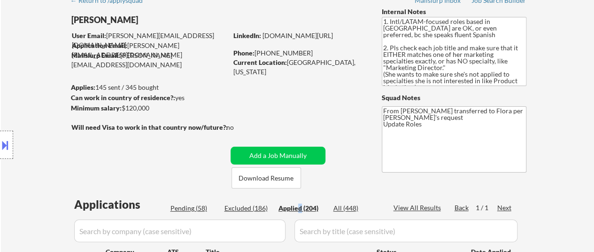
select select ""applied""
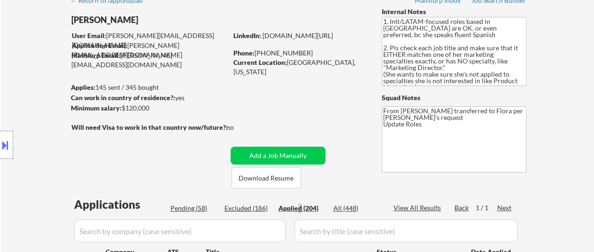
select select ""applied""
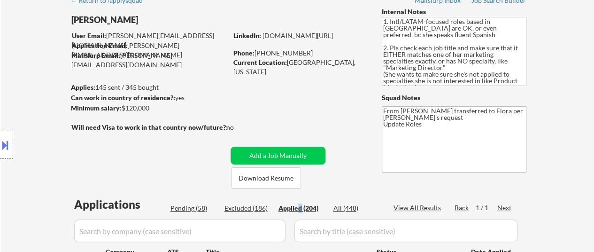
select select ""applied""
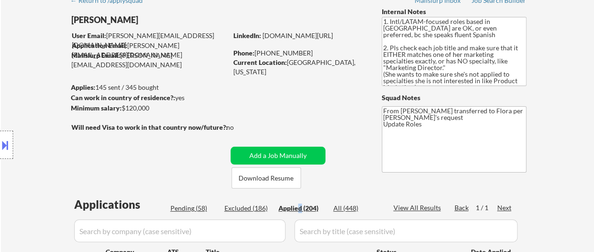
select select ""applied""
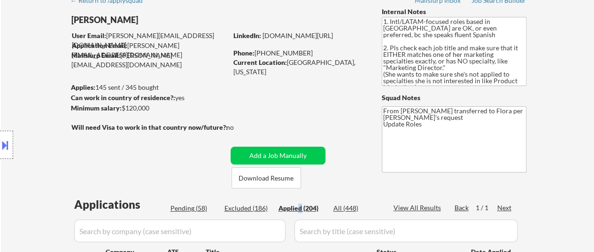
select select ""applied""
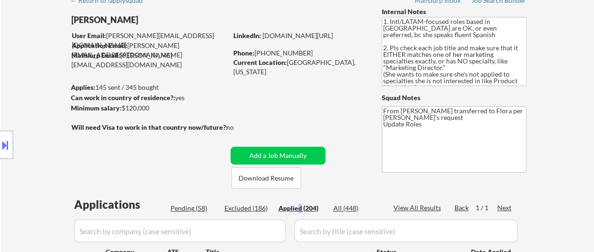
select select ""applied""
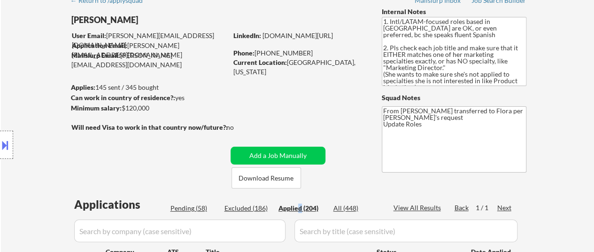
select select ""applied""
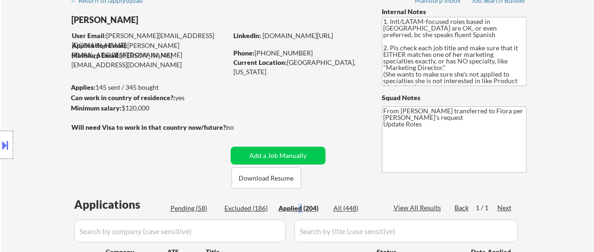
select select ""applied""
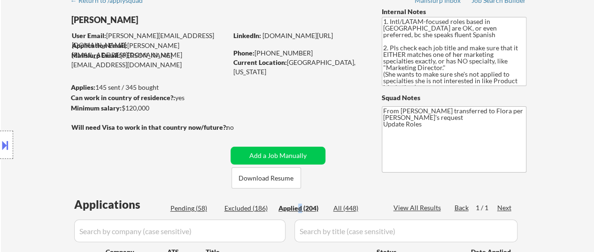
select select ""applied""
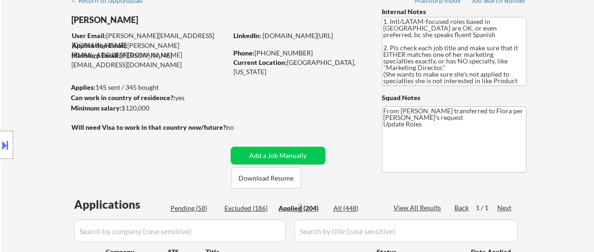
select select ""applied""
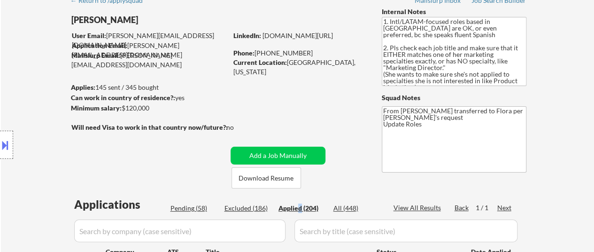
select select ""applied""
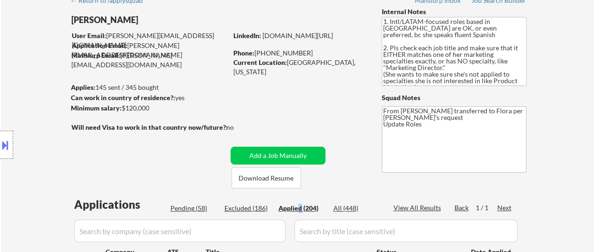
select select ""applied""
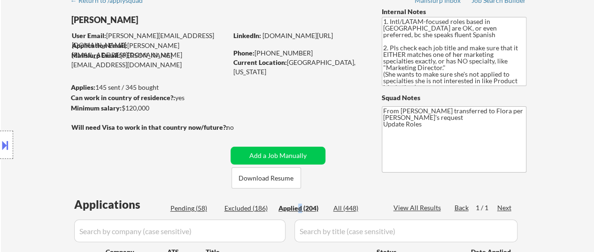
select select ""applied""
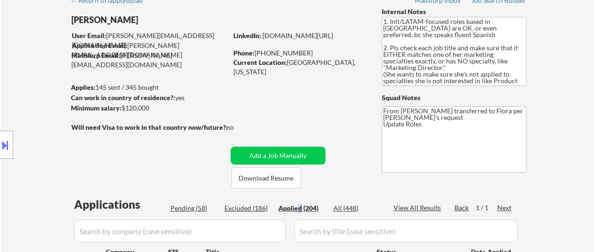
select select ""applied""
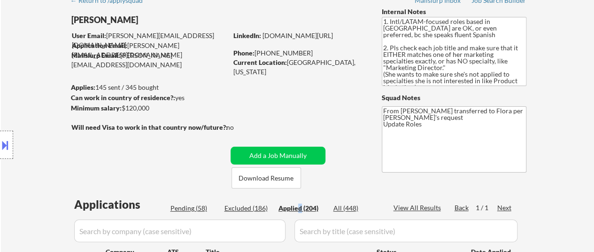
select select ""applied""
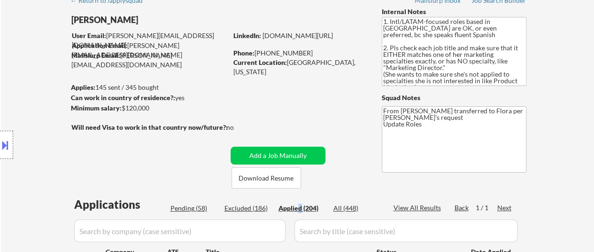
select select ""applied""
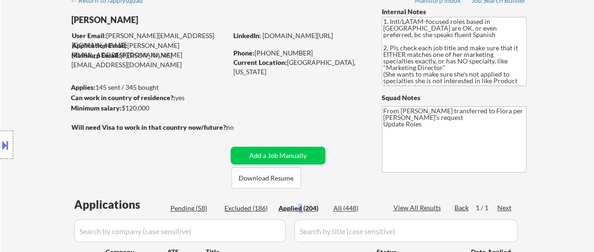
scroll to position [141, 0]
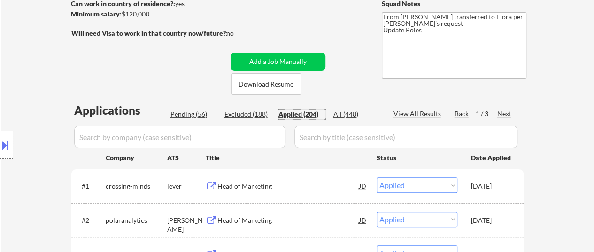
click at [306, 109] on div "Applied (204)" at bounding box center [301, 113] width 47 height 9
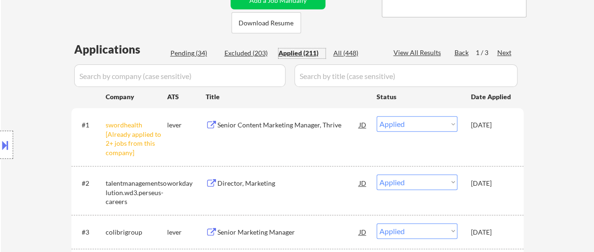
scroll to position [188, 0]
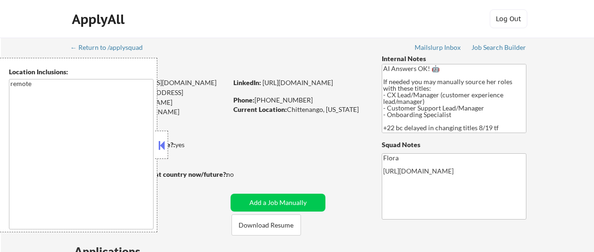
select select ""pending""
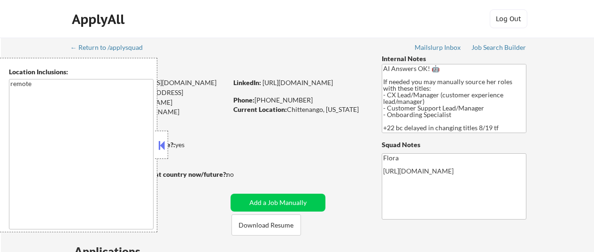
select select ""pending""
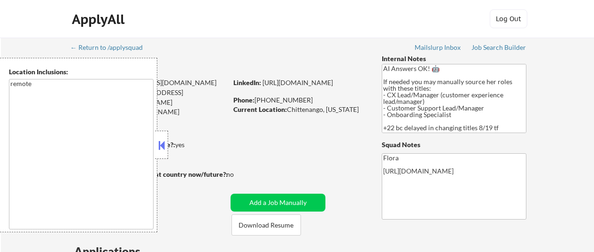
select select ""pending""
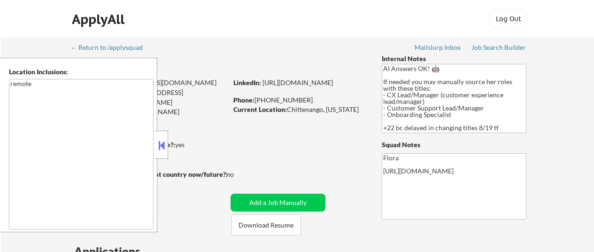
select select ""pending""
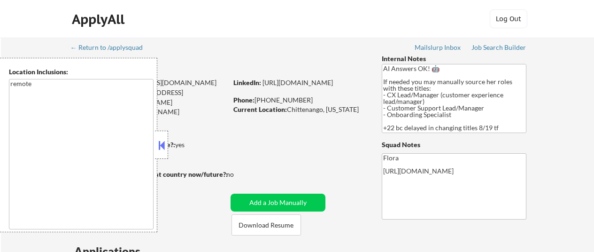
select select ""pending""
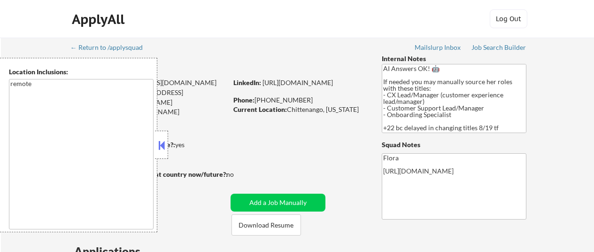
select select ""pending""
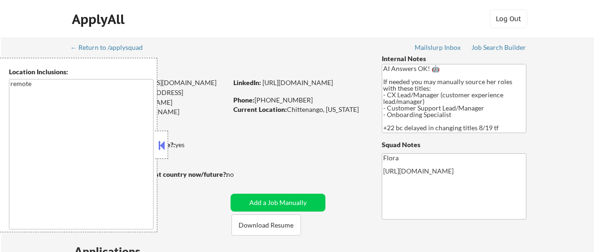
select select ""pending""
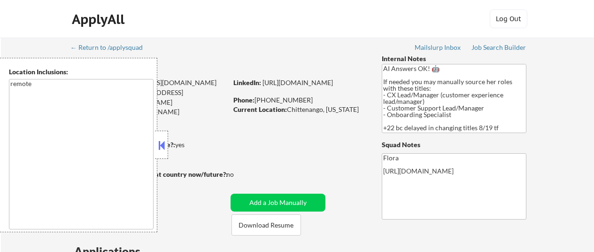
select select ""pending""
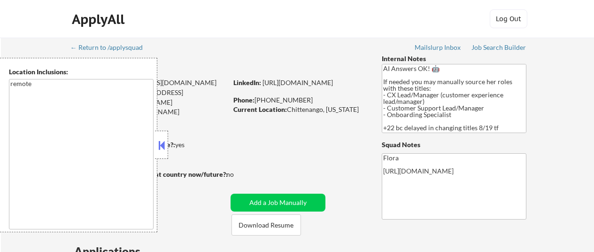
select select ""pending""
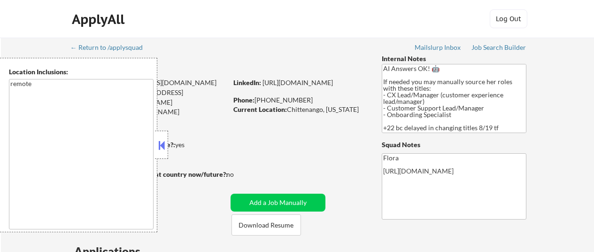
select select ""pending""
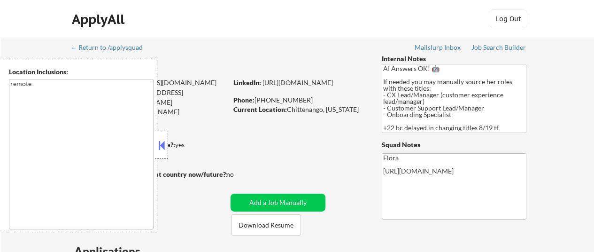
select select ""pending""
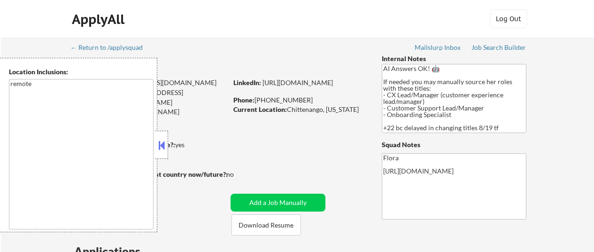
select select ""pending""
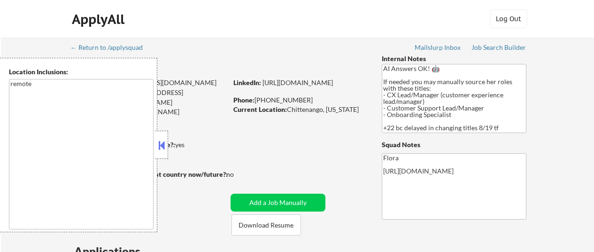
select select ""pending""
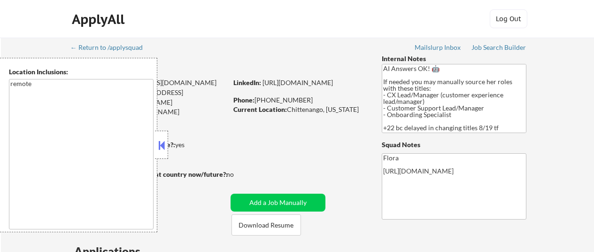
select select ""pending""
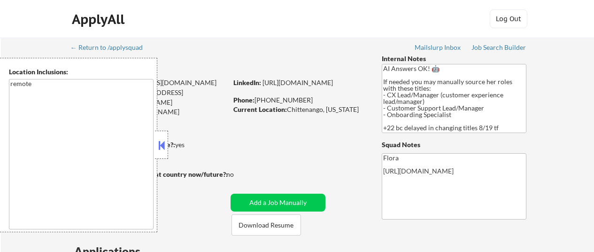
select select ""pending""
click at [164, 140] on button at bounding box center [161, 145] width 10 height 14
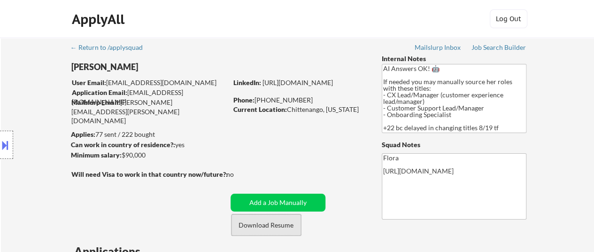
click at [293, 223] on button "Download Resume" at bounding box center [265, 224] width 69 height 21
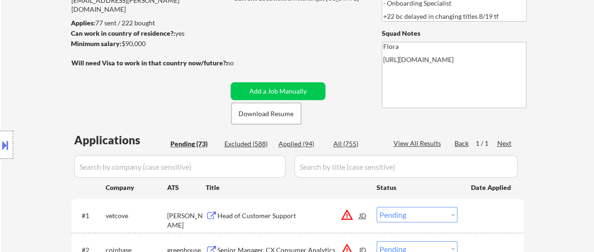
scroll to position [141, 0]
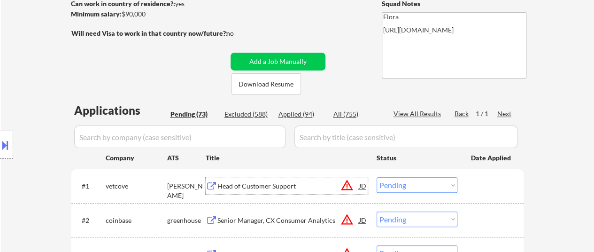
click at [261, 187] on div "Head of Customer Support" at bounding box center [288, 185] width 142 height 9
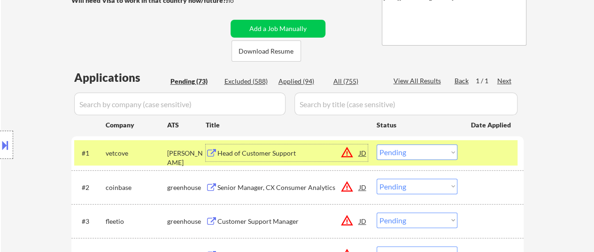
scroll to position [188, 0]
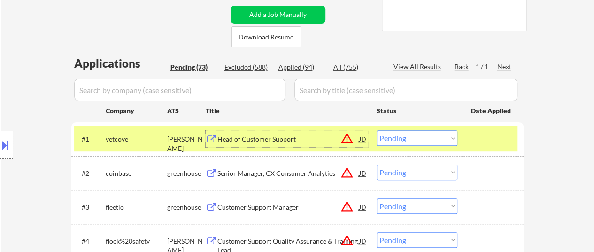
click at [267, 169] on div "Senior Manager, CX Consumer Analytics" at bounding box center [288, 173] width 142 height 9
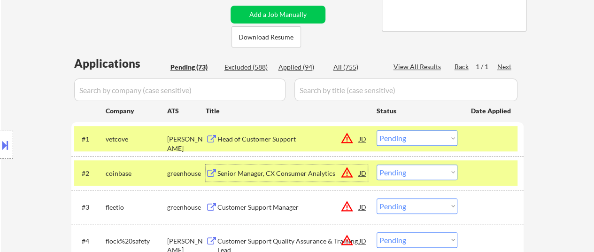
scroll to position [235, 0]
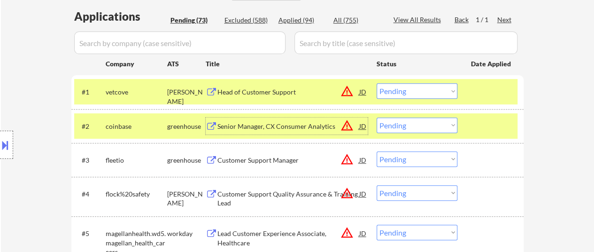
click at [292, 160] on div "Customer Support Manager" at bounding box center [288, 159] width 142 height 9
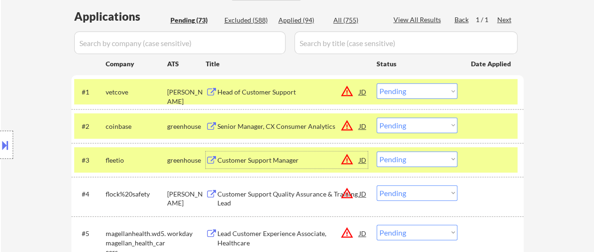
click at [407, 159] on select "Choose an option... Pending Applied Excluded (Questions) Excluded (Expired) Exc…" at bounding box center [416, 158] width 81 height 15
click at [376, 151] on select "Choose an option... Pending Applied Excluded (Questions) Excluded (Expired) Exc…" at bounding box center [416, 158] width 81 height 15
select select ""pending""
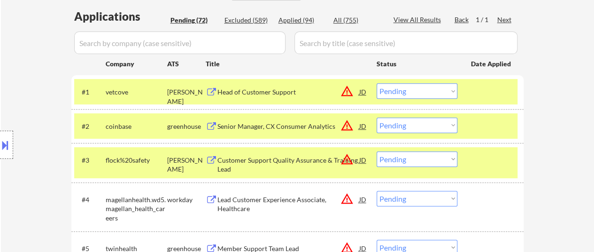
click at [480, 152] on div at bounding box center [491, 159] width 41 height 17
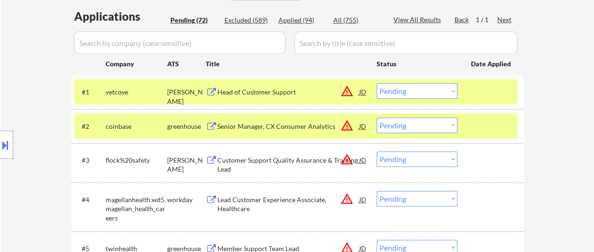
click at [289, 161] on div "Customer Support Quality Assurance & Training Lead" at bounding box center [288, 164] width 142 height 18
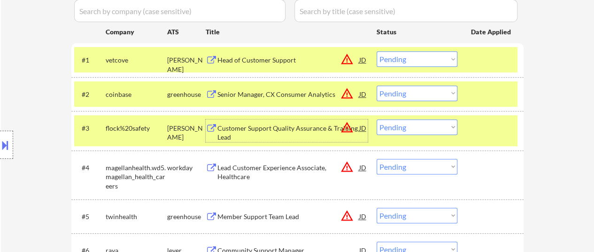
scroll to position [282, 0]
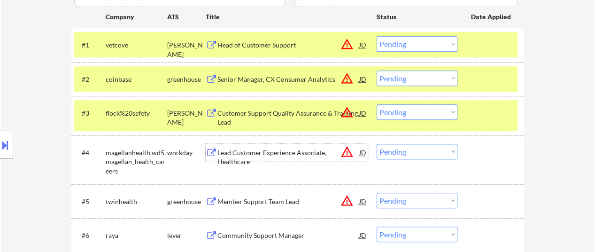
click at [282, 159] on div "Lead Customer Experience Associate, Healthcare" at bounding box center [288, 152] width 142 height 17
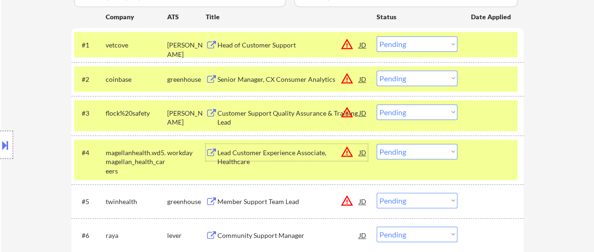
click at [418, 153] on select "Choose an option... Pending Applied Excluded (Questions) Excluded (Expired) Exc…" at bounding box center [416, 151] width 81 height 15
click at [376, 144] on select "Choose an option... Pending Applied Excluded (Questions) Excluded (Expired) Exc…" at bounding box center [416, 151] width 81 height 15
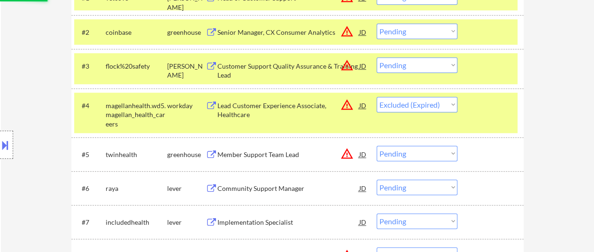
scroll to position [376, 0]
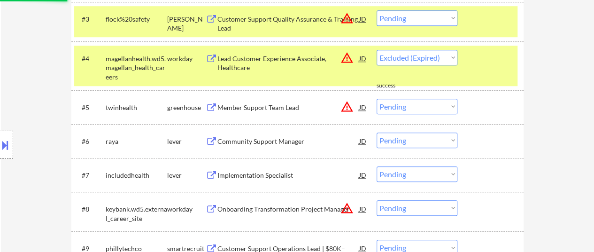
select select ""pending""
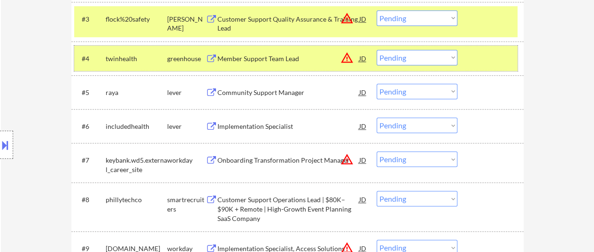
click at [488, 55] on div at bounding box center [491, 58] width 41 height 17
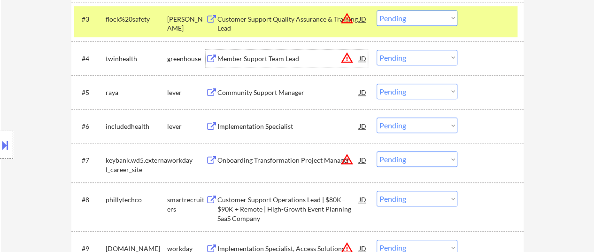
click at [258, 61] on div "Member Support Team Lead" at bounding box center [288, 58] width 142 height 9
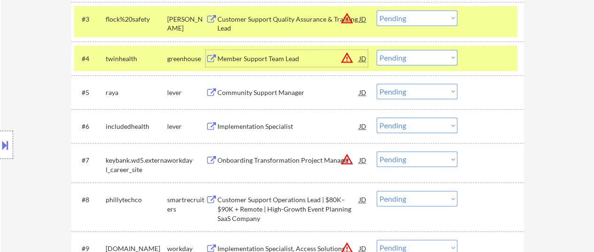
click at [287, 90] on div "Community Support Manager" at bounding box center [288, 92] width 142 height 9
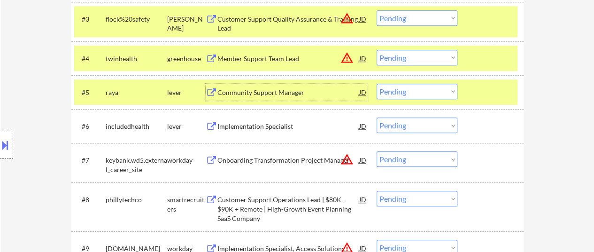
click at [282, 125] on div "Implementation Specialist" at bounding box center [288, 126] width 142 height 9
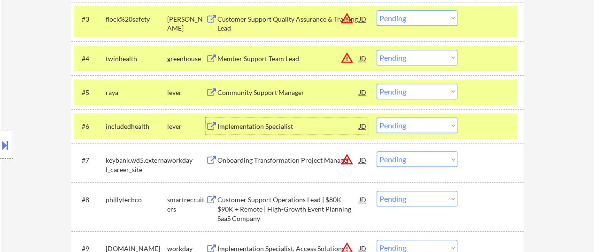
click at [261, 160] on div "Onboarding Transformation Project Manager" at bounding box center [288, 159] width 142 height 9
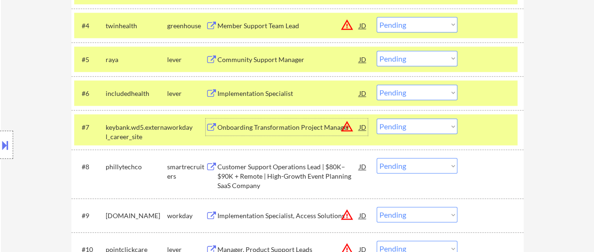
scroll to position [422, 0]
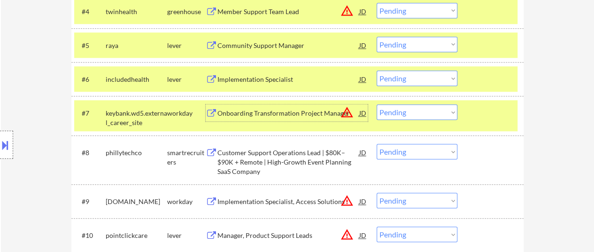
click at [279, 158] on div "Customer Support Operations Lead | $80K–$90K + Remote | High-Growth Event Plann…" at bounding box center [288, 162] width 142 height 28
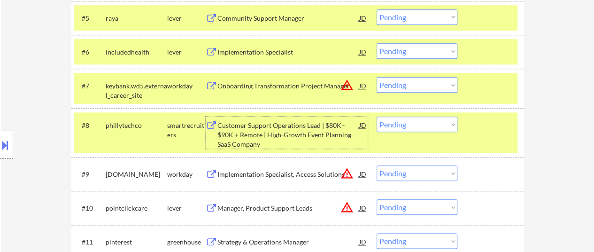
scroll to position [469, 0]
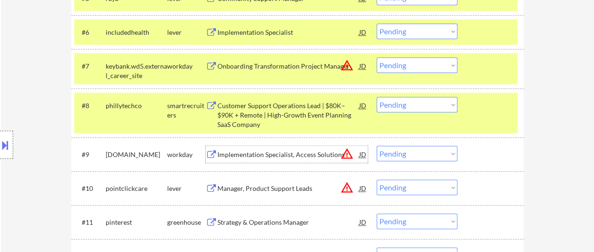
click at [272, 152] on div "Implementation Specialist, Access Solutions" at bounding box center [288, 154] width 142 height 9
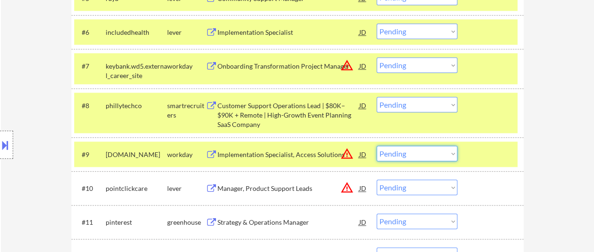
click at [420, 155] on select "Choose an option... Pending Applied Excluded (Questions) Excluded (Expired) Exc…" at bounding box center [416, 153] width 81 height 15
click at [376, 146] on select "Choose an option... Pending Applied Excluded (Questions) Excluded (Expired) Exc…" at bounding box center [416, 153] width 81 height 15
select select ""pending""
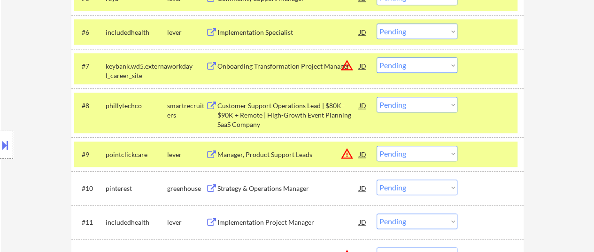
click at [477, 148] on div at bounding box center [491, 154] width 41 height 17
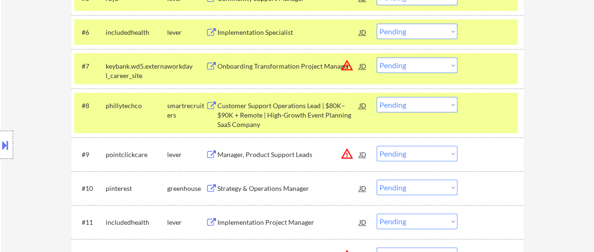
click at [236, 154] on div "Manager, Product Support Leads" at bounding box center [288, 154] width 142 height 9
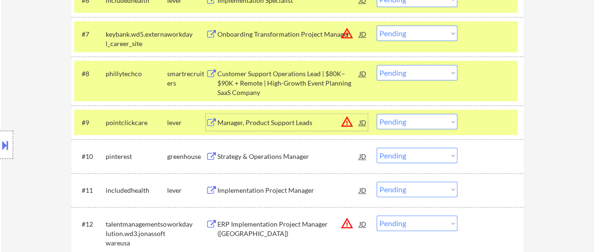
scroll to position [516, 0]
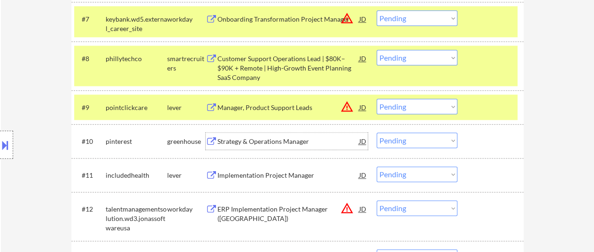
click at [286, 143] on div "Strategy & Operations Manager" at bounding box center [288, 141] width 142 height 9
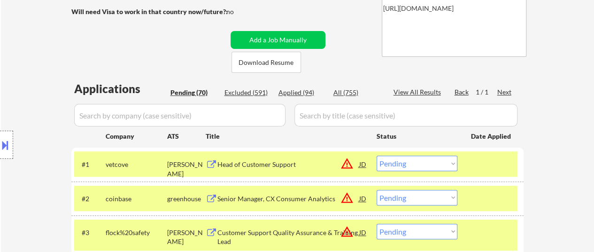
scroll to position [235, 0]
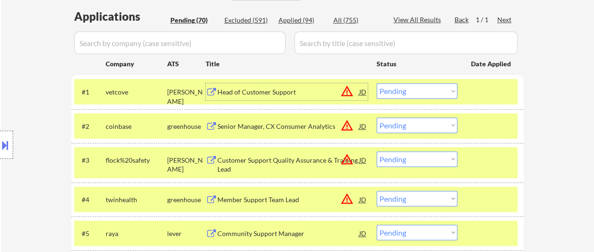
click at [290, 93] on div "Head of Customer Support" at bounding box center [288, 91] width 142 height 9
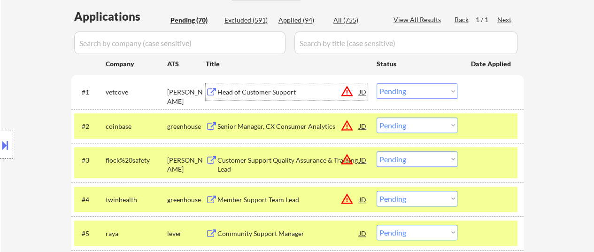
click at [422, 88] on select "Choose an option... Pending Applied Excluded (Questions) Excluded (Expired) Exc…" at bounding box center [416, 90] width 81 height 15
click at [376, 83] on select "Choose an option... Pending Applied Excluded (Questions) Excluded (Expired) Exc…" at bounding box center [416, 90] width 81 height 15
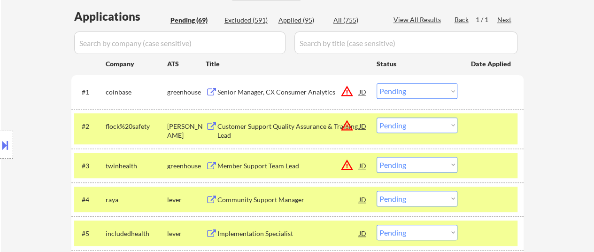
click at [406, 91] on select "Choose an option... Pending Applied Excluded (Questions) Excluded (Expired) Exc…" at bounding box center [416, 90] width 81 height 15
click at [376, 83] on select "Choose an option... Pending Applied Excluded (Questions) Excluded (Expired) Exc…" at bounding box center [416, 90] width 81 height 15
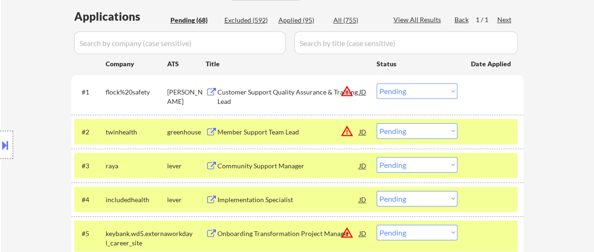
click at [396, 92] on select "Choose an option... Pending Applied Excluded (Questions) Excluded (Expired) Exc…" at bounding box center [416, 90] width 81 height 15
click at [376, 83] on select "Choose an option... Pending Applied Excluded (Questions) Excluded (Expired) Exc…" at bounding box center [416, 90] width 81 height 15
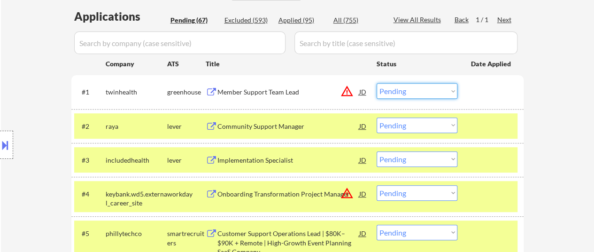
click at [431, 91] on select "Choose an option... Pending Applied Excluded (Questions) Excluded (Expired) Exc…" at bounding box center [416, 90] width 81 height 15
click at [376, 83] on select "Choose an option... Pending Applied Excluded (Questions) Excluded (Expired) Exc…" at bounding box center [416, 90] width 81 height 15
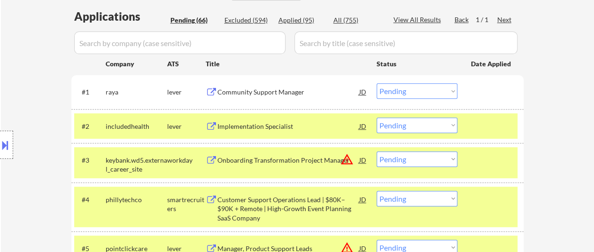
click at [287, 90] on div "Community Support Manager" at bounding box center [288, 91] width 142 height 9
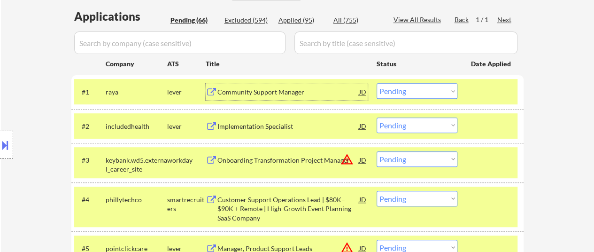
click at [421, 90] on select "Choose an option... Pending Applied Excluded (Questions) Excluded (Expired) Exc…" at bounding box center [416, 90] width 81 height 15
click at [376, 83] on select "Choose an option... Pending Applied Excluded (Questions) Excluded (Expired) Exc…" at bounding box center [416, 90] width 81 height 15
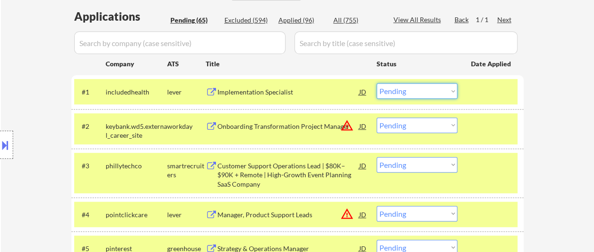
click at [422, 89] on select "Choose an option... Pending Applied Excluded (Questions) Excluded (Expired) Exc…" at bounding box center [416, 90] width 81 height 15
click at [376, 83] on select "Choose an option... Pending Applied Excluded (Questions) Excluded (Expired) Exc…" at bounding box center [416, 90] width 81 height 15
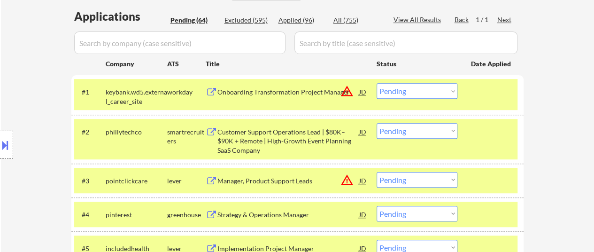
click at [434, 91] on select "Choose an option... Pending Applied Excluded (Questions) Excluded (Expired) Exc…" at bounding box center [416, 90] width 81 height 15
click at [376, 83] on select "Choose an option... Pending Applied Excluded (Questions) Excluded (Expired) Exc…" at bounding box center [416, 90] width 81 height 15
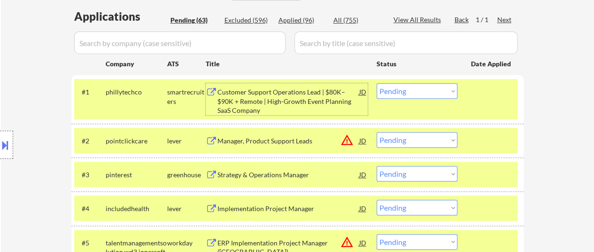
click at [292, 92] on div "Customer Support Operations Lead | $80K–$90K + Remote | High-Growth Event Plann…" at bounding box center [288, 101] width 142 height 28
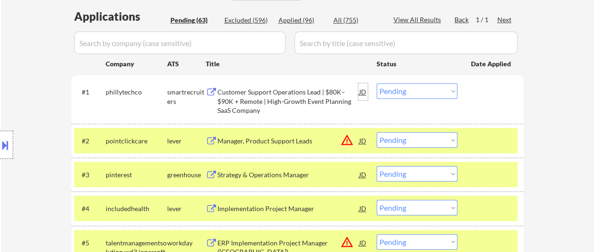
click at [363, 90] on div "JD" at bounding box center [362, 91] width 9 height 17
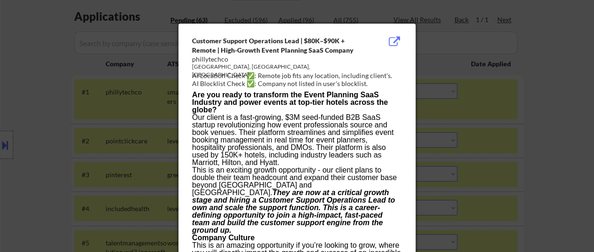
click at [560, 86] on div at bounding box center [297, 126] width 594 height 252
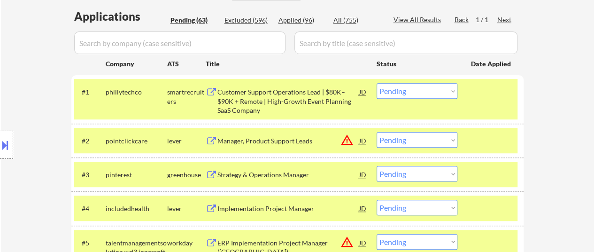
click at [280, 93] on div "Customer Support Operations Lead | $80K–$90K + Remote | High-Growth Event Plann…" at bounding box center [288, 101] width 142 height 28
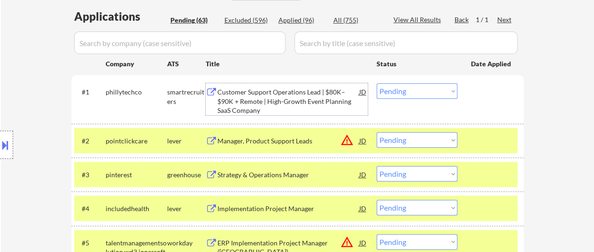
click at [424, 90] on select "Choose an option... Pending Applied Excluded (Questions) Excluded (Expired) Exc…" at bounding box center [416, 90] width 81 height 15
click at [376, 83] on select "Choose an option... Pending Applied Excluded (Questions) Excluded (Expired) Exc…" at bounding box center [416, 90] width 81 height 15
select select ""pending""
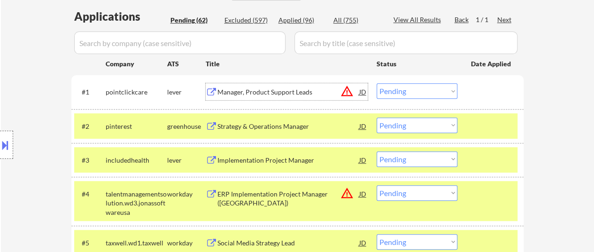
click at [281, 85] on div "Manager, Product Support Leads" at bounding box center [288, 91] width 142 height 17
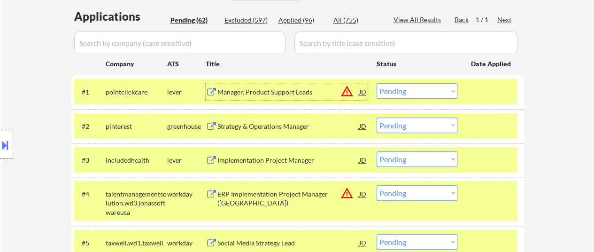
click at [404, 125] on select "Choose an option... Pending Applied Excluded (Questions) Excluded (Expired) Exc…" at bounding box center [416, 124] width 81 height 15
click at [385, 130] on select "Choose an option... Pending Applied Excluded (Questions) Excluded (Expired) Exc…" at bounding box center [416, 124] width 81 height 15
click at [376, 117] on select "Choose an option... Pending Applied Excluded (Questions) Excluded (Expired) Exc…" at bounding box center [416, 124] width 81 height 15
select select ""pending""
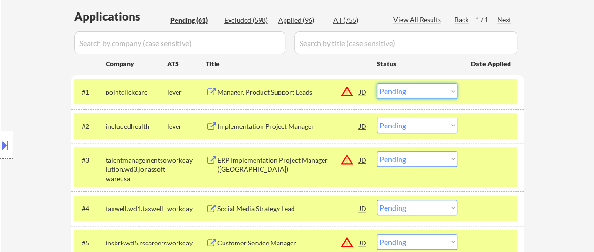
click at [422, 92] on select "Choose an option... Pending Applied Excluded (Questions) Excluded (Expired) Exc…" at bounding box center [416, 90] width 81 height 15
click at [376, 83] on select "Choose an option... Pending Applied Excluded (Questions) Excluded (Expired) Exc…" at bounding box center [416, 90] width 81 height 15
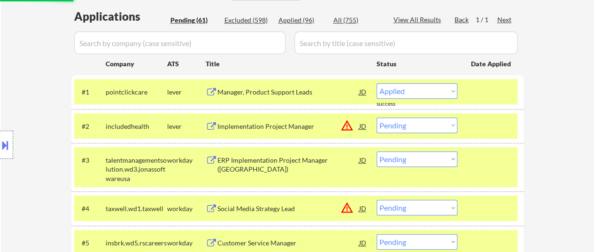
select select ""pending""
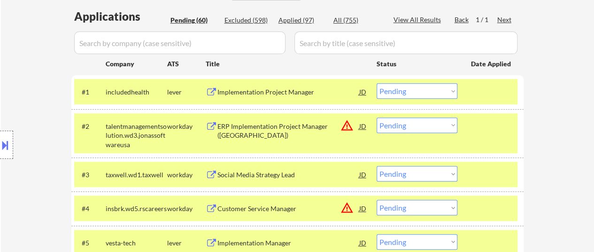
click at [316, 92] on div "Implementation Project Manager" at bounding box center [288, 91] width 142 height 9
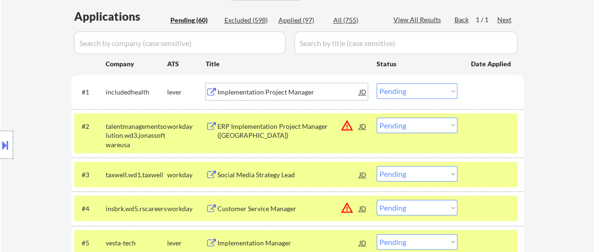
click at [246, 131] on div "ERP Implementation Project Manager ([GEOGRAPHIC_DATA])" at bounding box center [288, 131] width 142 height 18
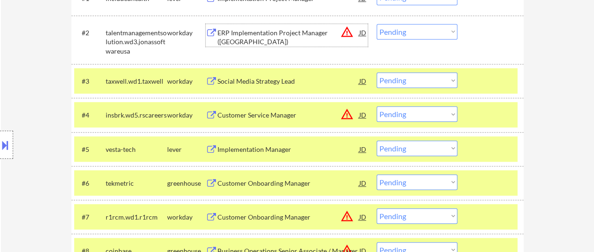
scroll to position [329, 0]
click at [293, 79] on div "Social Media Strategy Lead" at bounding box center [288, 80] width 142 height 9
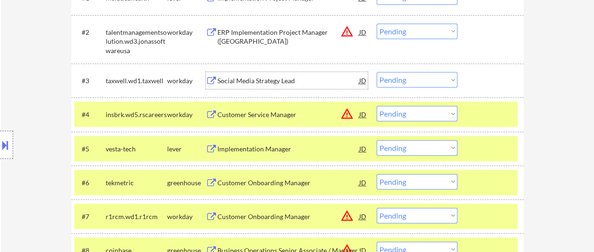
click at [236, 108] on div "Customer Service Manager" at bounding box center [288, 114] width 142 height 17
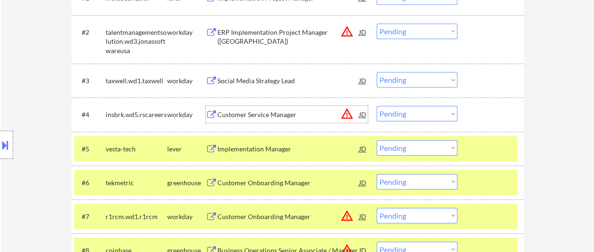
click at [256, 152] on div "Implementation Manager" at bounding box center [288, 148] width 142 height 9
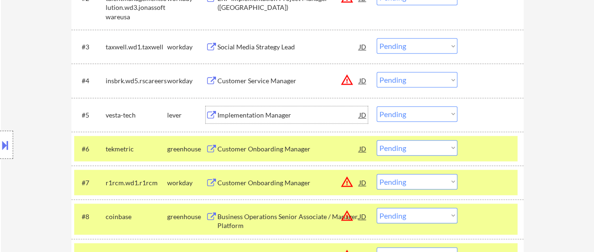
scroll to position [376, 0]
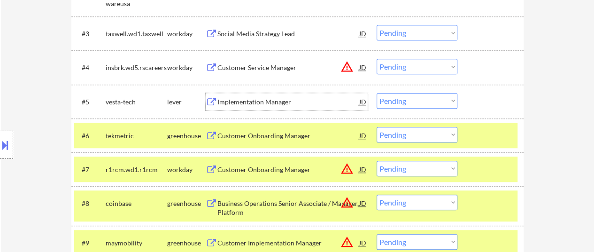
click at [244, 132] on div "Customer Onboarding Manager" at bounding box center [288, 135] width 142 height 9
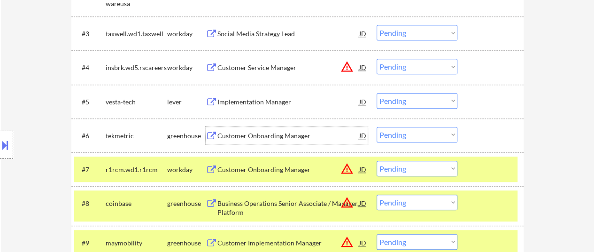
scroll to position [422, 0]
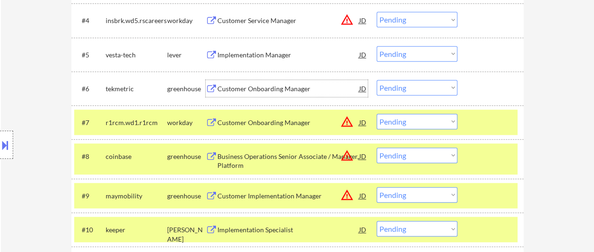
click at [294, 116] on div "Customer Onboarding Manager" at bounding box center [288, 122] width 142 height 17
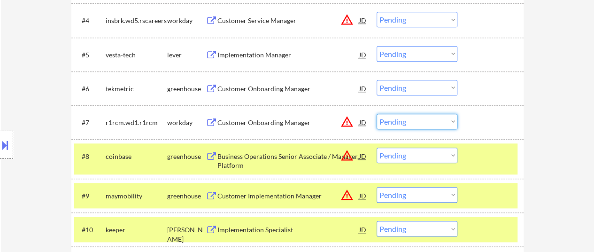
click at [408, 122] on select "Choose an option... Pending Applied Excluded (Questions) Excluded (Expired) Exc…" at bounding box center [416, 121] width 81 height 15
click at [376, 114] on select "Choose an option... Pending Applied Excluded (Questions) Excluded (Expired) Exc…" at bounding box center [416, 121] width 81 height 15
select select ""pending""
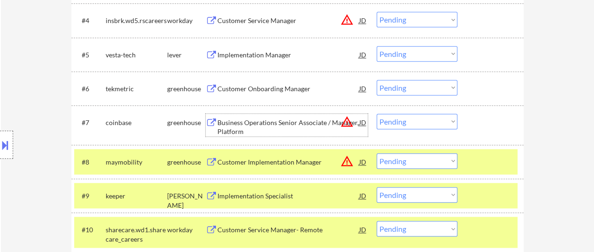
click at [265, 121] on div "Business Operations Senior Associate / Manager, Platform" at bounding box center [288, 127] width 142 height 18
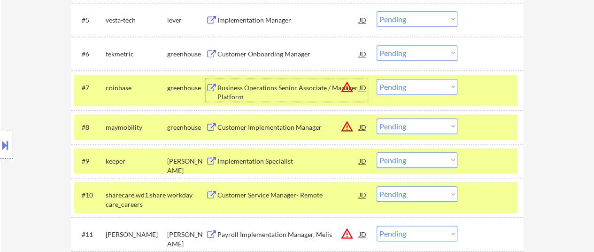
scroll to position [469, 0]
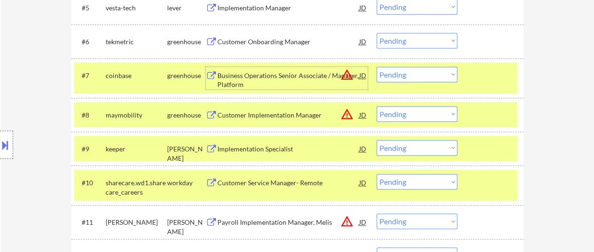
click at [481, 75] on div at bounding box center [491, 75] width 41 height 17
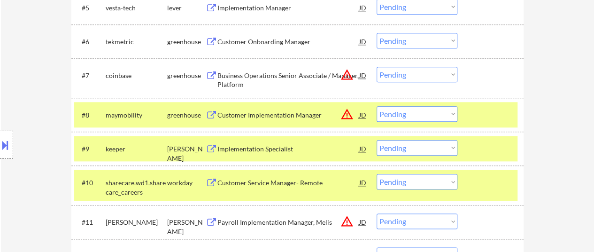
click at [302, 112] on div "Customer Implementation Manager" at bounding box center [288, 114] width 142 height 9
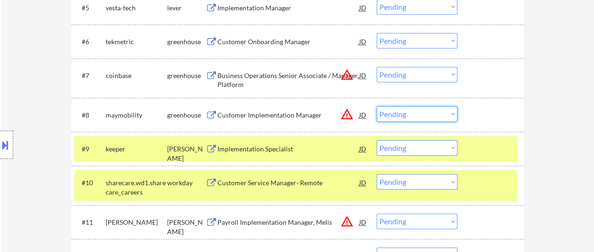
click at [413, 115] on select "Choose an option... Pending Applied Excluded (Questions) Excluded (Expired) Exc…" at bounding box center [416, 113] width 81 height 15
click at [376, 106] on select "Choose an option... Pending Applied Excluded (Questions) Excluded (Expired) Exc…" at bounding box center [416, 113] width 81 height 15
click at [240, 150] on div "Implementation Specialist" at bounding box center [288, 148] width 142 height 9
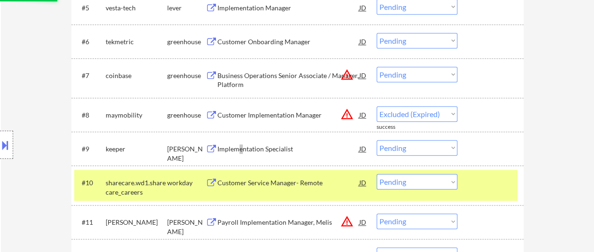
select select ""pending""
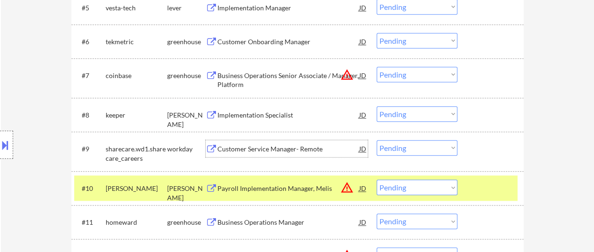
scroll to position [516, 0]
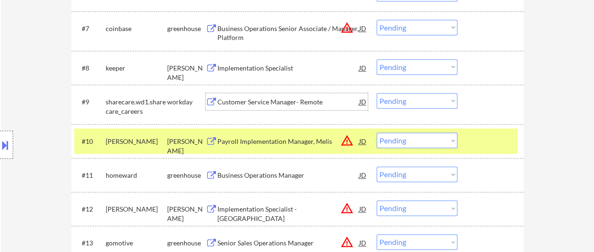
click at [288, 100] on div "Customer Service Manager- Remote" at bounding box center [288, 101] width 142 height 9
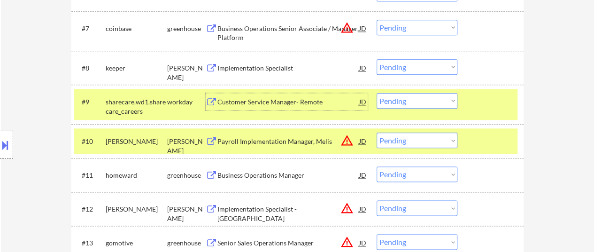
click at [299, 138] on div "Payroll Implementation Manager, Melis" at bounding box center [288, 141] width 142 height 9
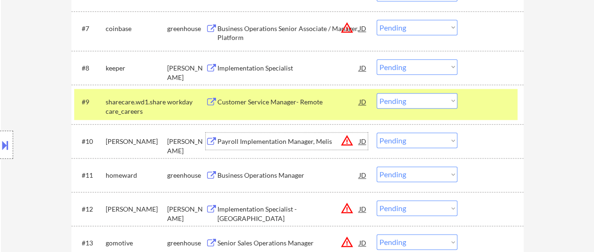
click at [483, 122] on div "#9 sharecare.wd1.sharecare_careers workday Customer Service Manager- Remote JD …" at bounding box center [297, 103] width 452 height 39
click at [490, 94] on div at bounding box center [491, 101] width 41 height 17
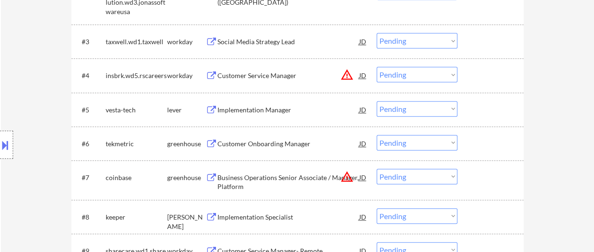
scroll to position [188, 0]
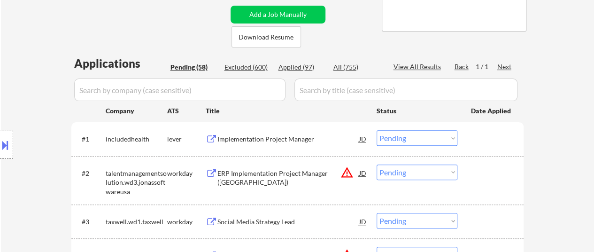
click at [418, 140] on select "Choose an option... Pending Applied Excluded (Questions) Excluded (Expired) Exc…" at bounding box center [416, 137] width 81 height 15
click at [376, 130] on select "Choose an option... Pending Applied Excluded (Questions) Excluded (Expired) Exc…" at bounding box center [416, 137] width 81 height 15
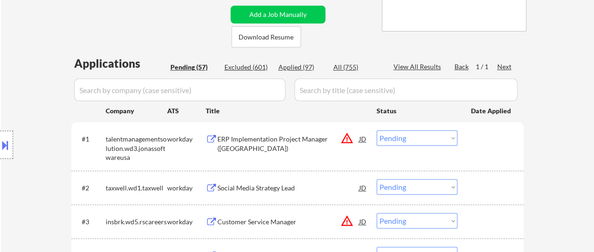
click at [437, 137] on select "Choose an option... Pending Applied Excluded (Questions) Excluded (Expired) Exc…" at bounding box center [416, 137] width 81 height 15
click at [376, 130] on select "Choose an option... Pending Applied Excluded (Questions) Excluded (Expired) Exc…" at bounding box center [416, 137] width 81 height 15
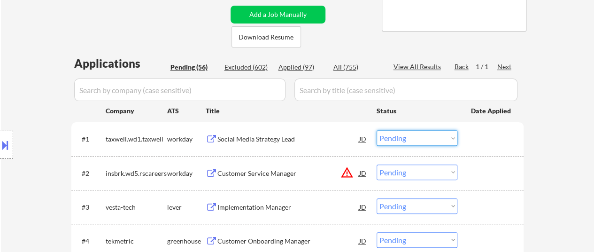
click at [429, 140] on select "Choose an option... Pending Applied Excluded (Questions) Excluded (Expired) Exc…" at bounding box center [416, 137] width 81 height 15
click at [376, 130] on select "Choose an option... Pending Applied Excluded (Questions) Excluded (Expired) Exc…" at bounding box center [416, 137] width 81 height 15
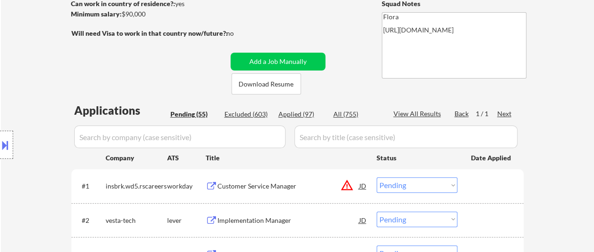
scroll to position [235, 0]
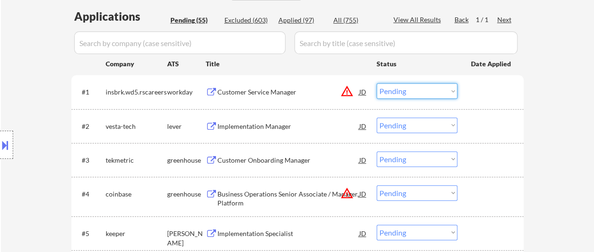
click at [437, 87] on select "Choose an option... Pending Applied Excluded (Questions) Excluded (Expired) Exc…" at bounding box center [416, 90] width 81 height 15
click at [376, 83] on select "Choose an option... Pending Applied Excluded (Questions) Excluded (Expired) Exc…" at bounding box center [416, 90] width 81 height 15
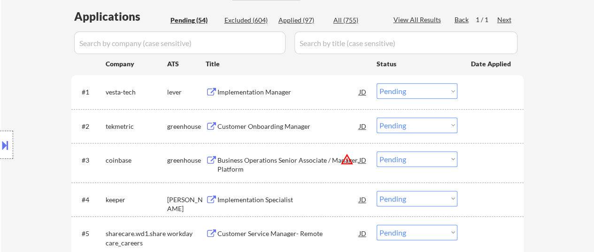
click at [269, 88] on div "Implementation Manager" at bounding box center [288, 91] width 142 height 9
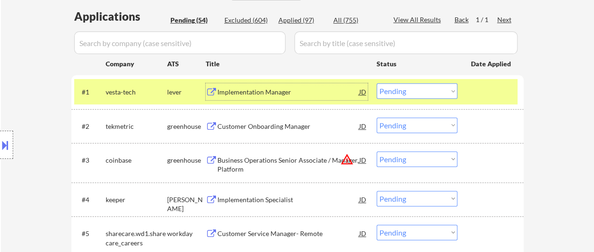
click at [406, 83] on select "Choose an option... Pending Applied Excluded (Questions) Excluded (Expired) Exc…" at bounding box center [416, 90] width 81 height 15
click at [376, 83] on select "Choose an option... Pending Applied Excluded (Questions) Excluded (Expired) Exc…" at bounding box center [416, 90] width 81 height 15
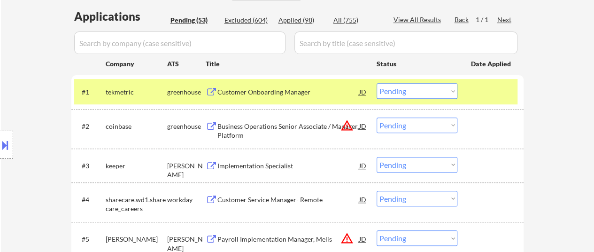
click at [273, 89] on div "Customer Onboarding Manager" at bounding box center [288, 91] width 142 height 9
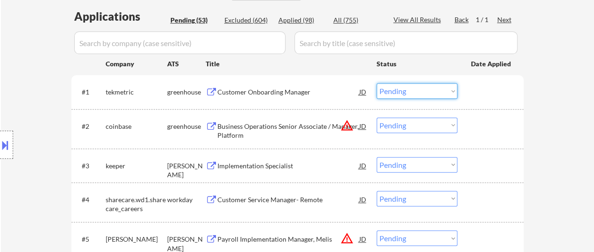
drag, startPoint x: 409, startPoint y: 90, endPoint x: 411, endPoint y: 96, distance: 6.4
click at [409, 90] on select "Choose an option... Pending Applied Excluded (Questions) Excluded (Expired) Exc…" at bounding box center [416, 90] width 81 height 15
click at [376, 83] on select "Choose an option... Pending Applied Excluded (Questions) Excluded (Expired) Exc…" at bounding box center [416, 90] width 81 height 15
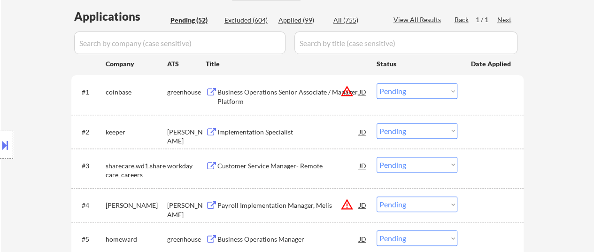
click at [405, 95] on select "Choose an option... Pending Applied Excluded (Questions) Excluded (Expired) Exc…" at bounding box center [416, 90] width 81 height 15
click at [376, 83] on select "Choose an option... Pending Applied Excluded (Questions) Excluded (Expired) Exc…" at bounding box center [416, 90] width 81 height 15
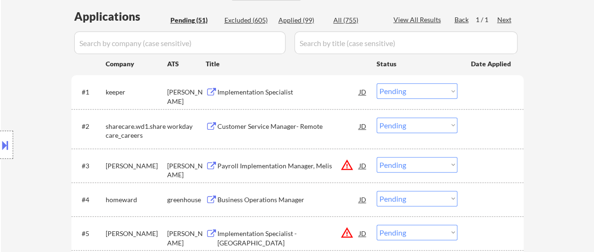
click at [266, 94] on div "Implementation Specialist" at bounding box center [288, 91] width 142 height 9
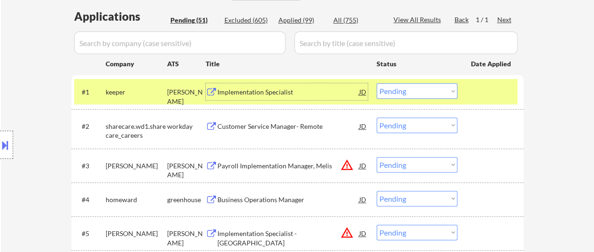
click at [418, 93] on select "Choose an option... Pending Applied Excluded (Questions) Excluded (Expired) Exc…" at bounding box center [416, 90] width 81 height 15
click at [376, 83] on select "Choose an option... Pending Applied Excluded (Questions) Excluded (Expired) Exc…" at bounding box center [416, 90] width 81 height 15
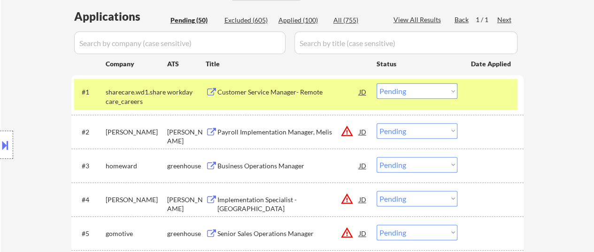
click at [443, 90] on select "Choose an option... Pending Applied Excluded (Questions) Excluded (Expired) Exc…" at bounding box center [416, 90] width 81 height 15
click at [376, 83] on select "Choose an option... Pending Applied Excluded (Questions) Excluded (Expired) Exc…" at bounding box center [416, 90] width 81 height 15
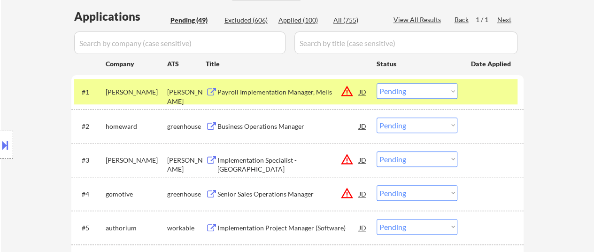
click at [392, 90] on select "Choose an option... Pending Applied Excluded (Questions) Excluded (Expired) Exc…" at bounding box center [416, 90] width 81 height 15
click at [376, 83] on select "Choose an option... Pending Applied Excluded (Questions) Excluded (Expired) Exc…" at bounding box center [416, 90] width 81 height 15
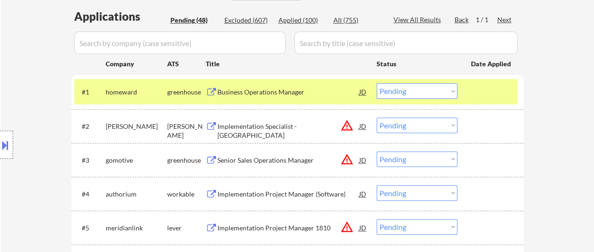
click at [482, 91] on div at bounding box center [491, 91] width 41 height 17
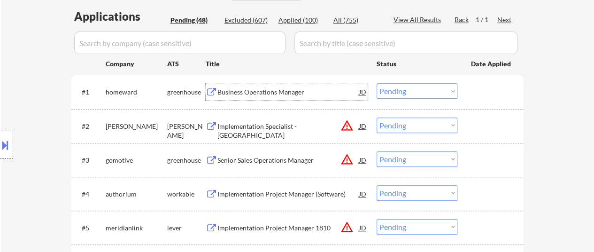
click at [275, 89] on div "Business Operations Manager" at bounding box center [288, 91] width 142 height 9
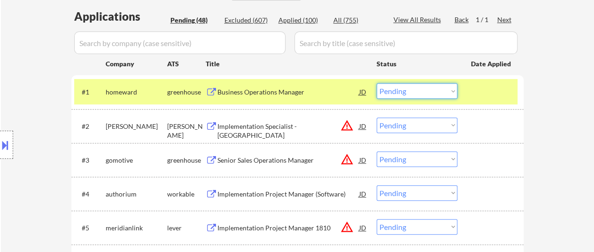
click at [394, 91] on select "Choose an option... Pending Applied Excluded (Questions) Excluded (Expired) Exc…" at bounding box center [416, 90] width 81 height 15
click at [376, 83] on select "Choose an option... Pending Applied Excluded (Questions) Excluded (Expired) Exc…" at bounding box center [416, 90] width 81 height 15
click at [304, 124] on div "Implementation Specialist - [GEOGRAPHIC_DATA]" at bounding box center [288, 131] width 142 height 18
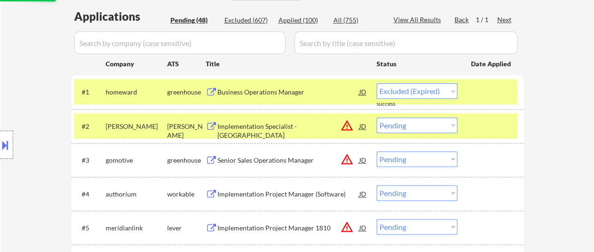
select select ""pending""
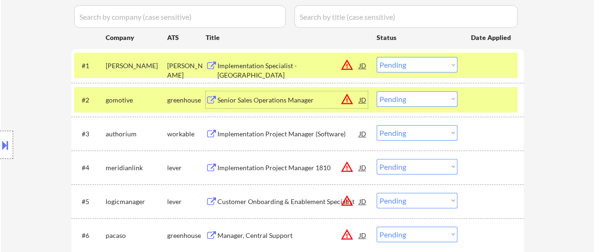
scroll to position [282, 0]
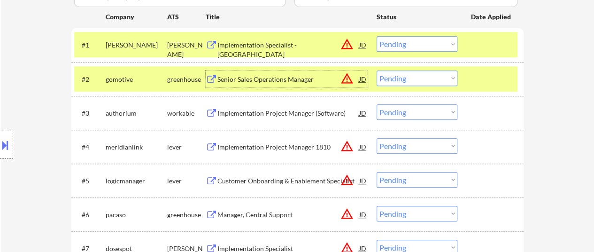
click at [473, 72] on div at bounding box center [491, 78] width 41 height 17
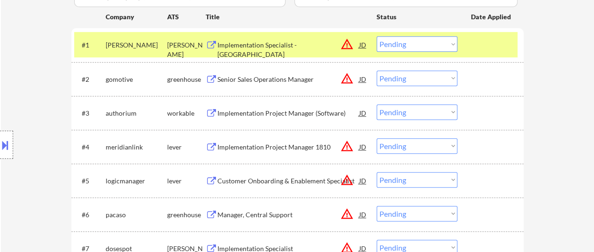
click at [293, 80] on div "Senior Sales Operations Manager" at bounding box center [288, 79] width 142 height 9
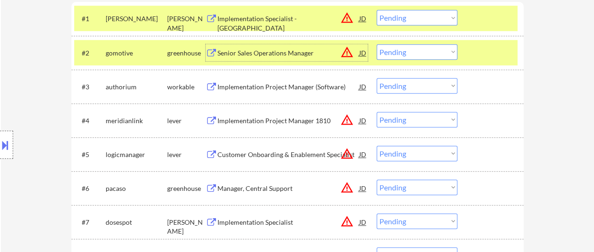
scroll to position [329, 0]
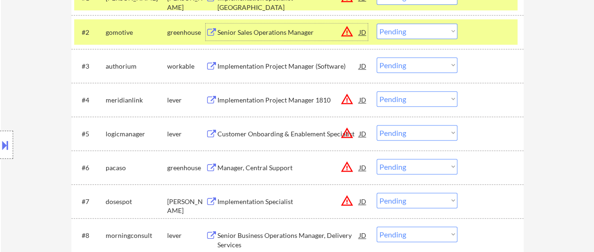
click at [270, 67] on div "Implementation Project Manager (Software)" at bounding box center [288, 65] width 142 height 9
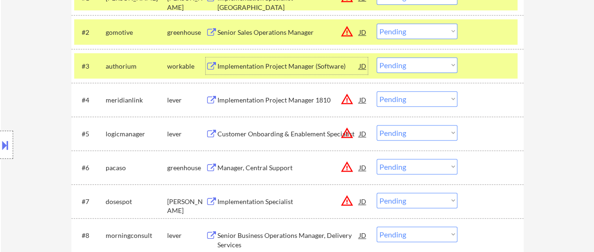
scroll to position [376, 0]
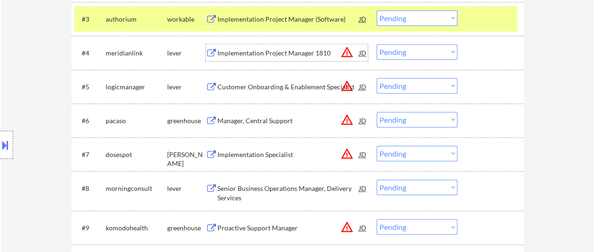
click at [267, 53] on div "Implementation Project Manager 1810" at bounding box center [288, 52] width 142 height 9
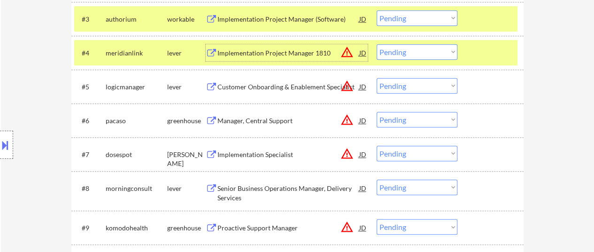
click at [283, 90] on div "Customer Onboarding & Enablement Specialist" at bounding box center [288, 86] width 142 height 9
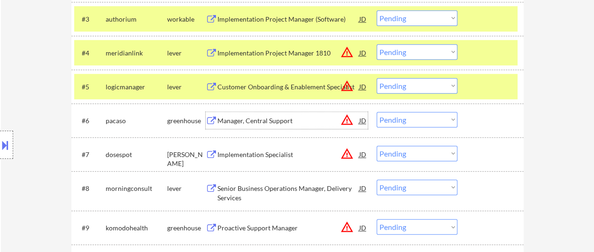
click at [274, 122] on div "Manager, Central Support" at bounding box center [288, 120] width 142 height 9
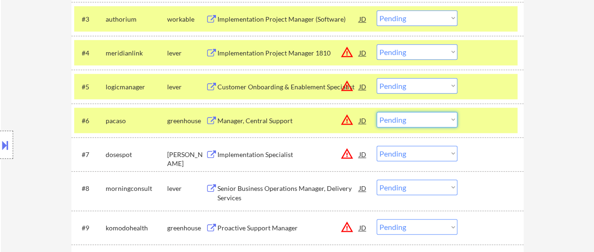
click at [417, 119] on select "Choose an option... Pending Applied Excluded (Questions) Excluded (Expired) Exc…" at bounding box center [416, 119] width 81 height 15
click at [376, 112] on select "Choose an option... Pending Applied Excluded (Questions) Excluded (Expired) Exc…" at bounding box center [416, 119] width 81 height 15
click at [269, 153] on div "Implementation Specialist" at bounding box center [288, 154] width 142 height 9
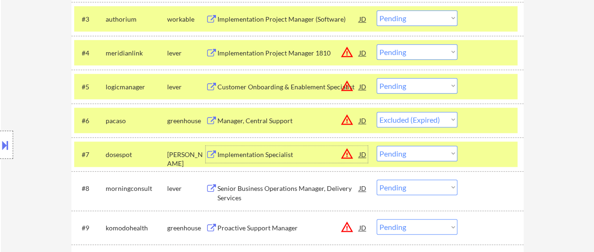
click at [266, 150] on div "Implementation Specialist" at bounding box center [288, 154] width 142 height 9
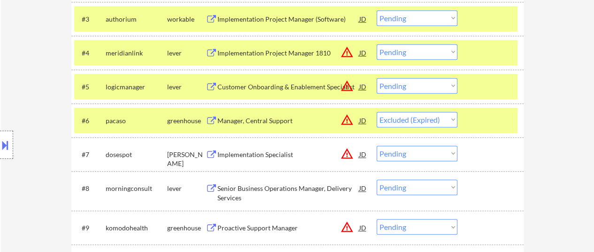
select select ""pending""
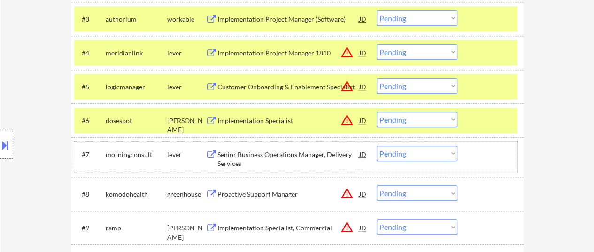
click at [475, 150] on div at bounding box center [491, 154] width 41 height 17
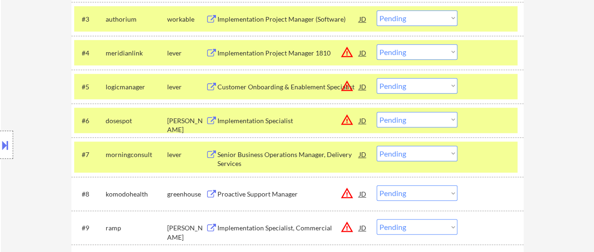
scroll to position [422, 0]
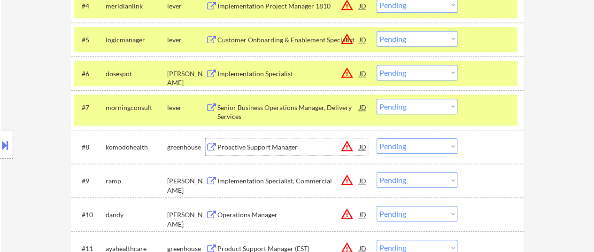
click at [263, 150] on div "Proactive Support Manager" at bounding box center [288, 146] width 142 height 9
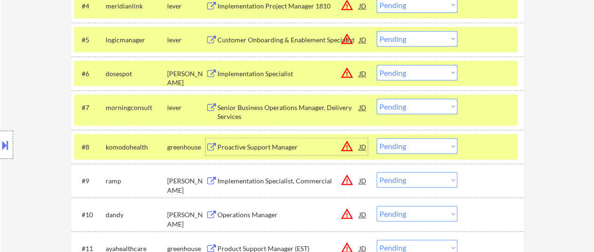
click at [263, 107] on div "Senior Business Operations Manager, Delivery Services" at bounding box center [288, 112] width 142 height 18
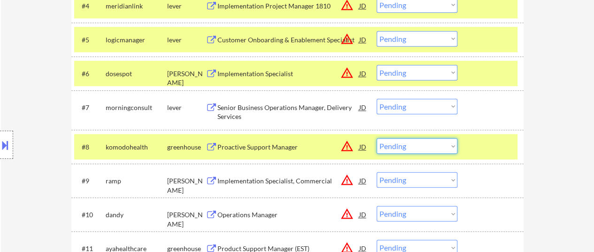
click at [398, 143] on select "Choose an option... Pending Applied Excluded (Questions) Excluded (Expired) Exc…" at bounding box center [416, 145] width 81 height 15
click at [376, 138] on select "Choose an option... Pending Applied Excluded (Questions) Excluded (Expired) Exc…" at bounding box center [416, 145] width 81 height 15
click at [246, 177] on div "Implementation Specialist, Commercial" at bounding box center [288, 180] width 142 height 9
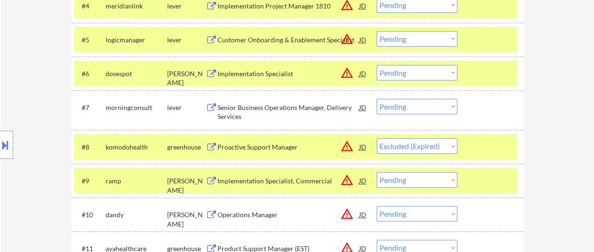
select select ""pending""
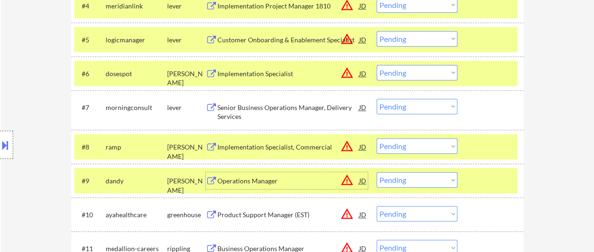
scroll to position [469, 0]
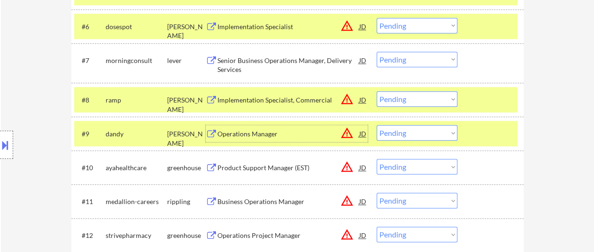
click at [491, 133] on div at bounding box center [491, 133] width 41 height 17
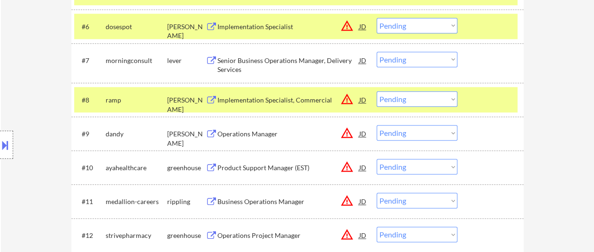
click at [265, 134] on div "Operations Manager" at bounding box center [288, 133] width 142 height 9
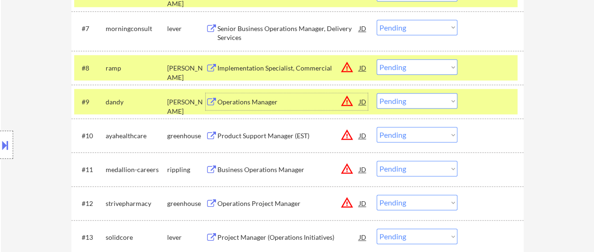
scroll to position [516, 0]
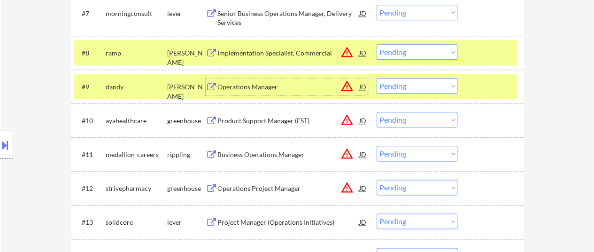
click at [293, 122] on div "Product Support Manager (EST)" at bounding box center [288, 120] width 142 height 9
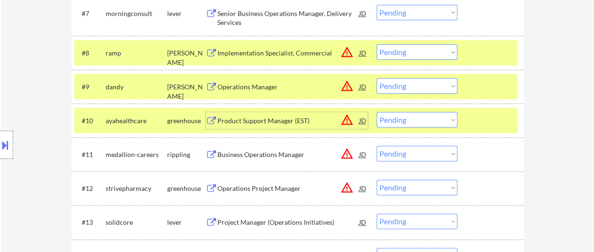
click at [440, 121] on select "Choose an option... Pending Applied Excluded (Questions) Excluded (Expired) Exc…" at bounding box center [416, 119] width 81 height 15
click at [376, 112] on select "Choose an option... Pending Applied Excluded (Questions) Excluded (Expired) Exc…" at bounding box center [416, 119] width 81 height 15
select select ""pending""
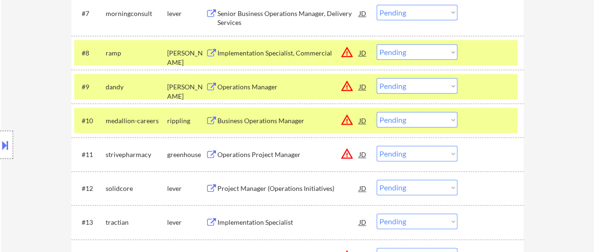
click at [465, 115] on div "#10 medallion-careers rippling Business Operations Manager JD warning_amber Cho…" at bounding box center [295, 119] width 443 height 25
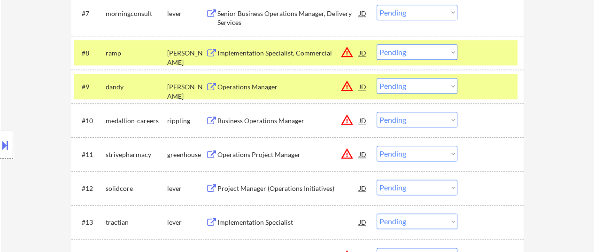
click at [271, 121] on div "Business Operations Manager" at bounding box center [288, 120] width 142 height 9
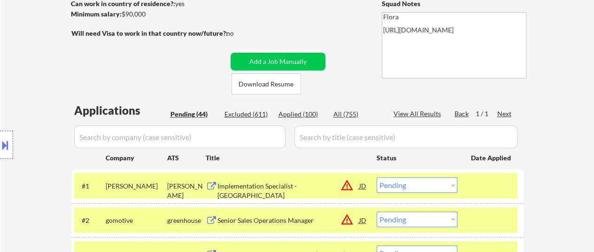
scroll to position [188, 0]
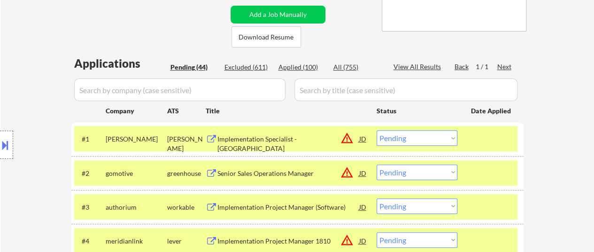
click at [292, 137] on div "Implementation Specialist - [GEOGRAPHIC_DATA]" at bounding box center [288, 143] width 142 height 18
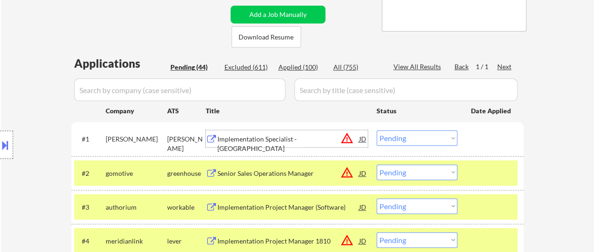
click at [404, 137] on select "Choose an option... Pending Applied Excluded (Questions) Excluded (Expired) Exc…" at bounding box center [416, 137] width 81 height 15
click at [376, 130] on select "Choose an option... Pending Applied Excluded (Questions) Excluded (Expired) Exc…" at bounding box center [416, 137] width 81 height 15
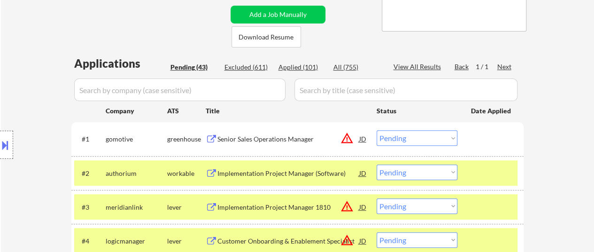
click at [274, 138] on div "Senior Sales Operations Manager" at bounding box center [288, 138] width 142 height 9
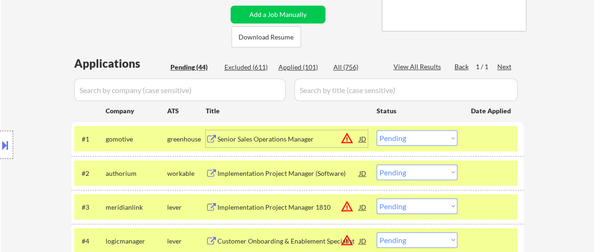
click at [435, 138] on select "Choose an option... Pending Applied Excluded (Questions) Excluded (Expired) Exc…" at bounding box center [416, 137] width 81 height 15
click at [376, 130] on select "Choose an option... Pending Applied Excluded (Questions) Excluded (Expired) Exc…" at bounding box center [416, 137] width 81 height 15
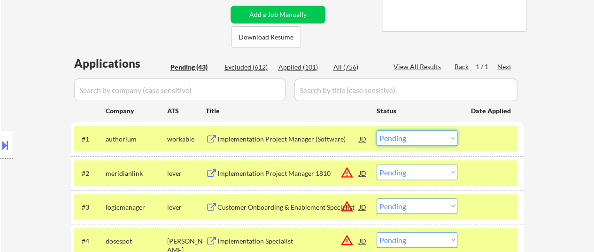
click at [419, 139] on select "Choose an option... Pending Applied Excluded (Questions) Excluded (Expired) Exc…" at bounding box center [416, 137] width 81 height 15
click at [376, 130] on select "Choose an option... Pending Applied Excluded (Questions) Excluded (Expired) Exc…" at bounding box center [416, 137] width 81 height 15
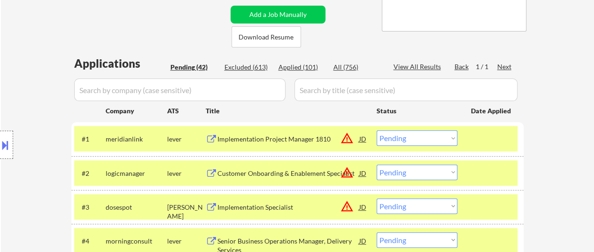
click at [425, 137] on select "Choose an option... Pending Applied Excluded (Questions) Excluded (Expired) Exc…" at bounding box center [416, 137] width 81 height 15
click at [376, 130] on select "Choose an option... Pending Applied Excluded (Questions) Excluded (Expired) Exc…" at bounding box center [416, 137] width 81 height 15
select select ""pending""
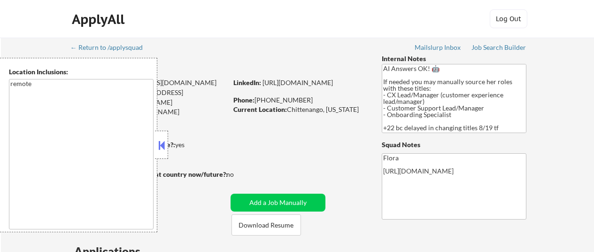
select select ""pending""
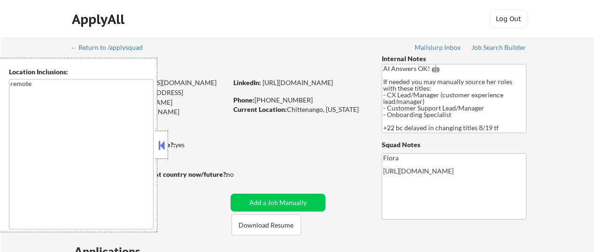
select select ""pending""
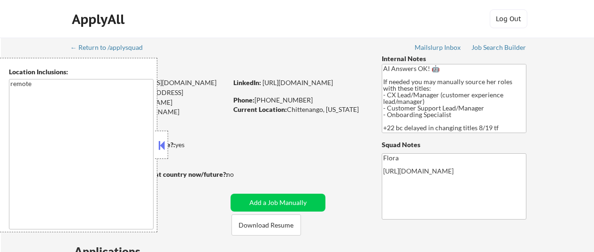
select select ""pending""
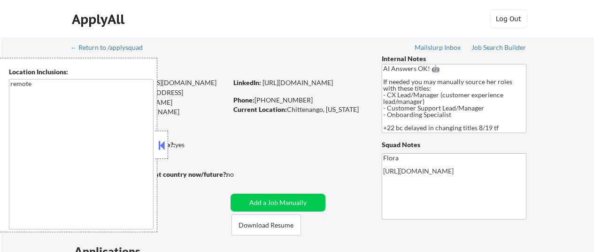
select select ""pending""
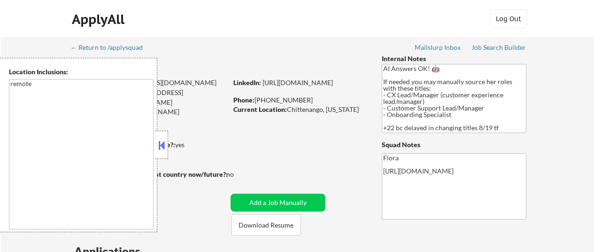
select select ""pending""
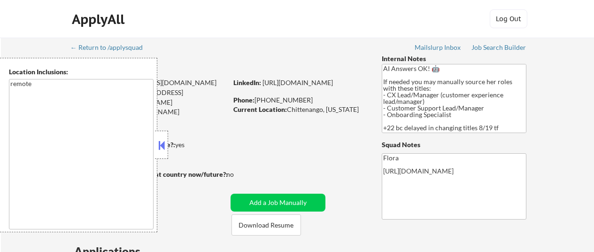
select select ""pending""
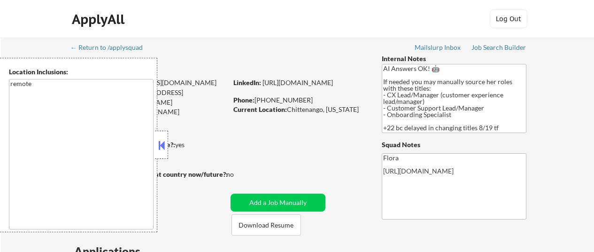
select select ""pending""
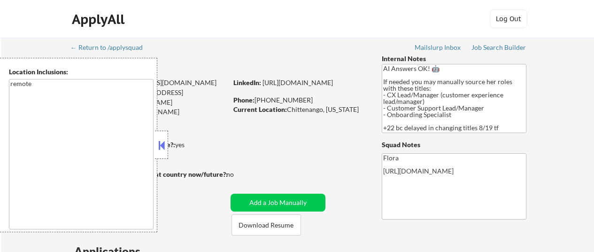
select select ""pending""
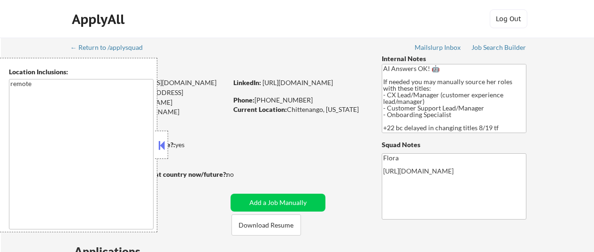
select select ""pending""
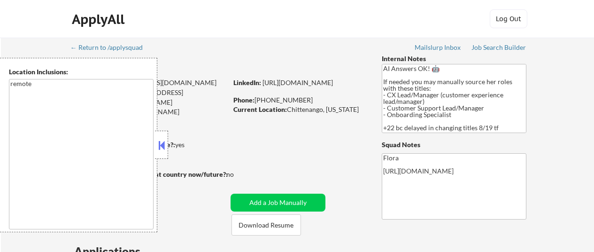
select select ""pending""
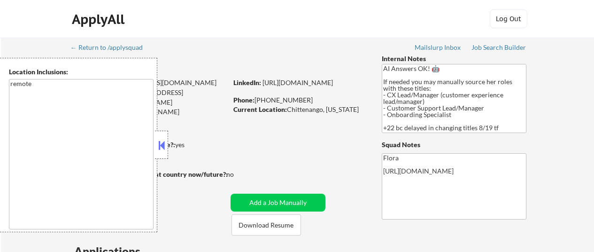
select select ""pending""
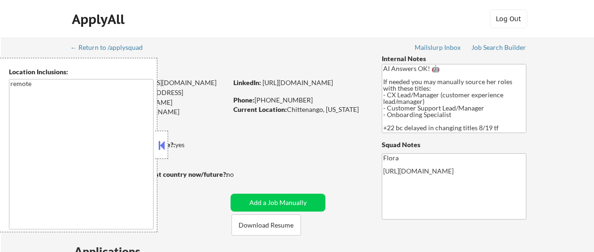
select select ""pending""
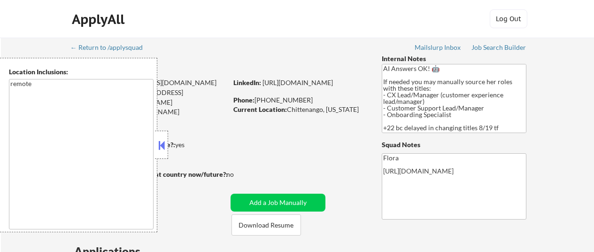
select select ""pending""
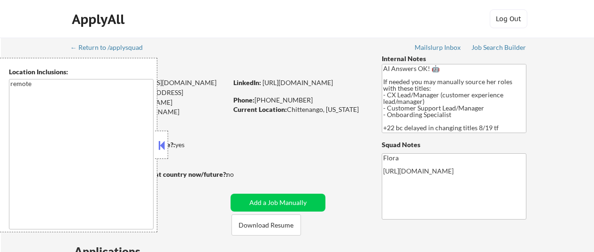
select select ""pending""
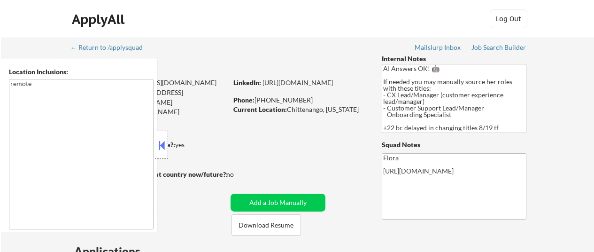
select select ""pending""
click at [159, 147] on button at bounding box center [161, 145] width 10 height 14
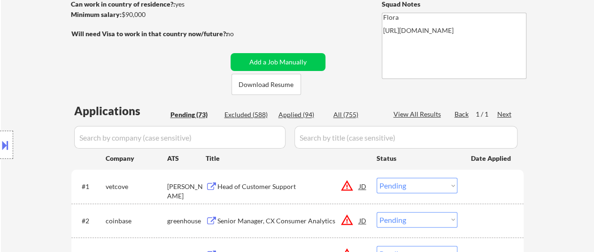
scroll to position [141, 0]
click at [292, 115] on div "Applied (94)" at bounding box center [301, 113] width 47 height 9
select select ""applied""
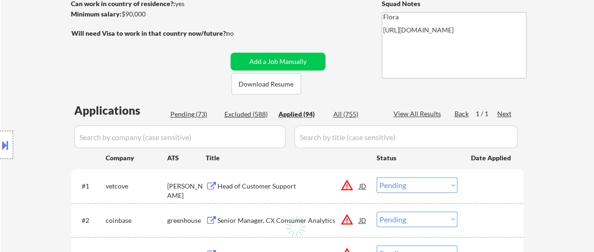
select select ""applied""
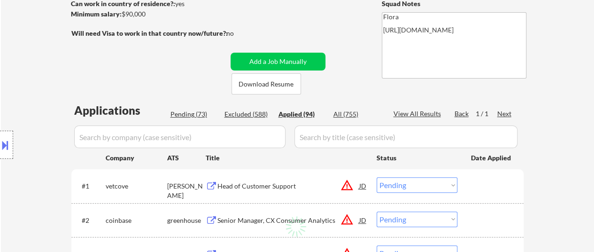
select select ""applied""
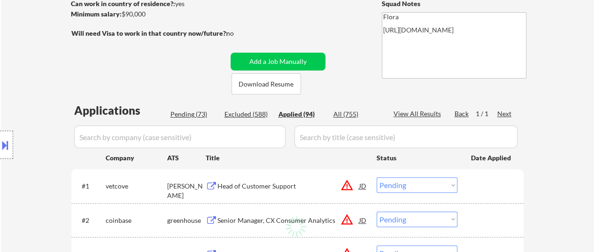
select select ""applied""
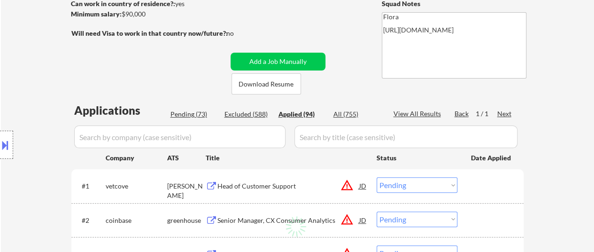
select select ""applied""
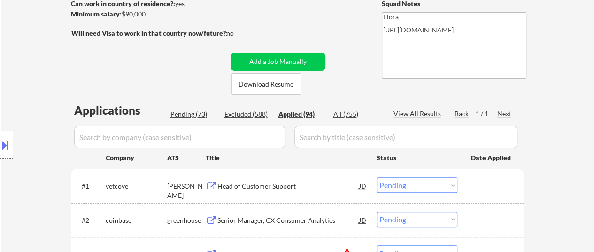
select select ""applied""
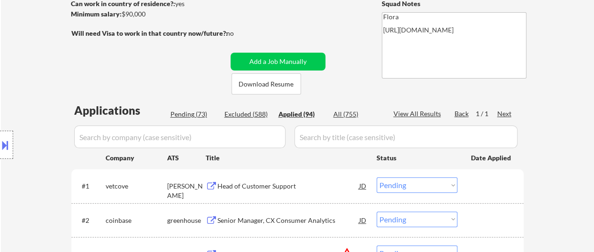
select select ""applied""
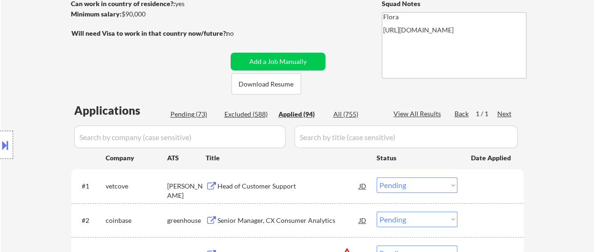
select select ""applied""
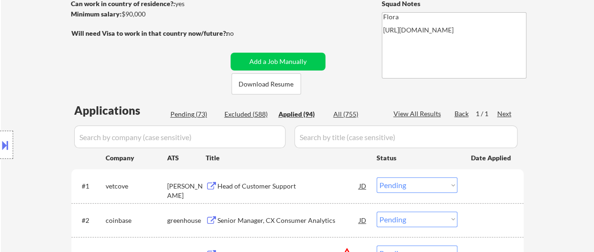
select select ""applied""
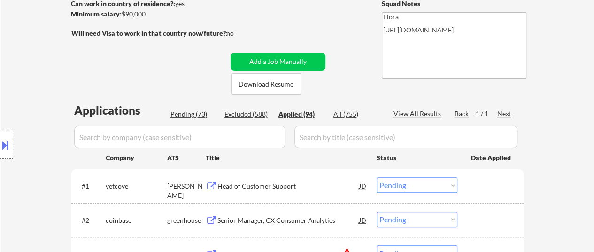
select select ""applied""
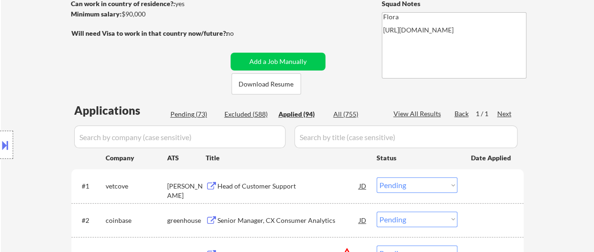
select select ""applied""
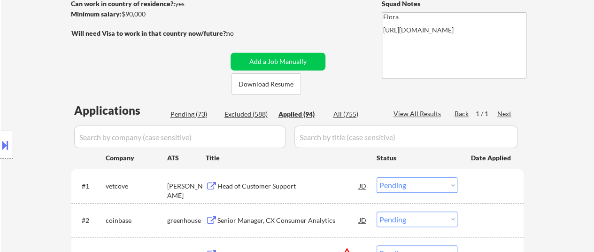
select select ""applied""
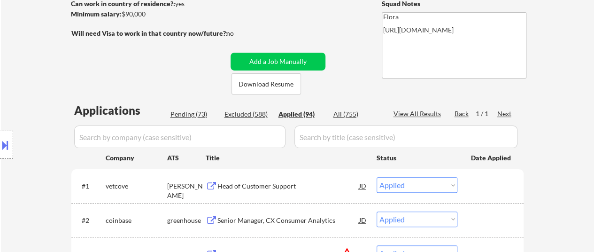
select select ""applied""
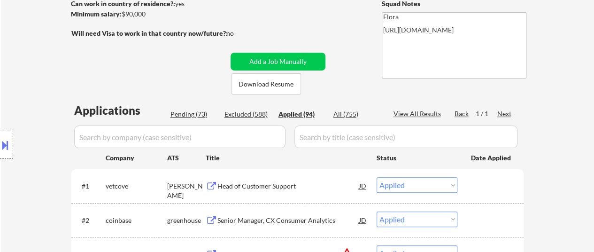
select select ""applied""
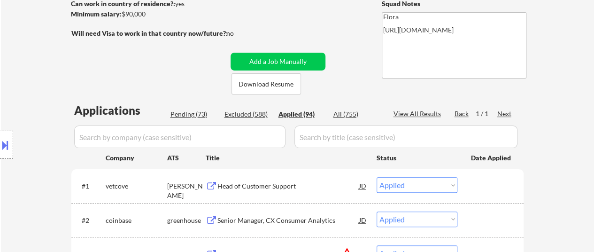
select select ""applied""
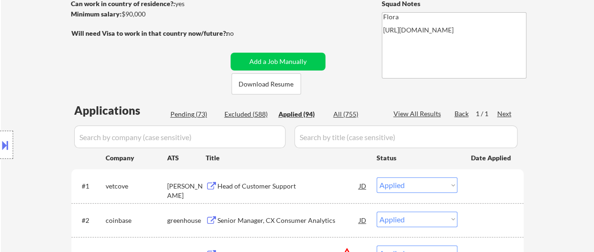
select select ""applied""
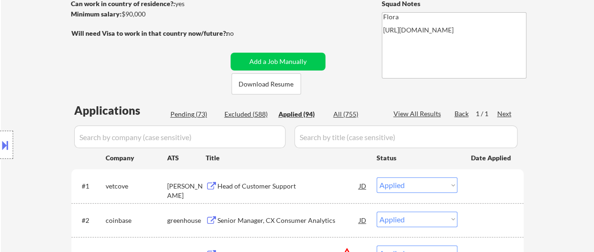
select select ""applied""
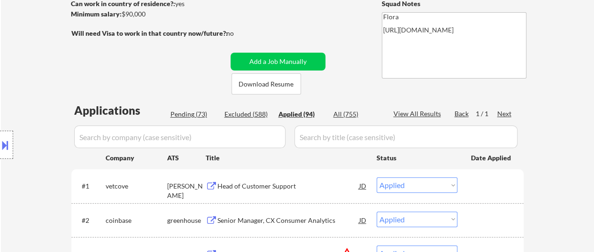
select select ""applied""
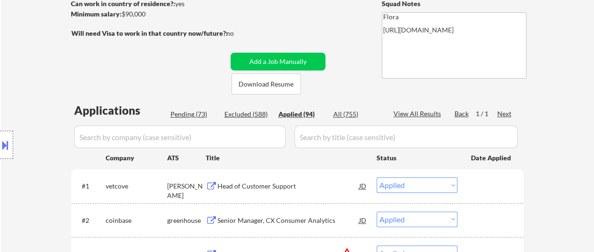
select select ""applied""
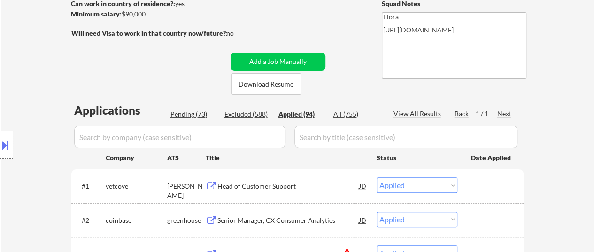
select select ""applied""
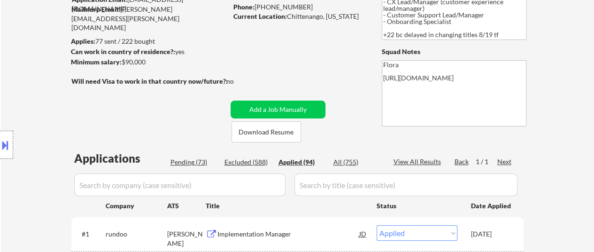
scroll to position [94, 0]
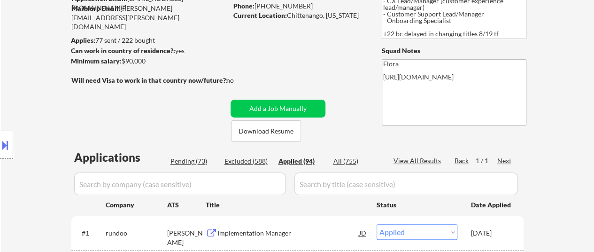
click at [156, 189] on div "Location Inclusions: remote" at bounding box center [84, 145] width 168 height 174
click at [278, 183] on input "input" at bounding box center [179, 183] width 211 height 23
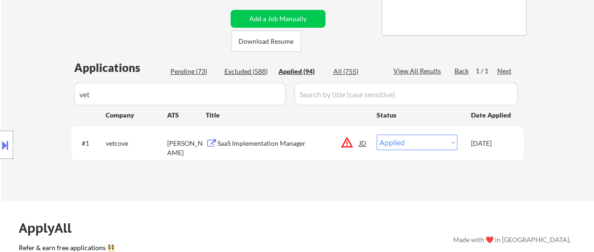
scroll to position [188, 0]
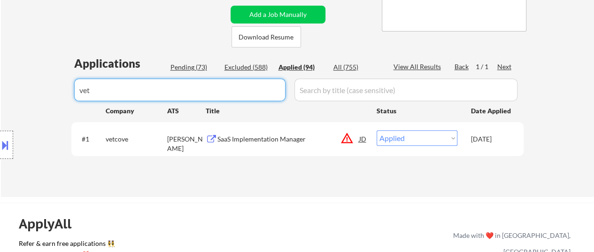
click at [262, 90] on input "input" at bounding box center [179, 89] width 211 height 23
type input "v"
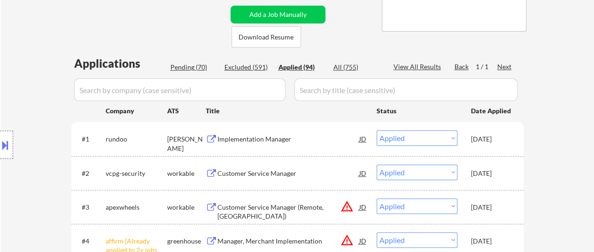
select select ""applied""
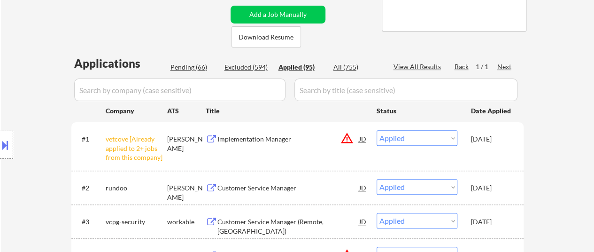
select select ""applied""
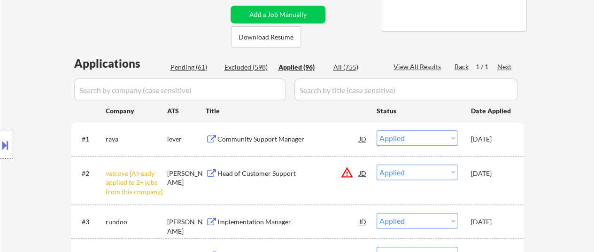
select select ""applied""
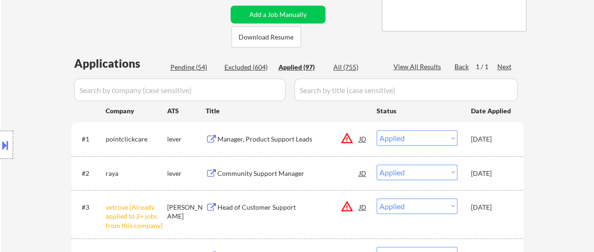
select select ""applied""
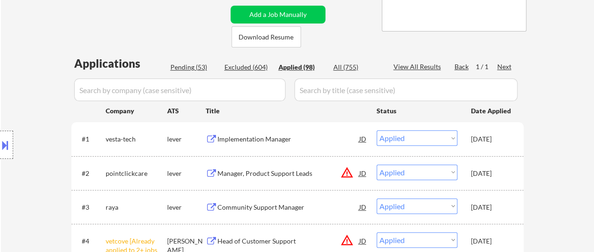
select select ""applied""
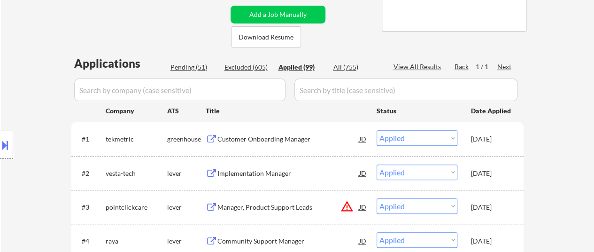
select select ""applied""
